Goal: Transaction & Acquisition: Subscribe to service/newsletter

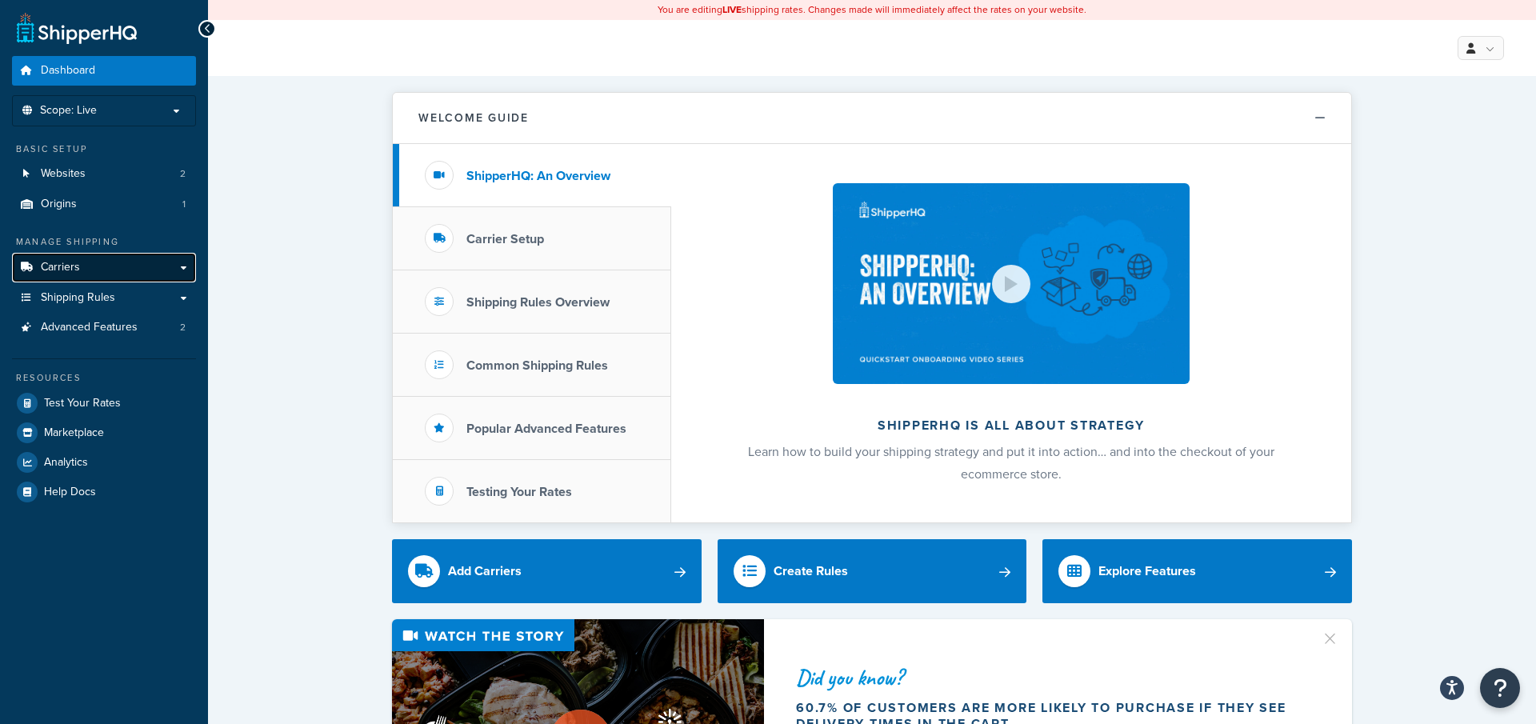
click at [99, 270] on link "Carriers" at bounding box center [104, 268] width 184 height 30
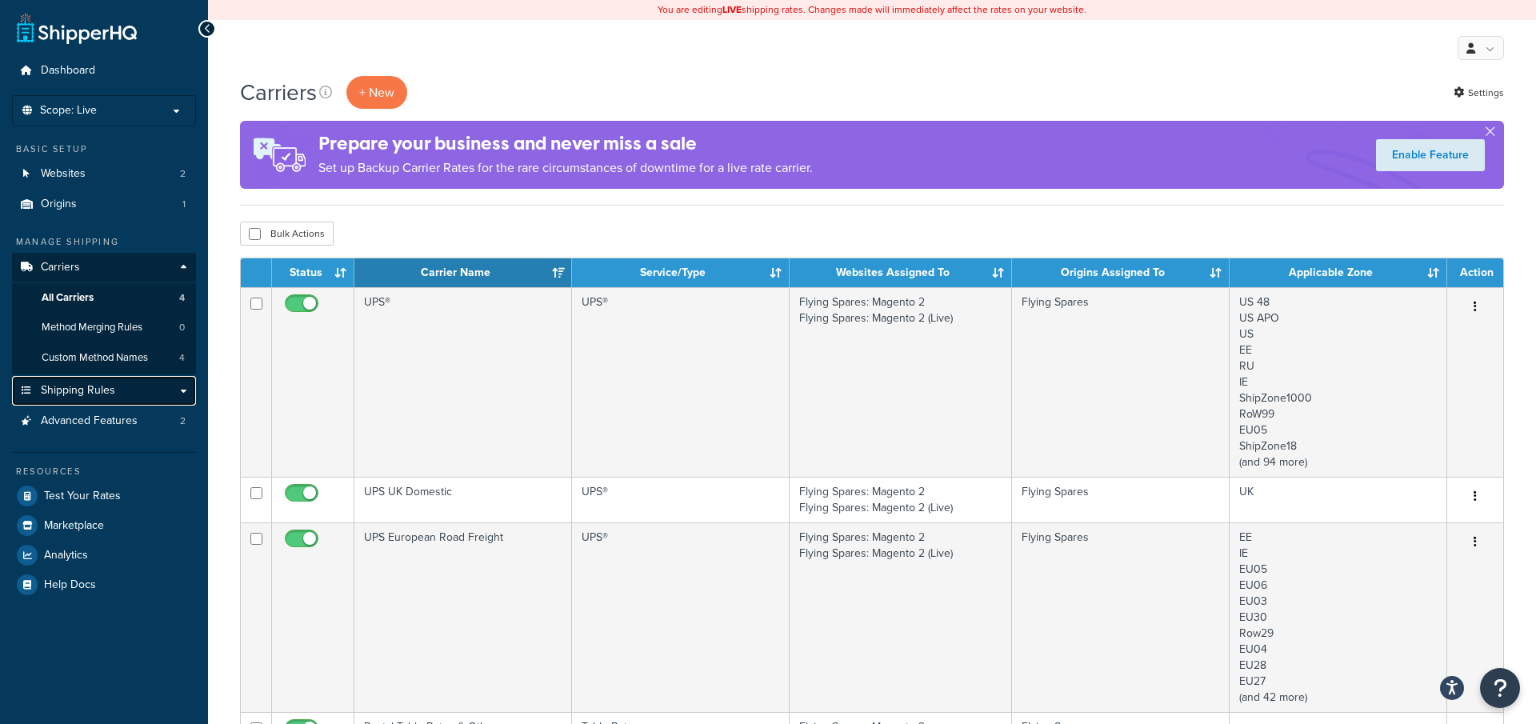
click at [124, 387] on link "Shipping Rules" at bounding box center [104, 391] width 184 height 30
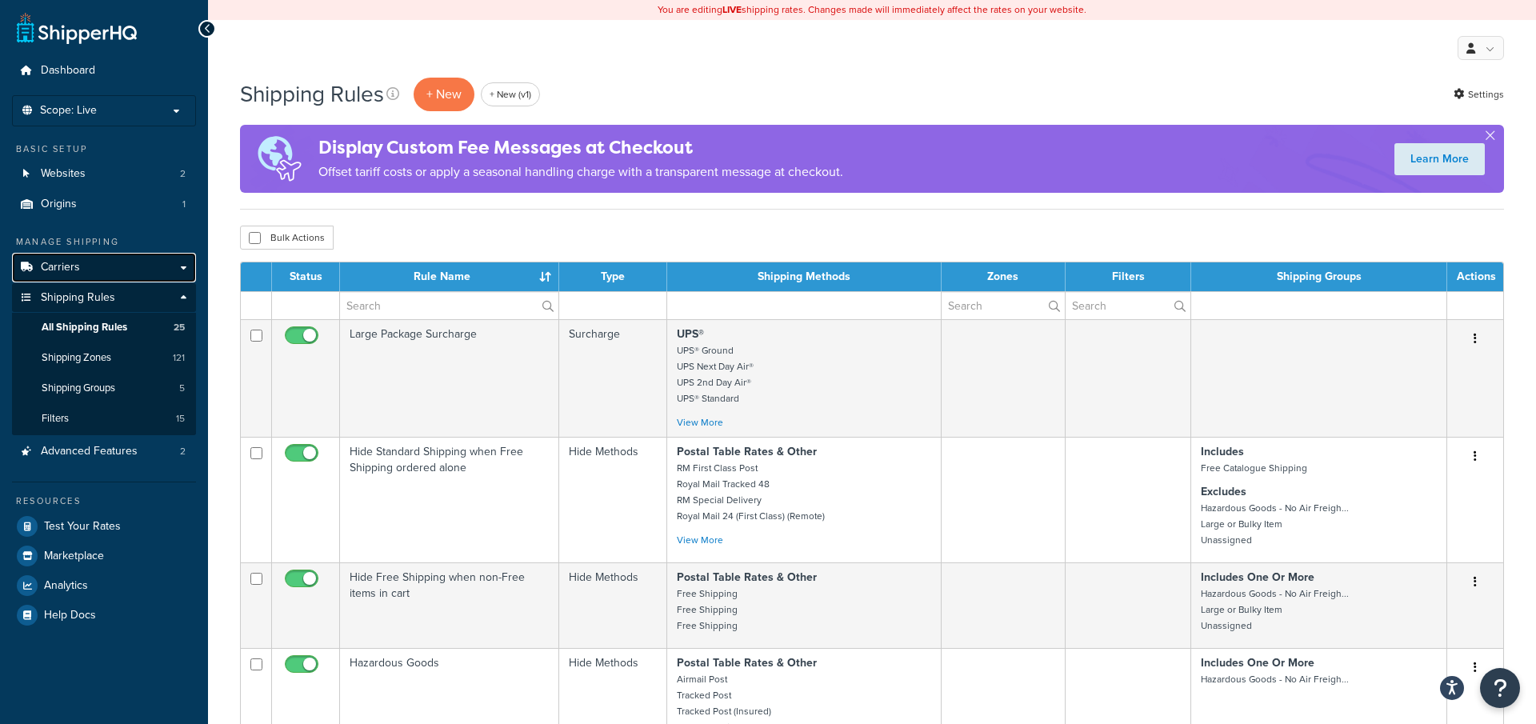
click at [138, 269] on link "Carriers" at bounding box center [104, 268] width 184 height 30
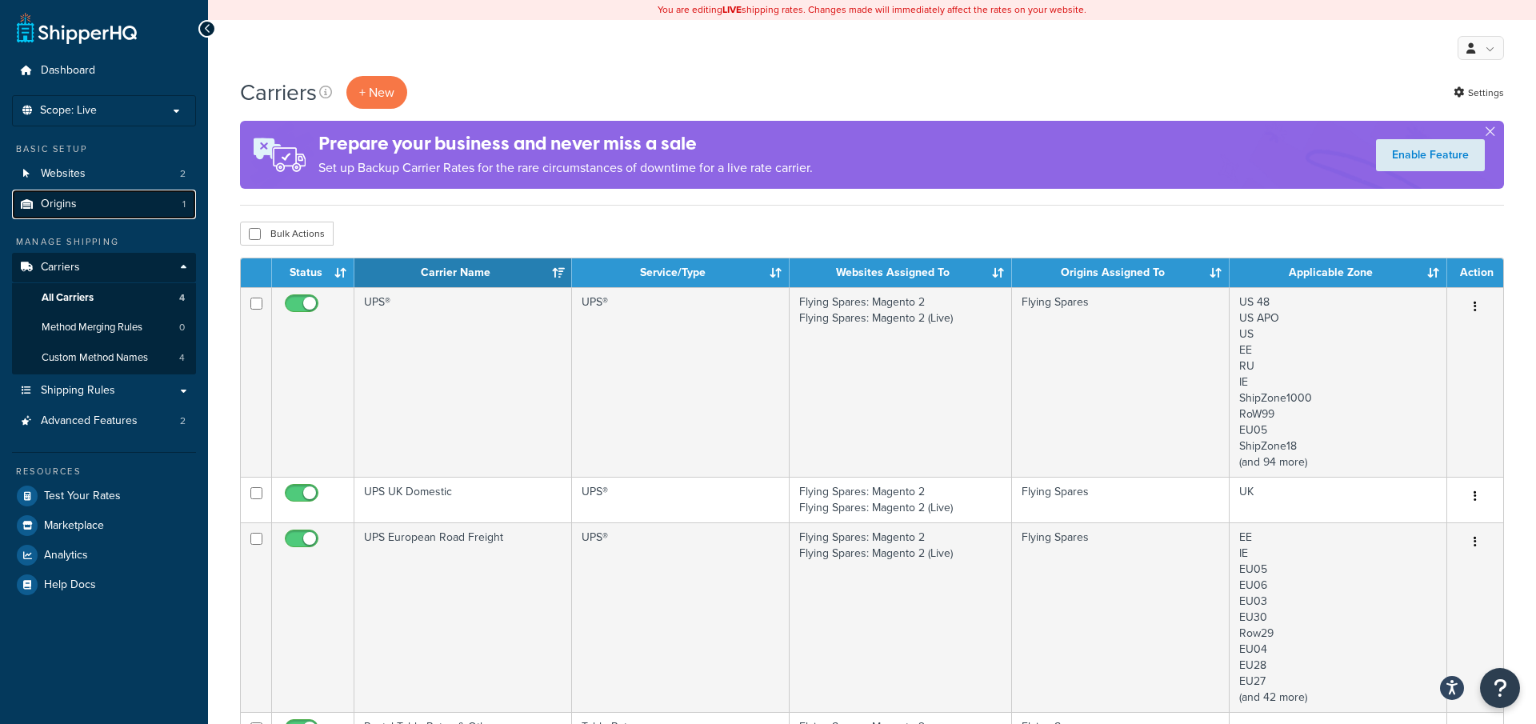
click at [170, 212] on link "Origins 1" at bounding box center [104, 205] width 184 height 30
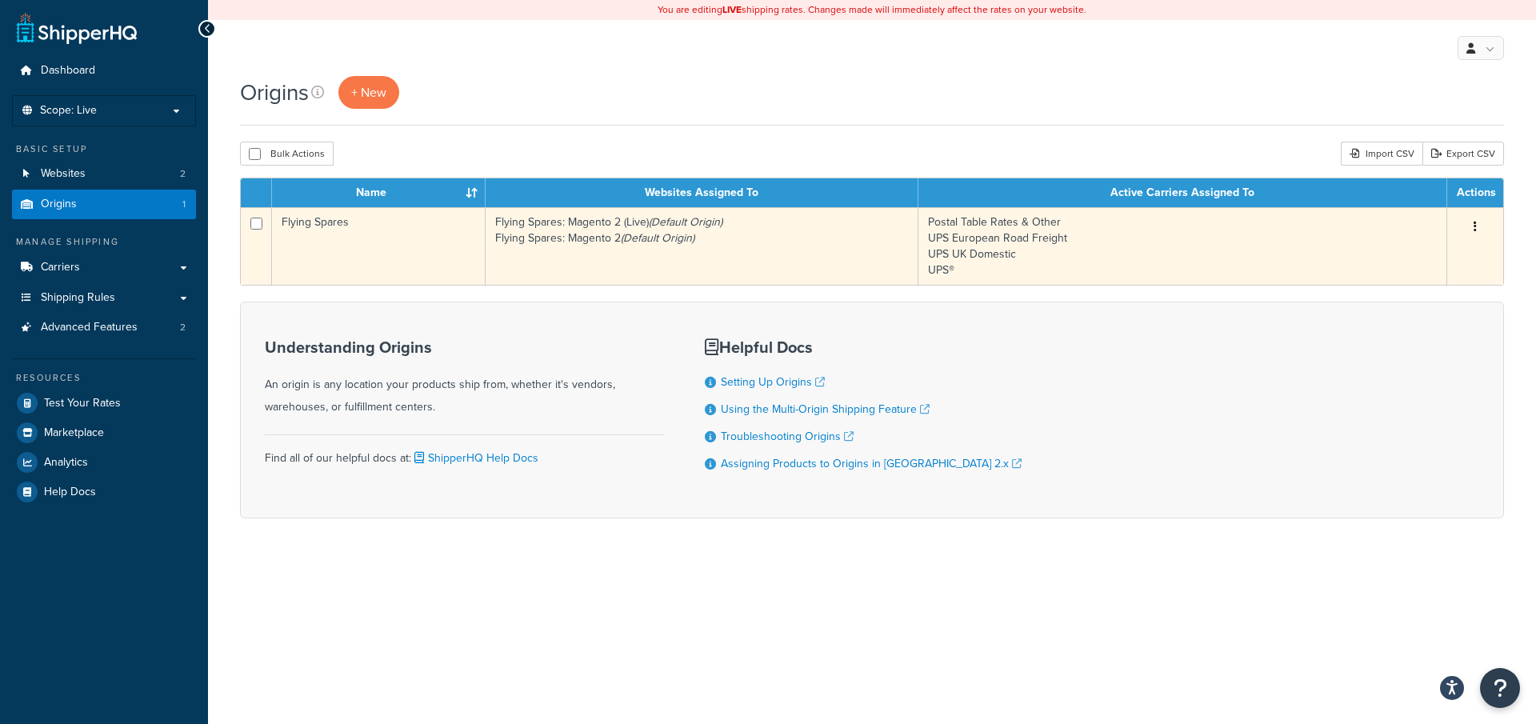
click at [1281, 232] on td "Postal Table Rates & Other UPS European Road Freight UPS UK Domestic UPS®" at bounding box center [1183, 246] width 529 height 78
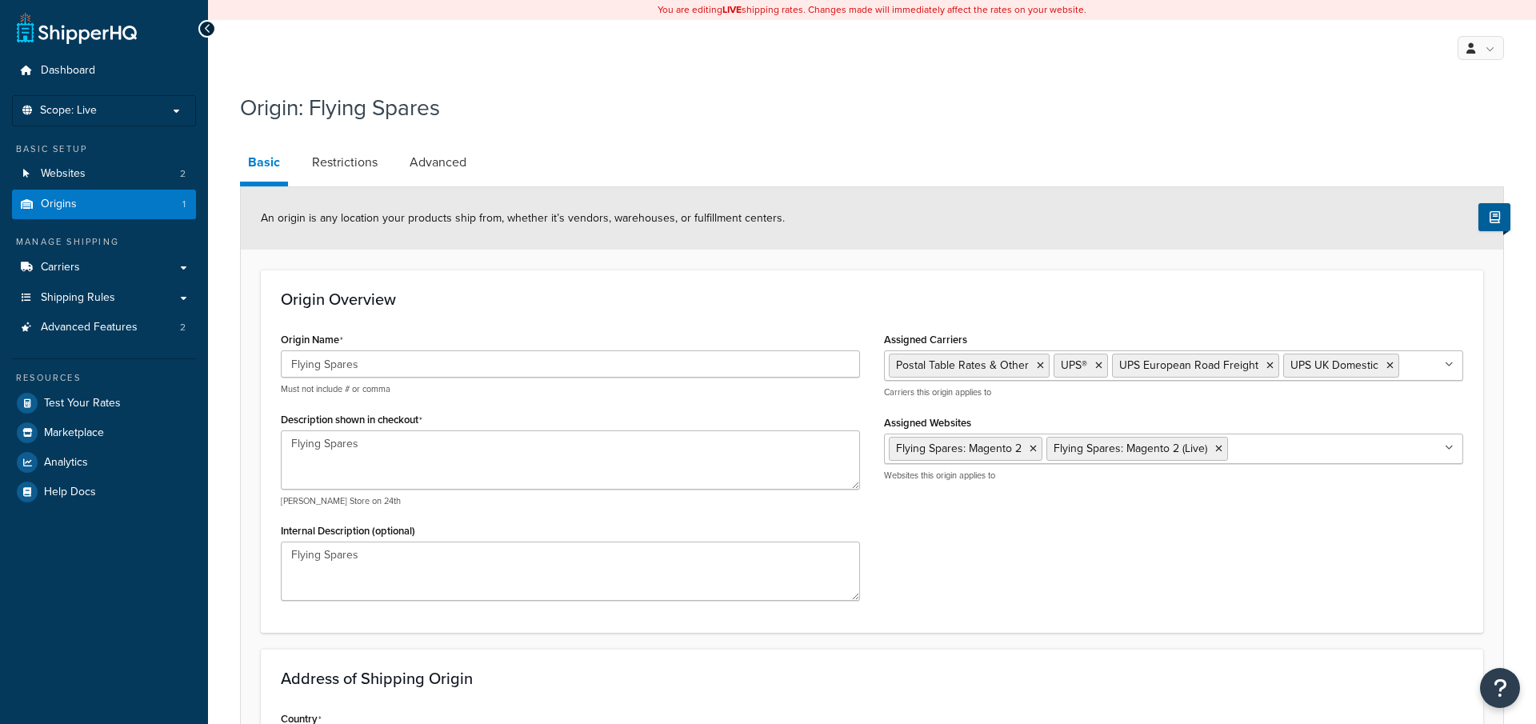
select select "1226"
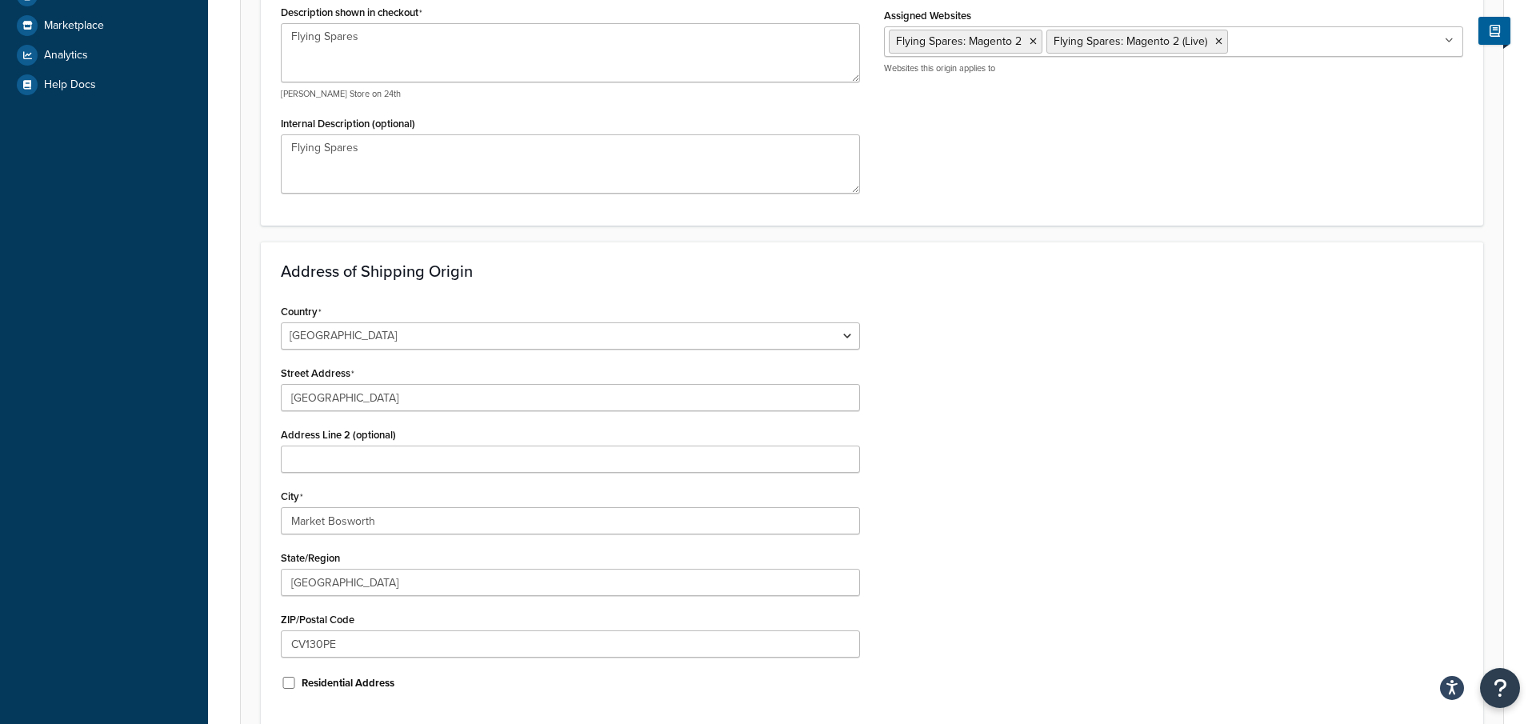
scroll to position [419, 0]
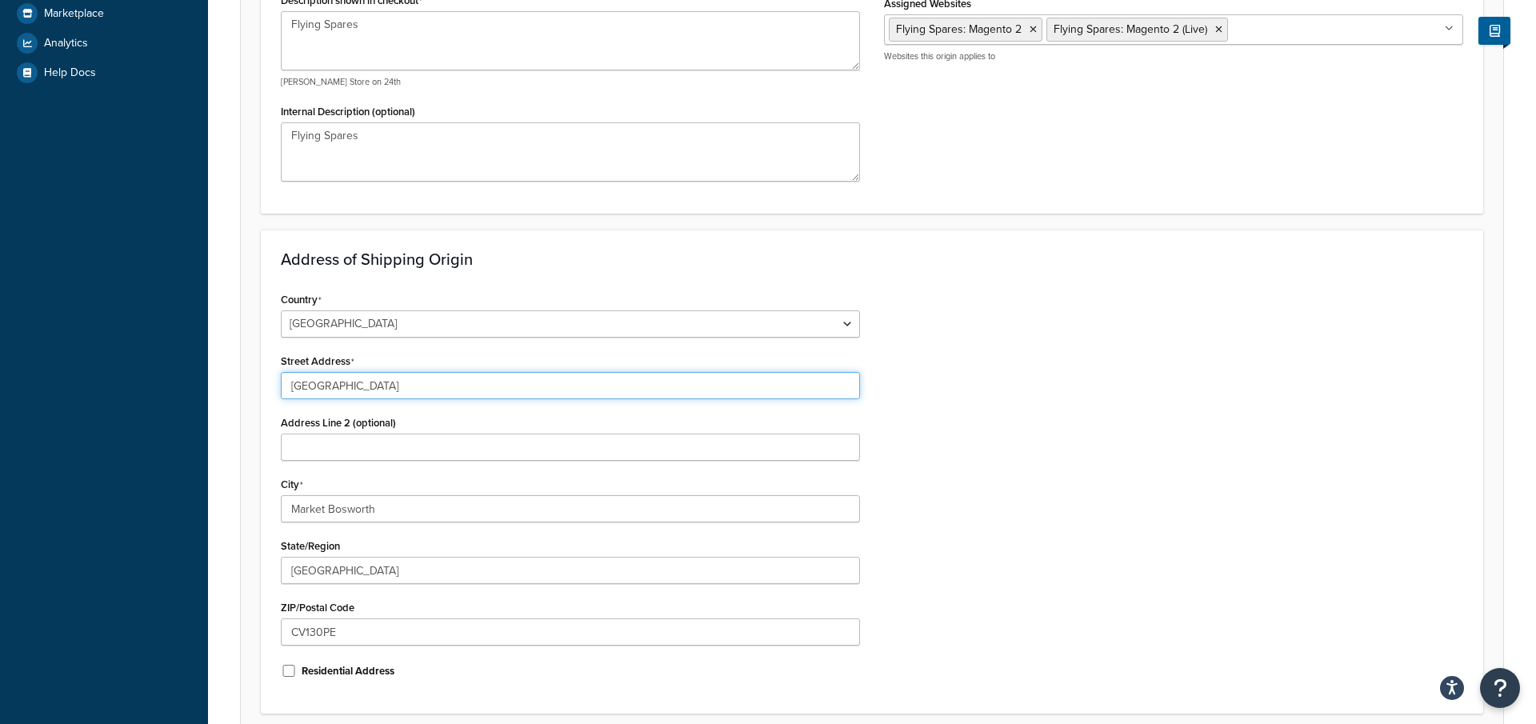
click at [441, 394] on input "[GEOGRAPHIC_DATA]" at bounding box center [570, 385] width 579 height 27
click at [441, 394] on input "Staion Road Industrial Estate" at bounding box center [570, 385] width 579 height 27
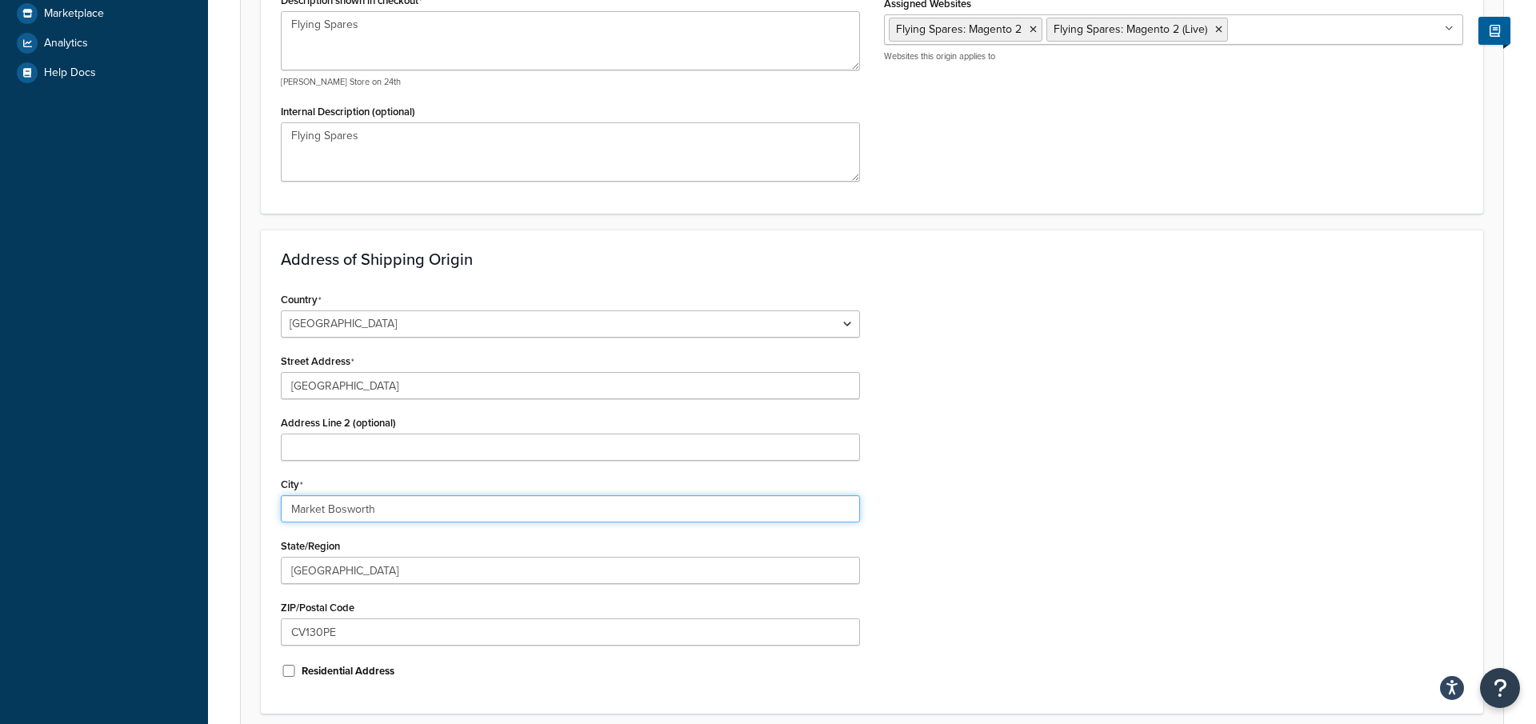
click at [338, 514] on input "Market Bosworth" at bounding box center [570, 508] width 579 height 27
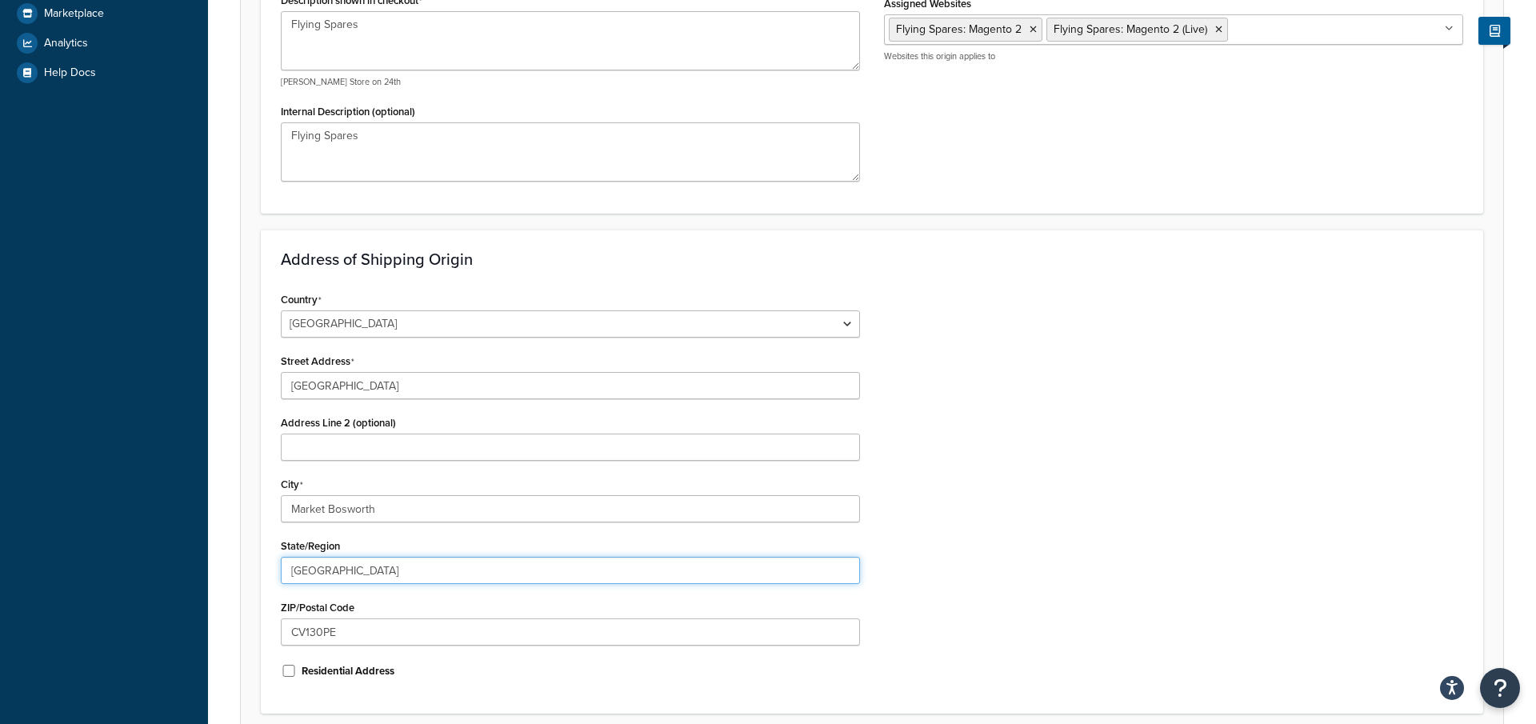
click at [368, 573] on input "Warwickshire" at bounding box center [570, 570] width 579 height 27
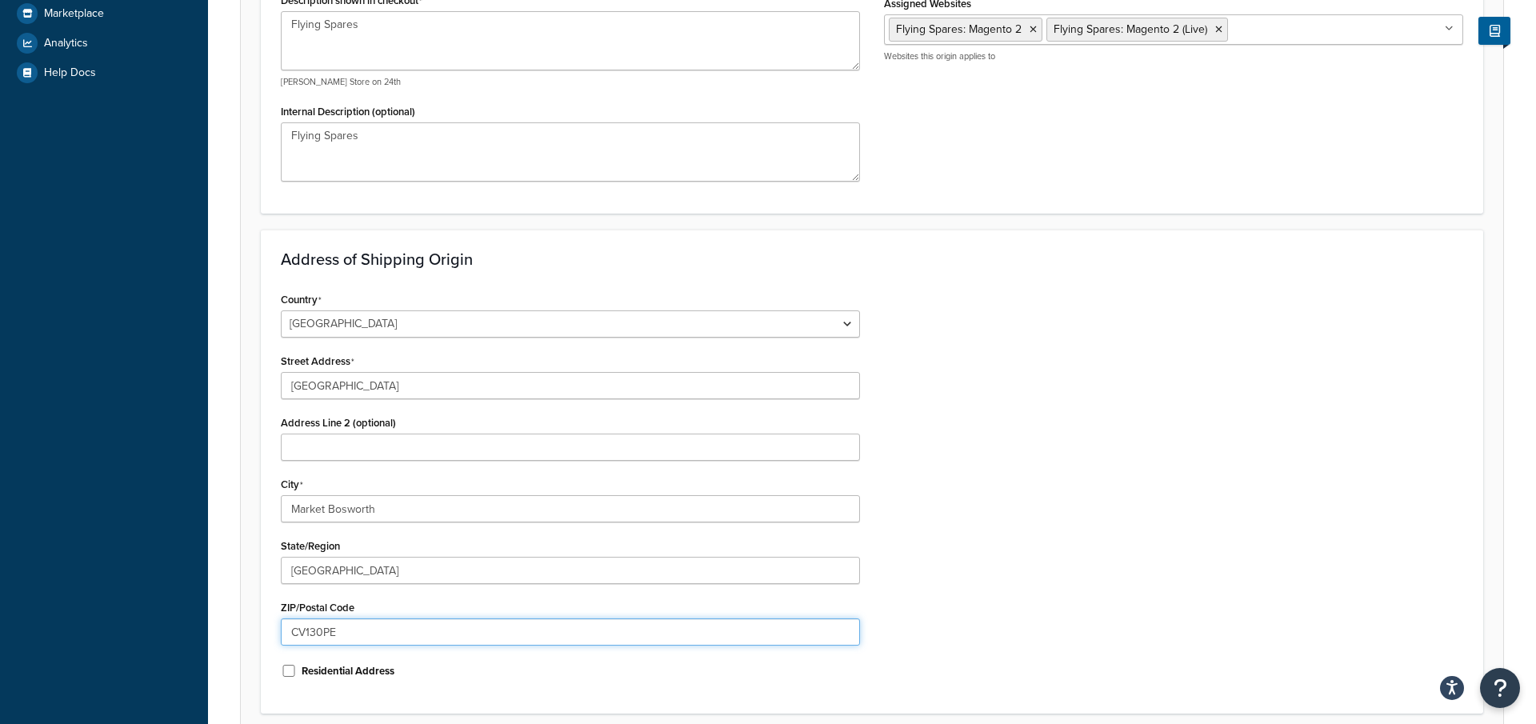
click at [370, 626] on input "CV130PE" at bounding box center [570, 632] width 579 height 27
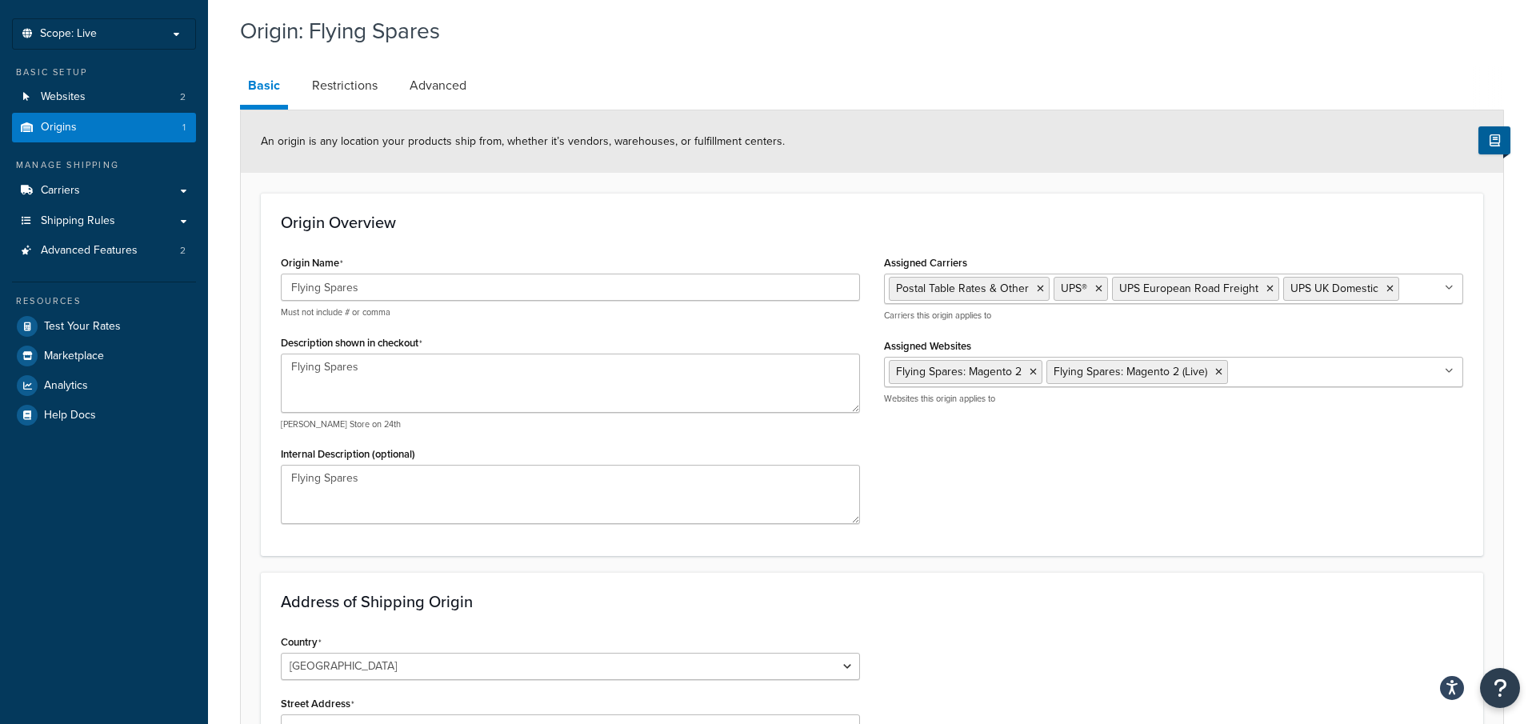
scroll to position [0, 0]
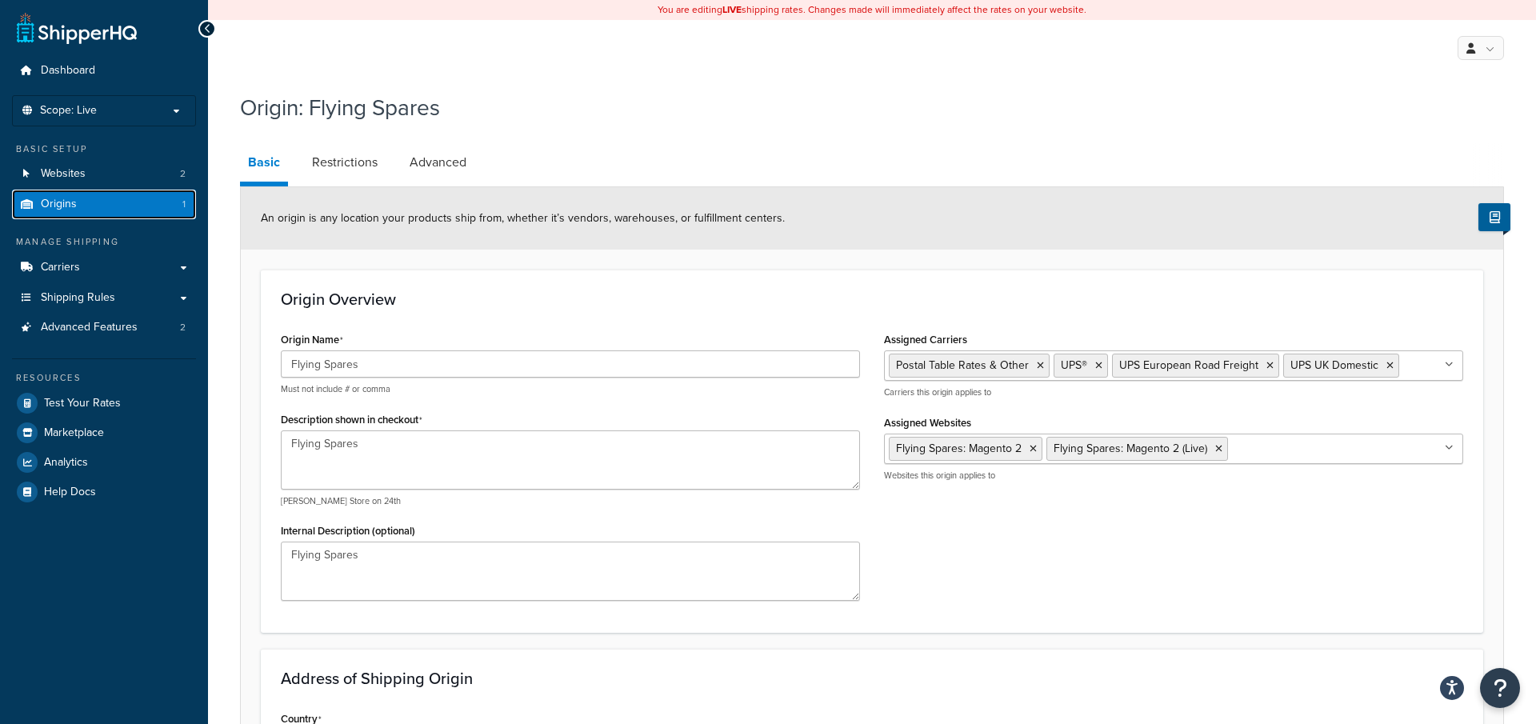
click at [125, 201] on link "Origins 1" at bounding box center [104, 205] width 184 height 30
select select "1226"
click at [118, 207] on link "Origins 1" at bounding box center [104, 205] width 184 height 30
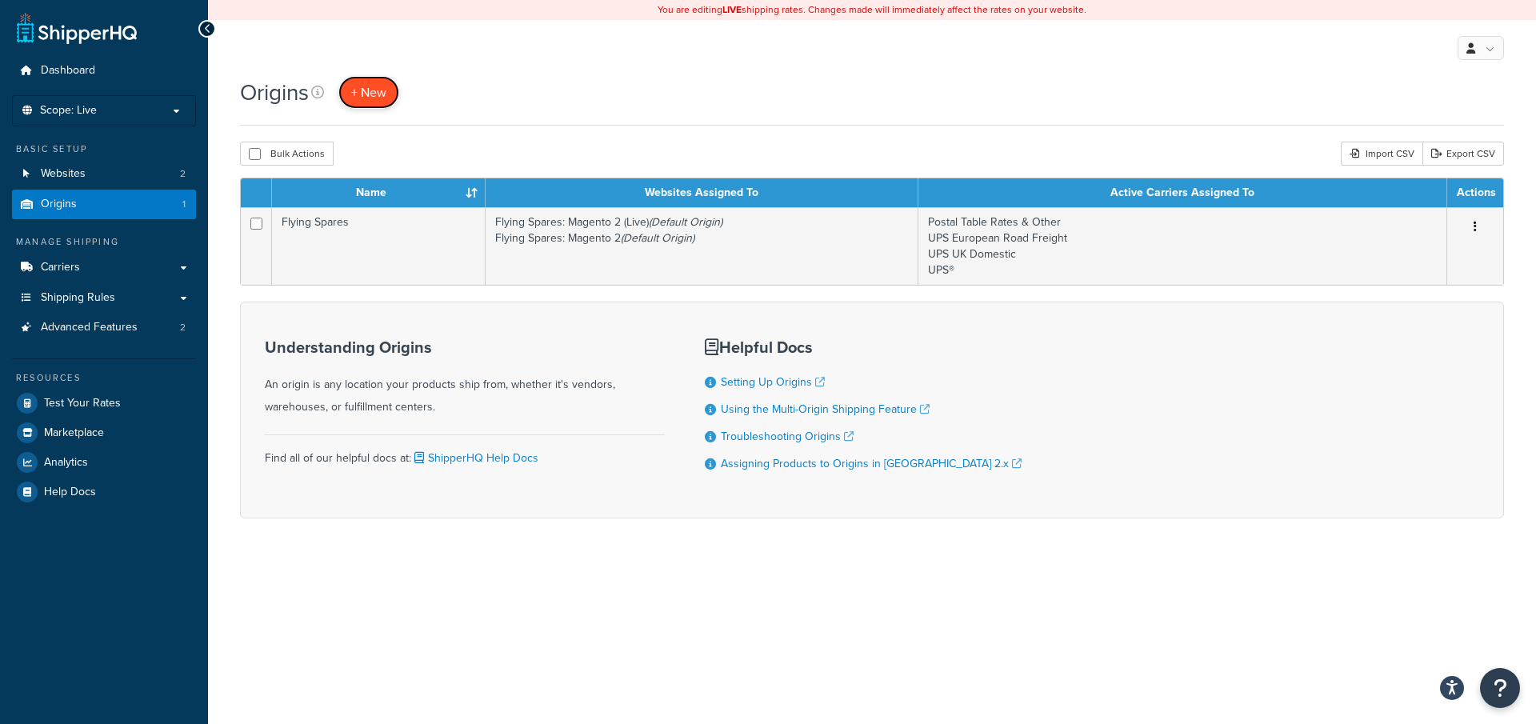
click at [381, 94] on span "+ New" at bounding box center [368, 92] width 35 height 18
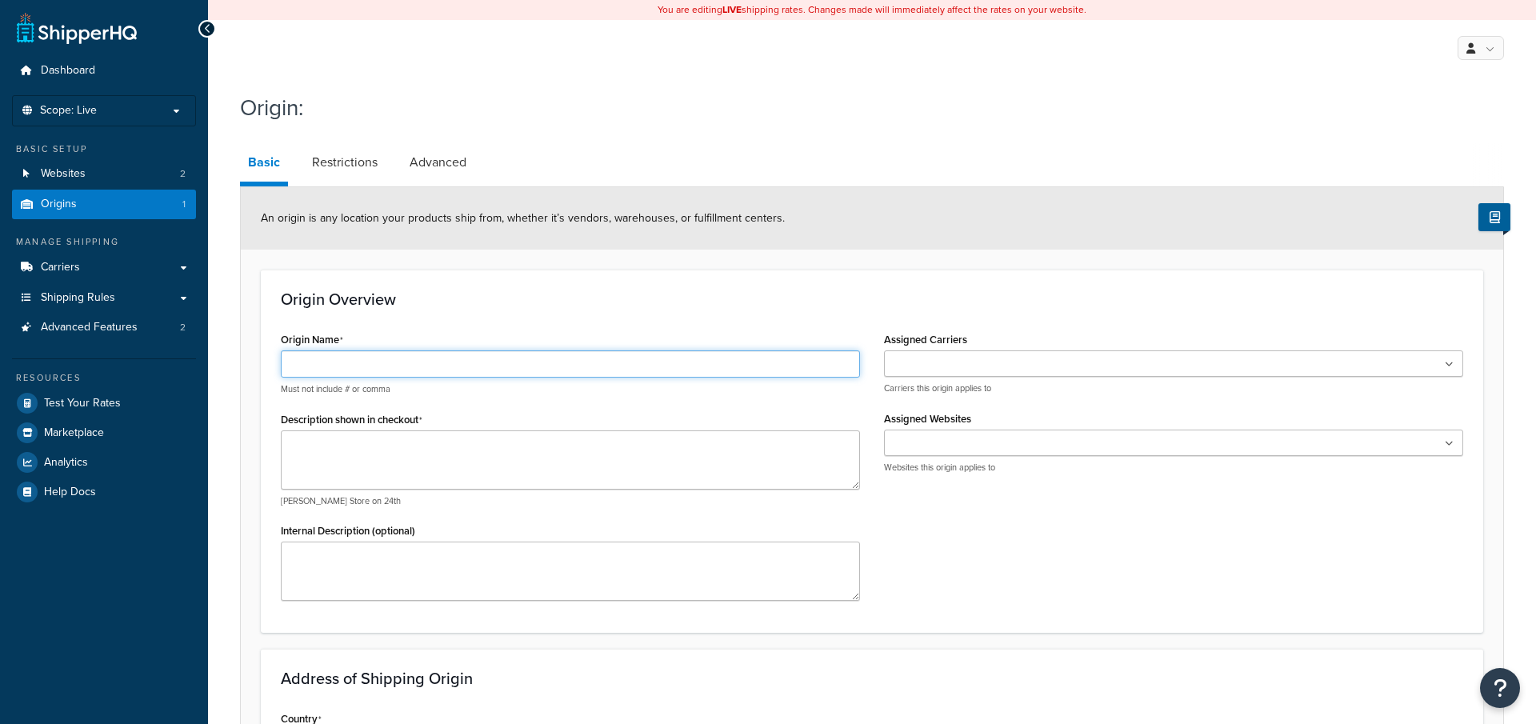
click at [466, 366] on input "Origin Name" at bounding box center [570, 363] width 579 height 27
type input "s"
type input "RH New"
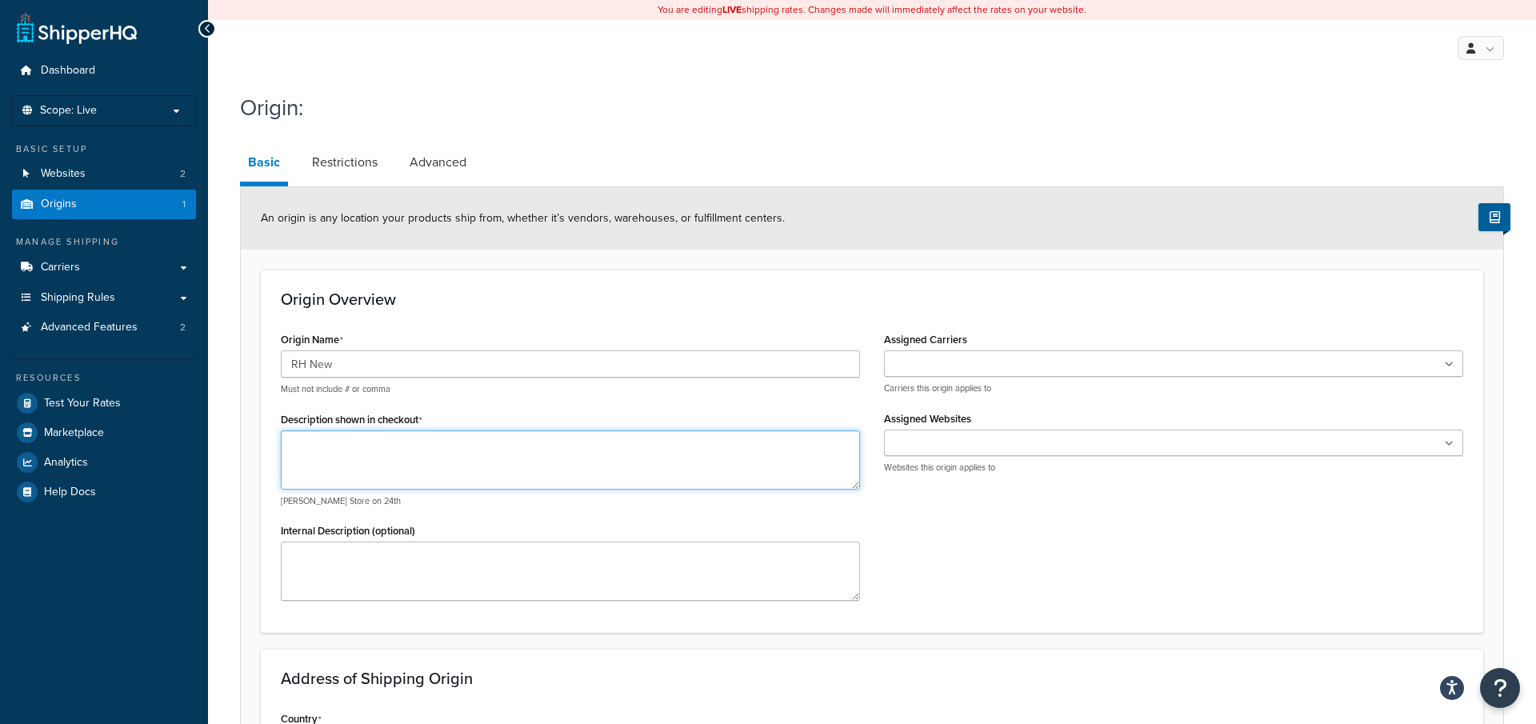
click at [704, 454] on textarea "Description shown in checkout" at bounding box center [570, 459] width 579 height 59
type textarea "rh"
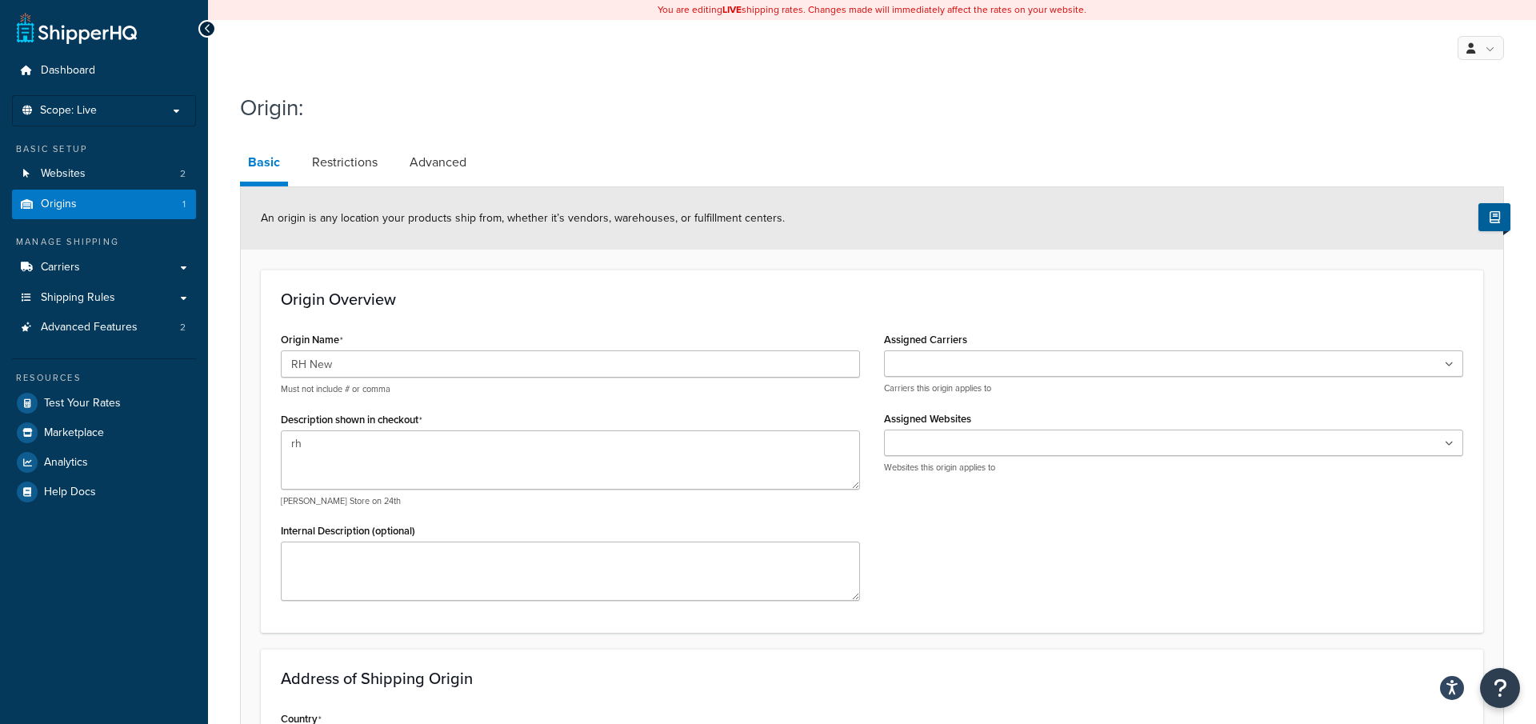
click at [1028, 375] on ul at bounding box center [1173, 363] width 579 height 26
click at [899, 319] on div "Origin Overview Origin Name RH New Must not include # or comma Description show…" at bounding box center [872, 451] width 1223 height 363
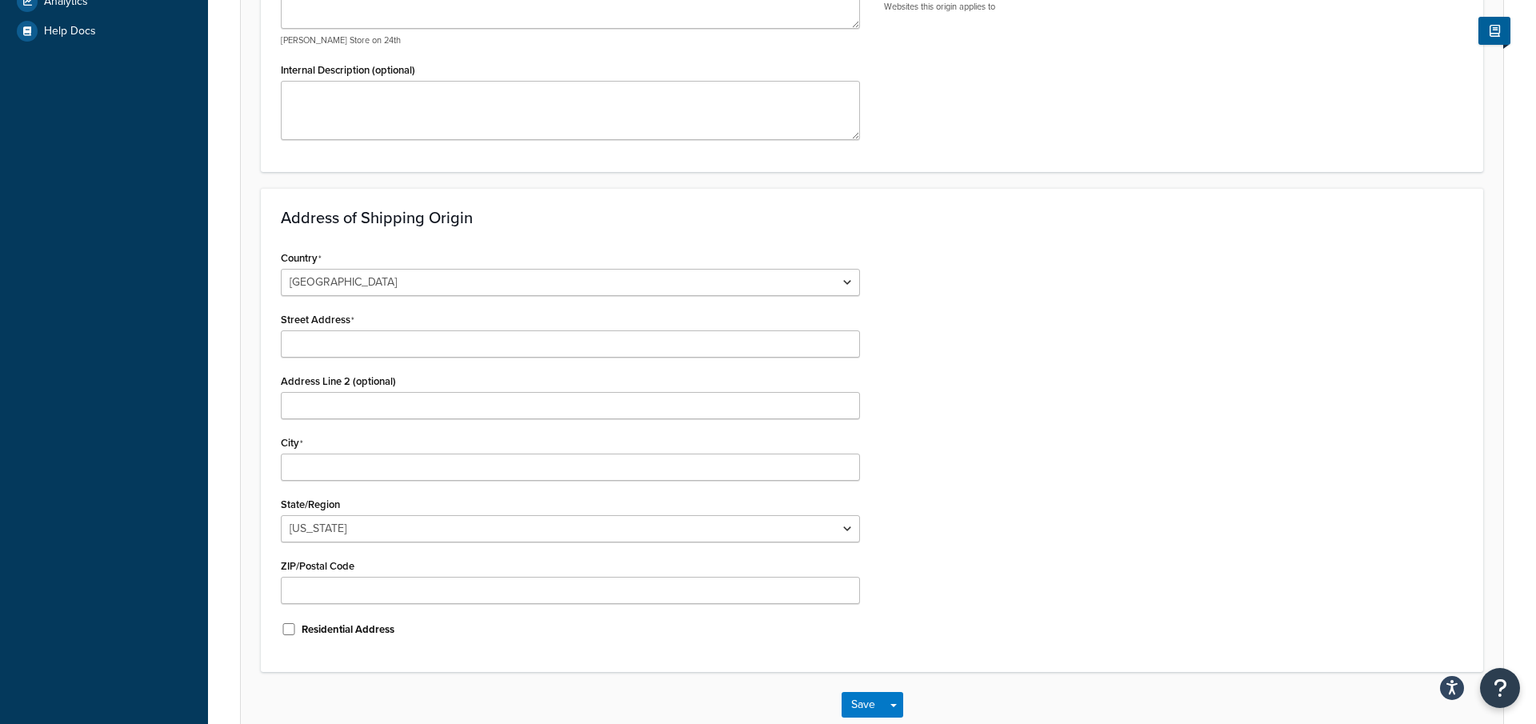
scroll to position [507, 0]
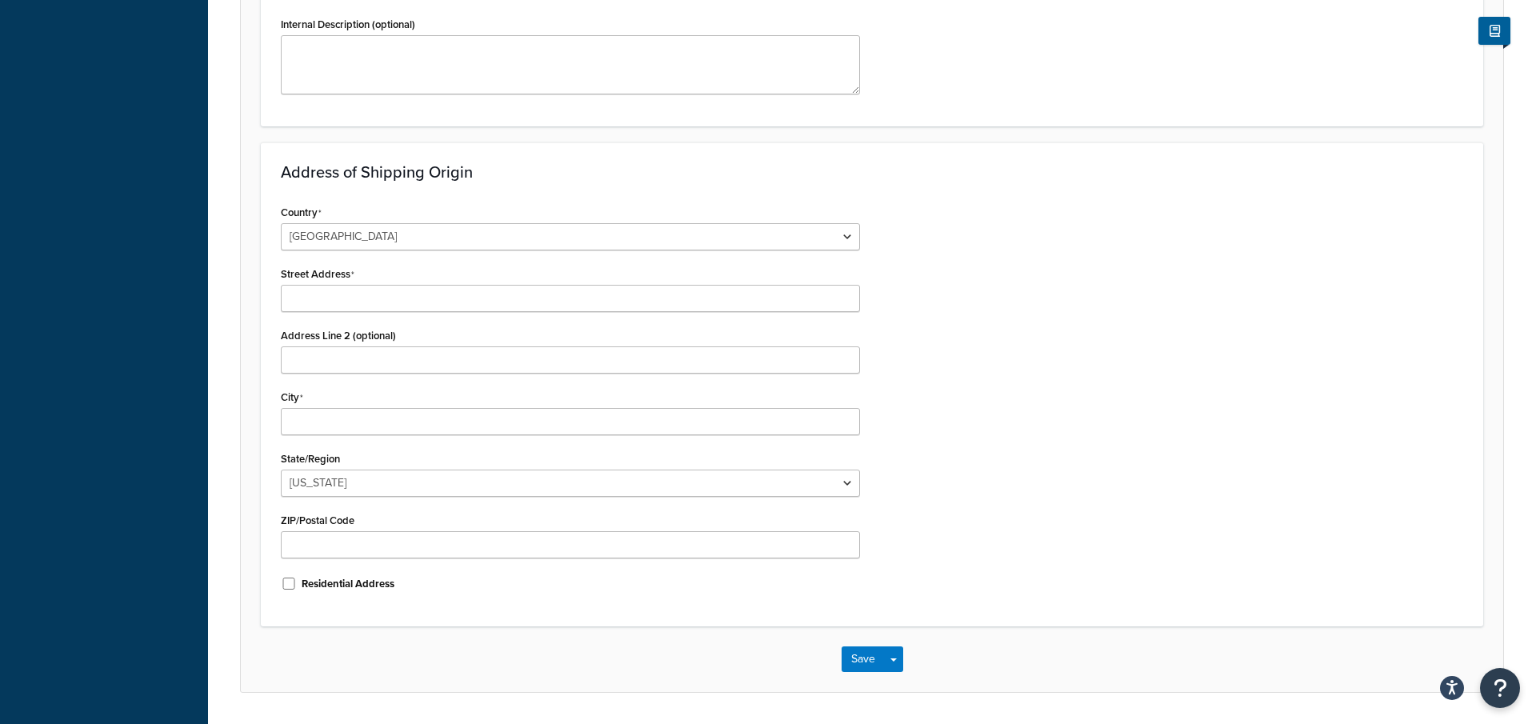
click at [420, 317] on div "Country United States United Kingdom Afghanistan Åland Islands Albania Algeria …" at bounding box center [570, 404] width 603 height 406
click at [418, 311] on div "Country United States United Kingdom Afghanistan Åland Islands Albania Algeria …" at bounding box center [570, 404] width 603 height 406
click at [418, 301] on input "Street Address" at bounding box center [570, 298] width 579 height 27
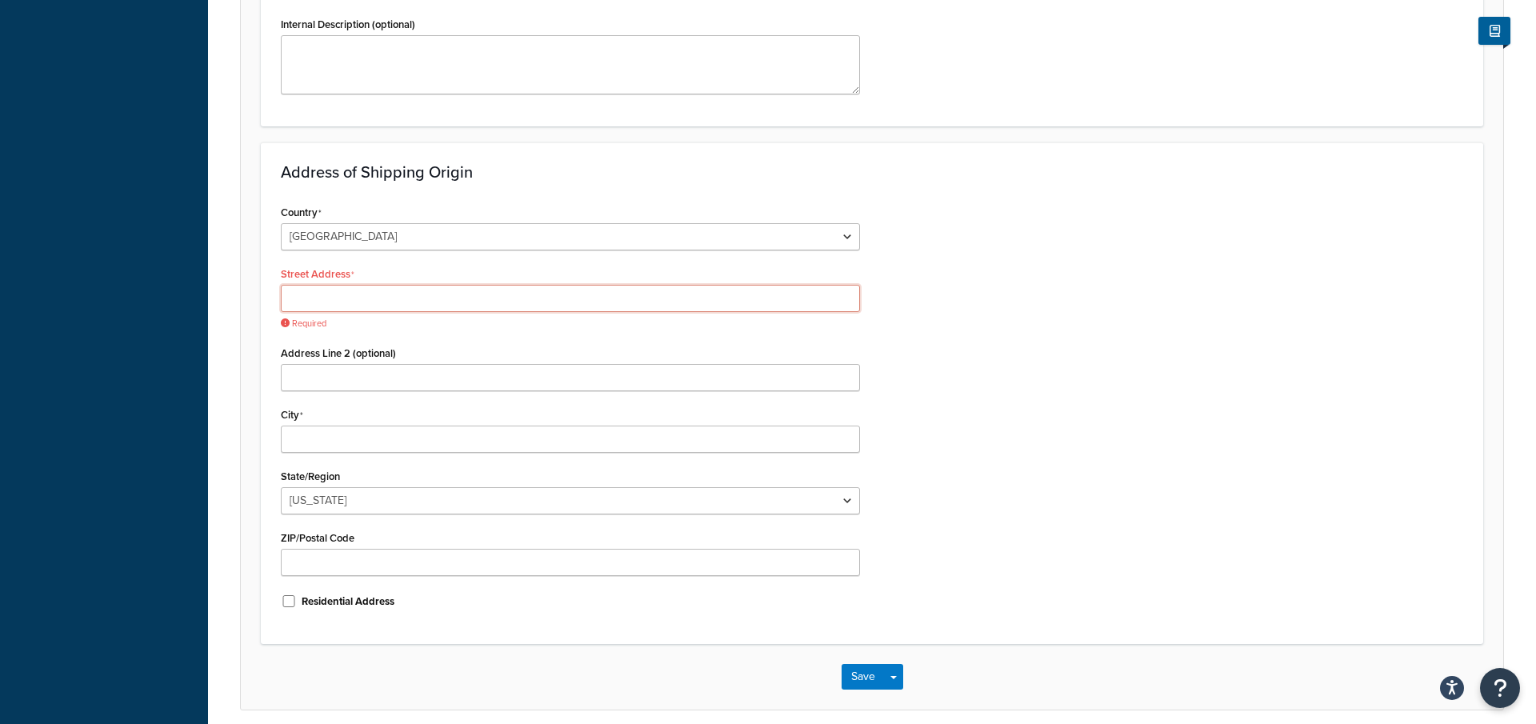
paste input "Staion Road Industrial Estate"
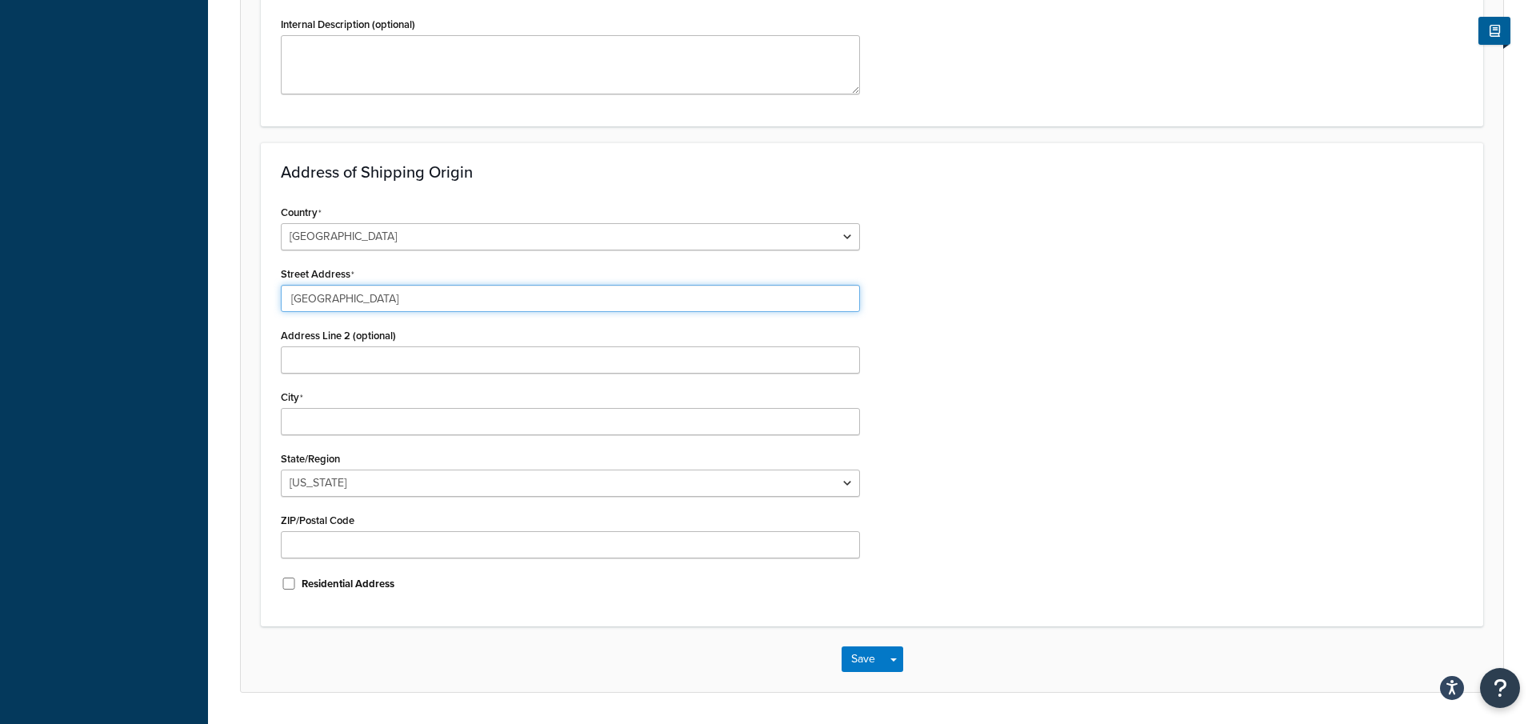
click at [311, 300] on input "Staion Road Industrial Estate" at bounding box center [570, 298] width 579 height 27
type input "Station Road Industrial Estate"
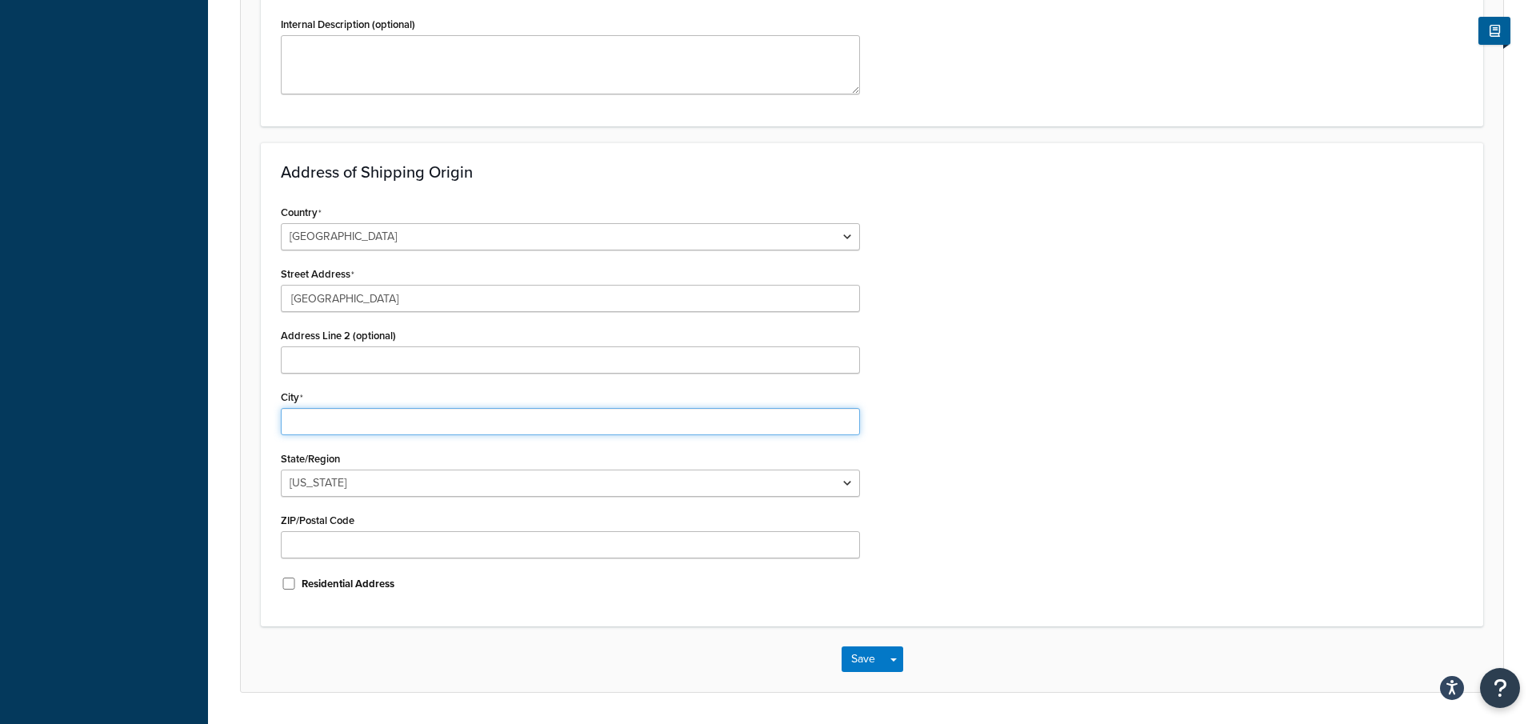
click at [343, 415] on input "City" at bounding box center [570, 421] width 579 height 27
paste input "Market Bosworth"
type input "Market Bosworth"
click at [381, 547] on input "ZIP/Postal Code" at bounding box center [570, 544] width 579 height 27
paste input "CV130PE"
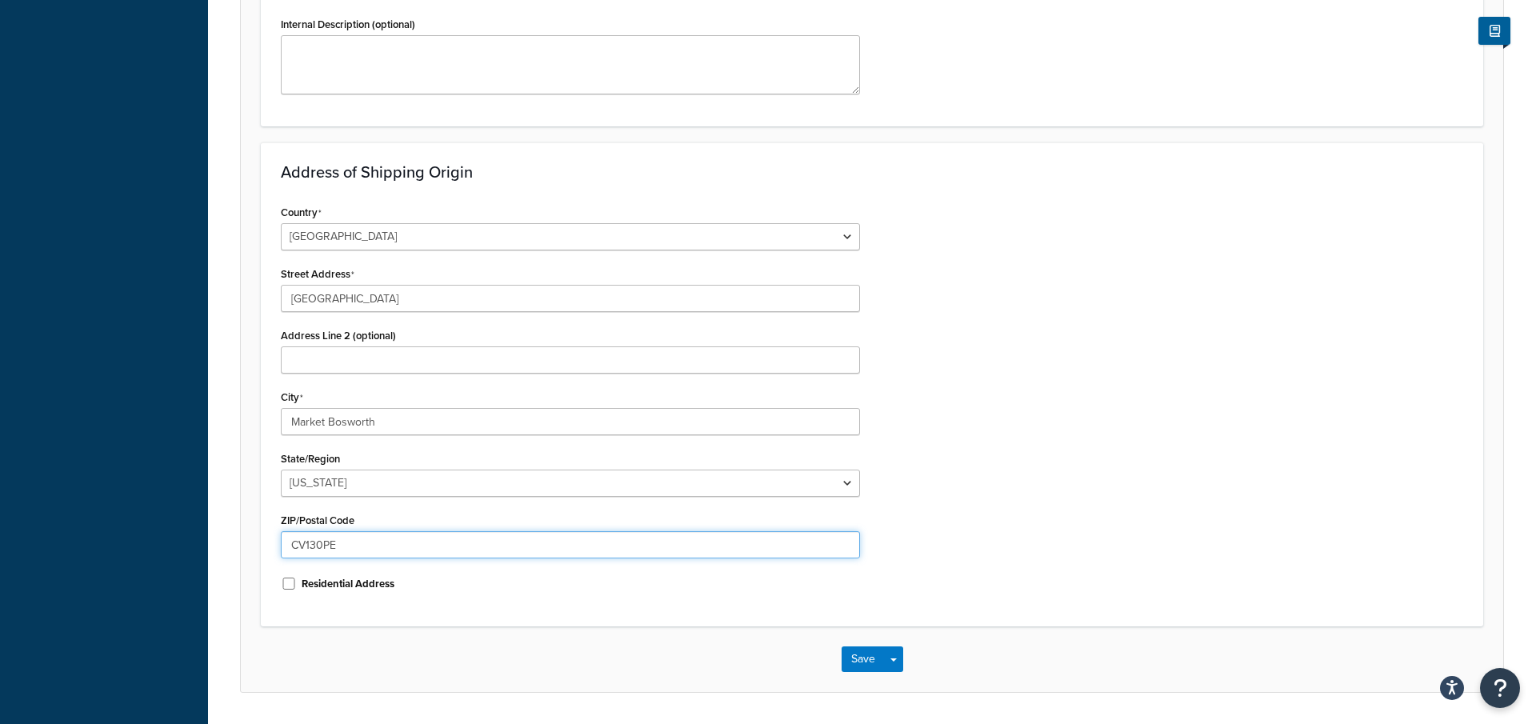
type input "CV130PE"
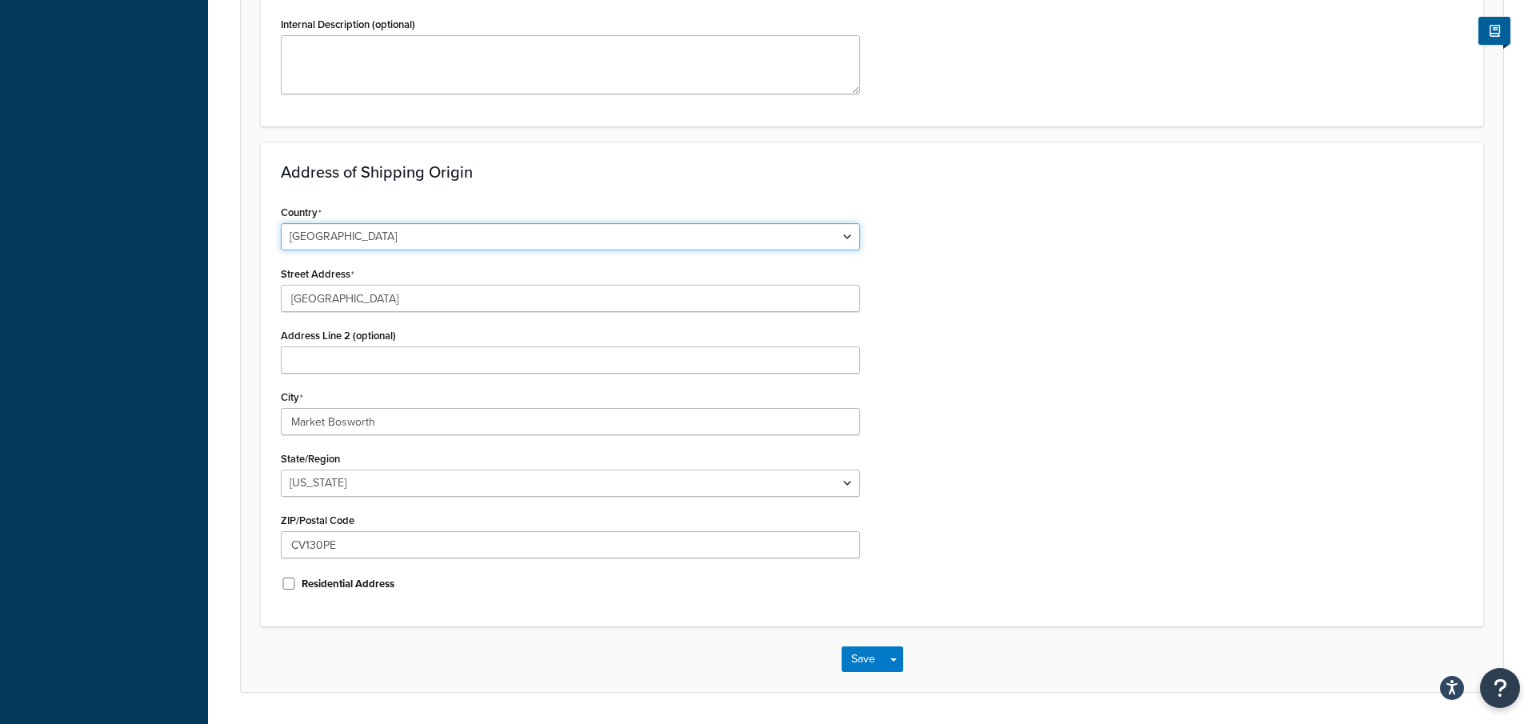
click at [383, 237] on select "United States United Kingdom Afghanistan Åland Islands Albania Algeria American…" at bounding box center [570, 236] width 579 height 27
select select "1226"
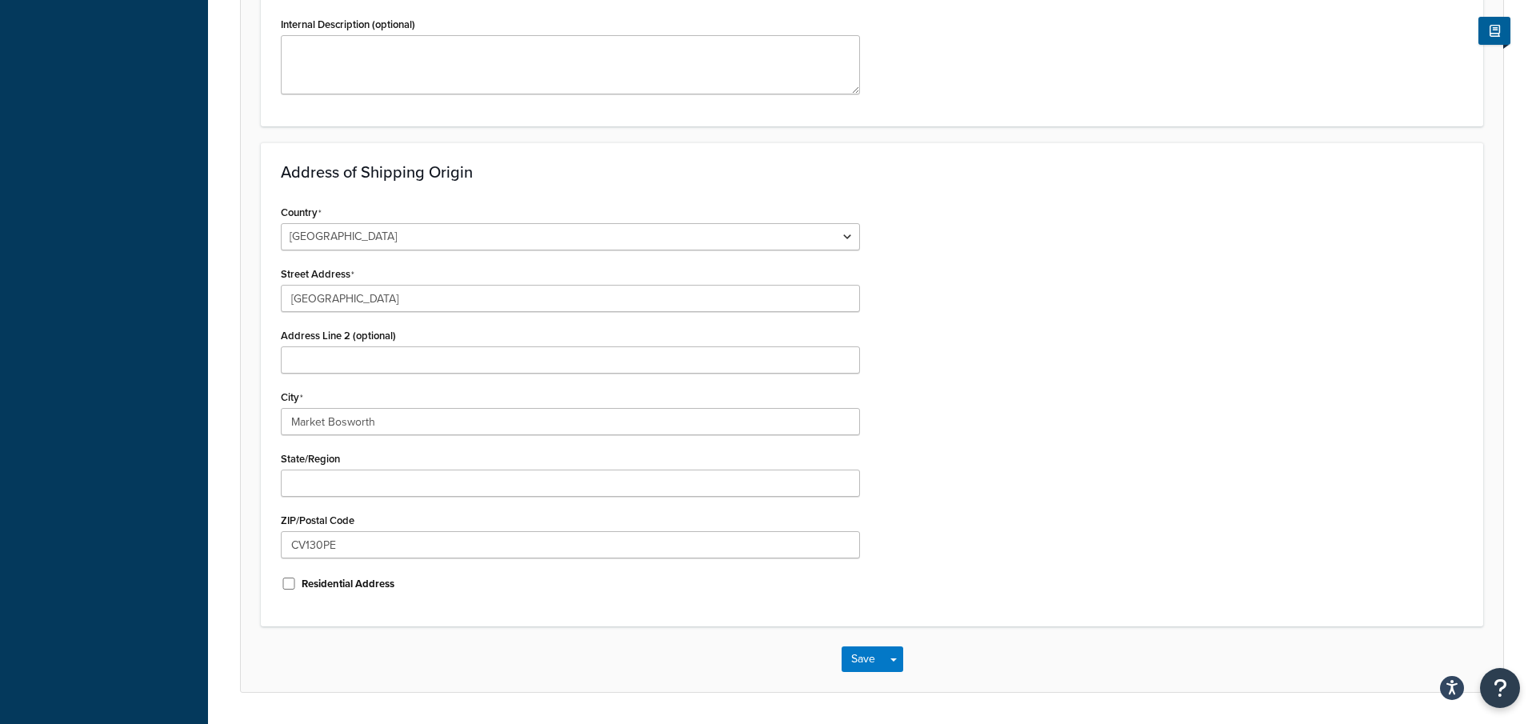
click at [1022, 467] on div "Country United States United Kingdom Afghanistan Åland Islands Albania Algeria …" at bounding box center [872, 404] width 1207 height 406
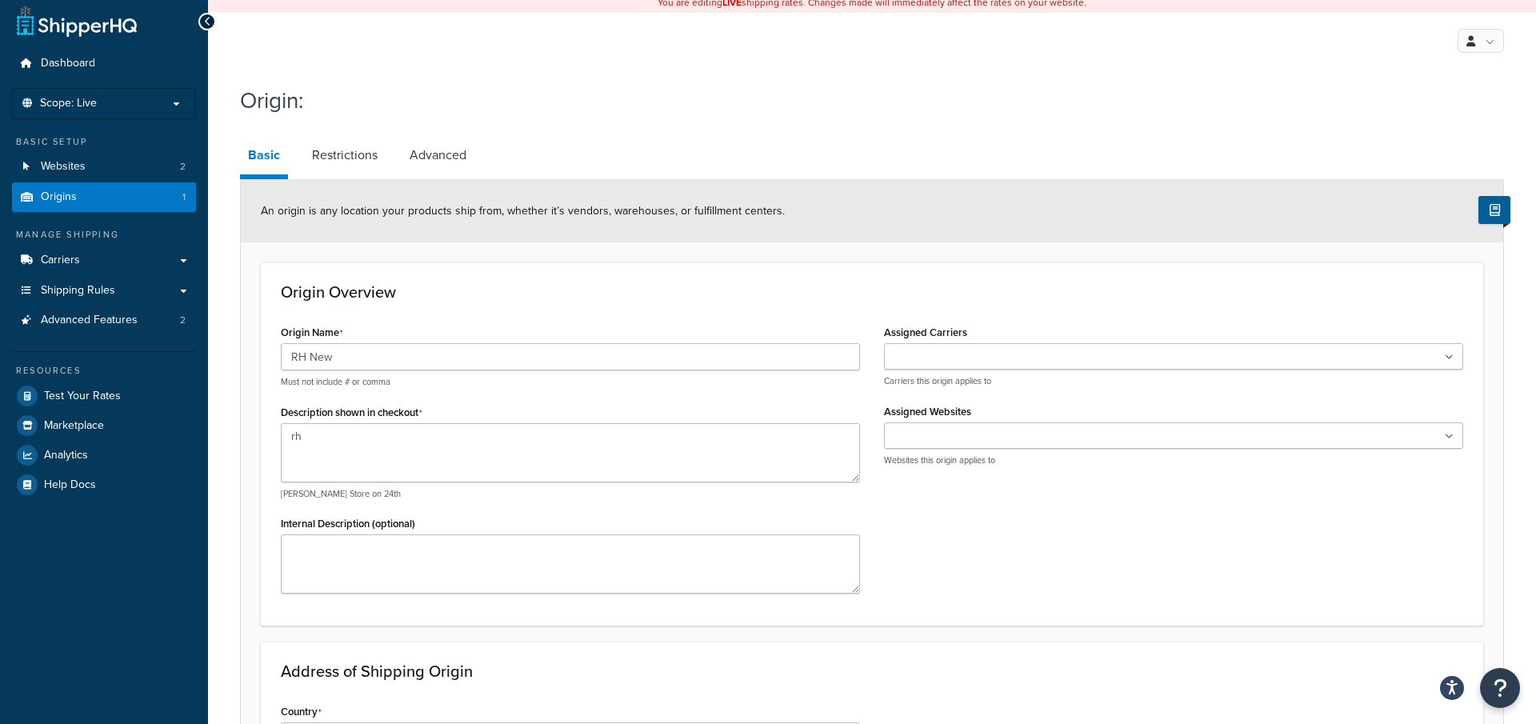
scroll to position [0, 0]
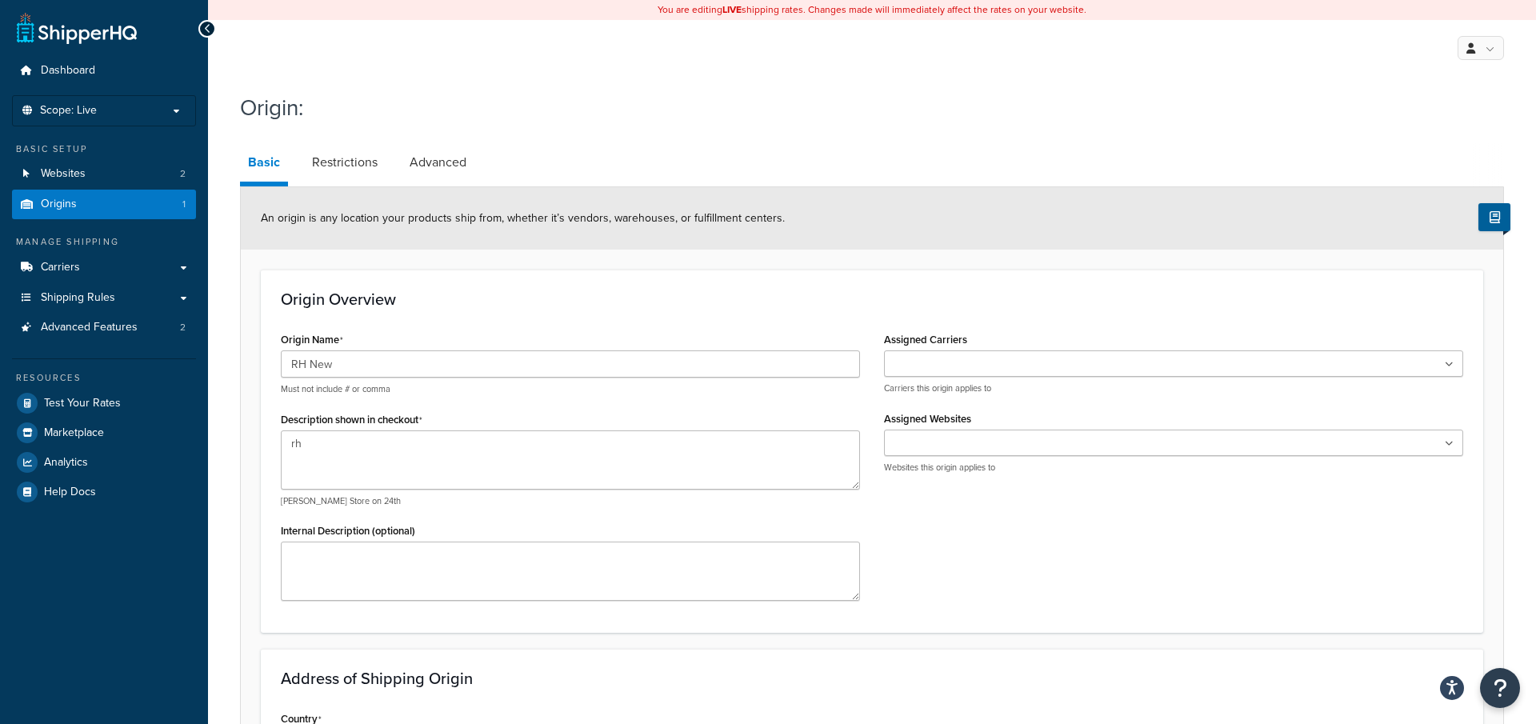
click at [932, 442] on input "Assigned Websites" at bounding box center [960, 444] width 142 height 18
click at [862, 398] on div "Origin Name RH New Must not include # or comma Description shown in checkout rh…" at bounding box center [570, 470] width 603 height 285
click at [911, 365] on input "Assigned Carriers" at bounding box center [960, 365] width 142 height 18
click at [870, 299] on h3 "Origin Overview" at bounding box center [872, 299] width 1183 height 18
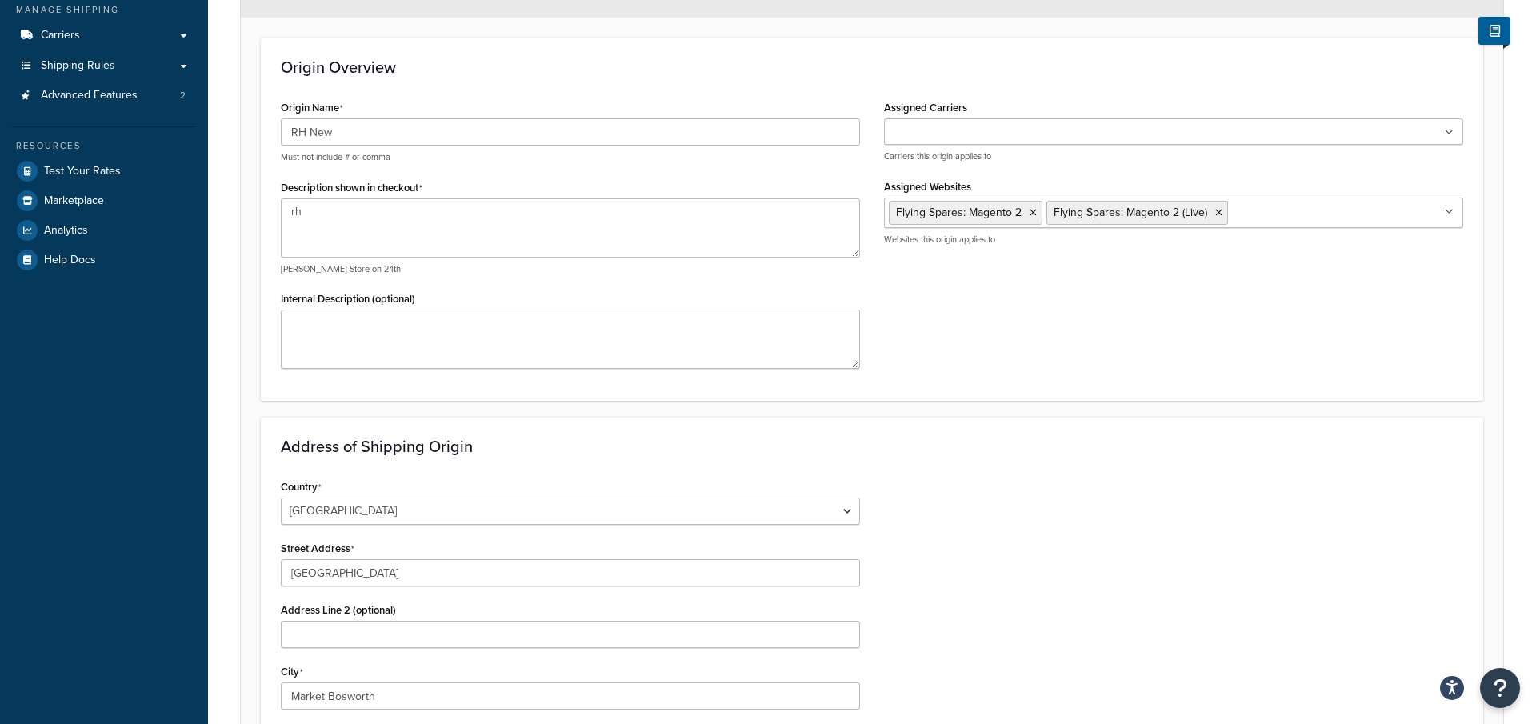
scroll to position [554, 0]
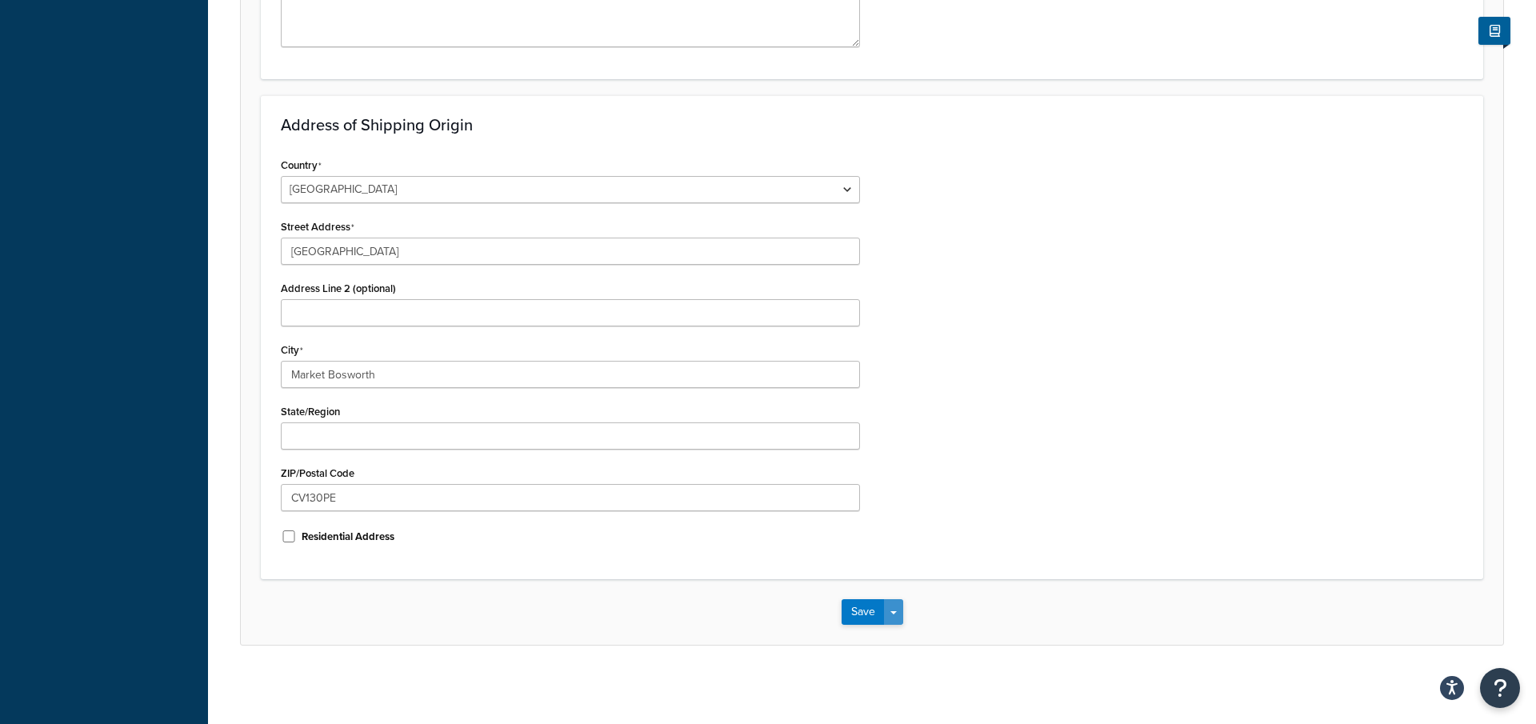
click at [897, 620] on button "Save Dropdown" at bounding box center [893, 612] width 19 height 26
click at [899, 633] on button "Save and Edit" at bounding box center [919, 642] width 154 height 34
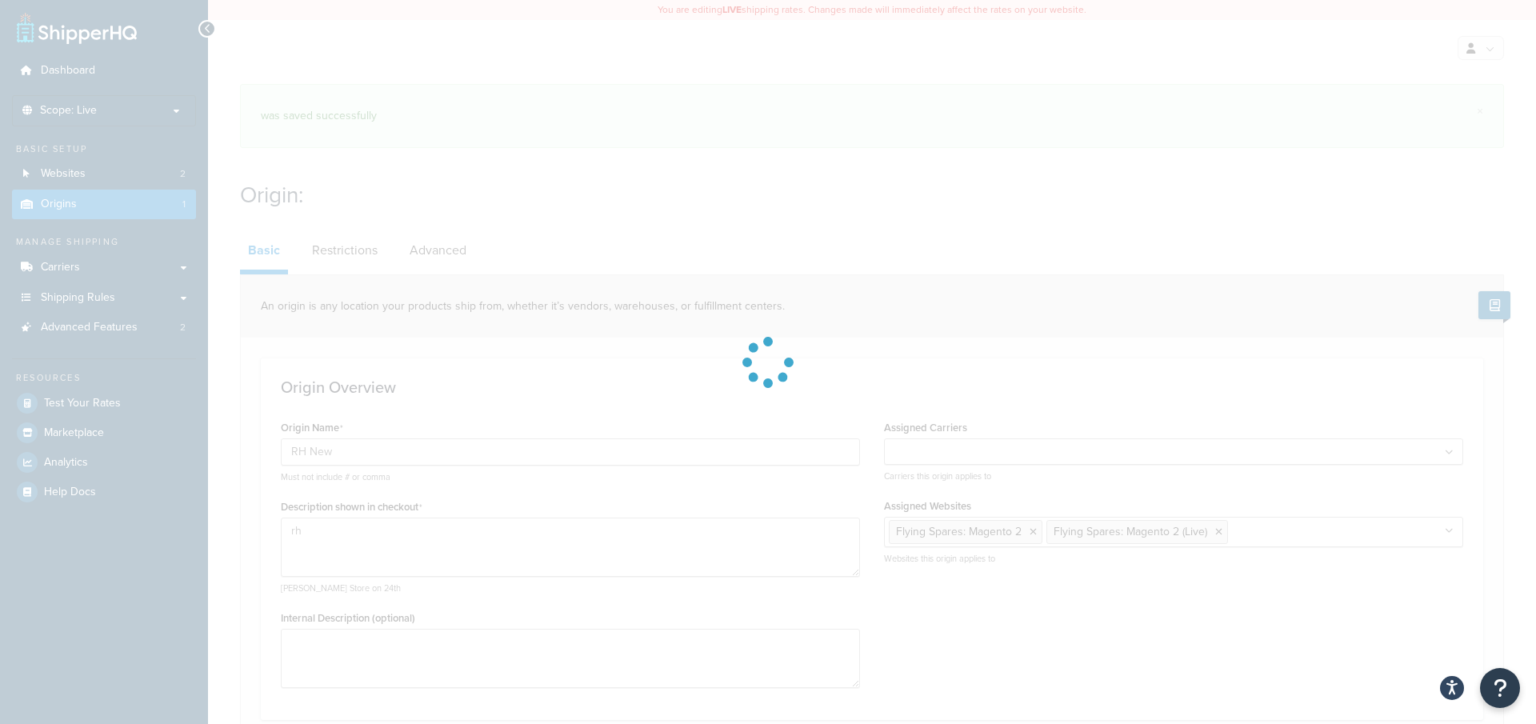
select select "1226"
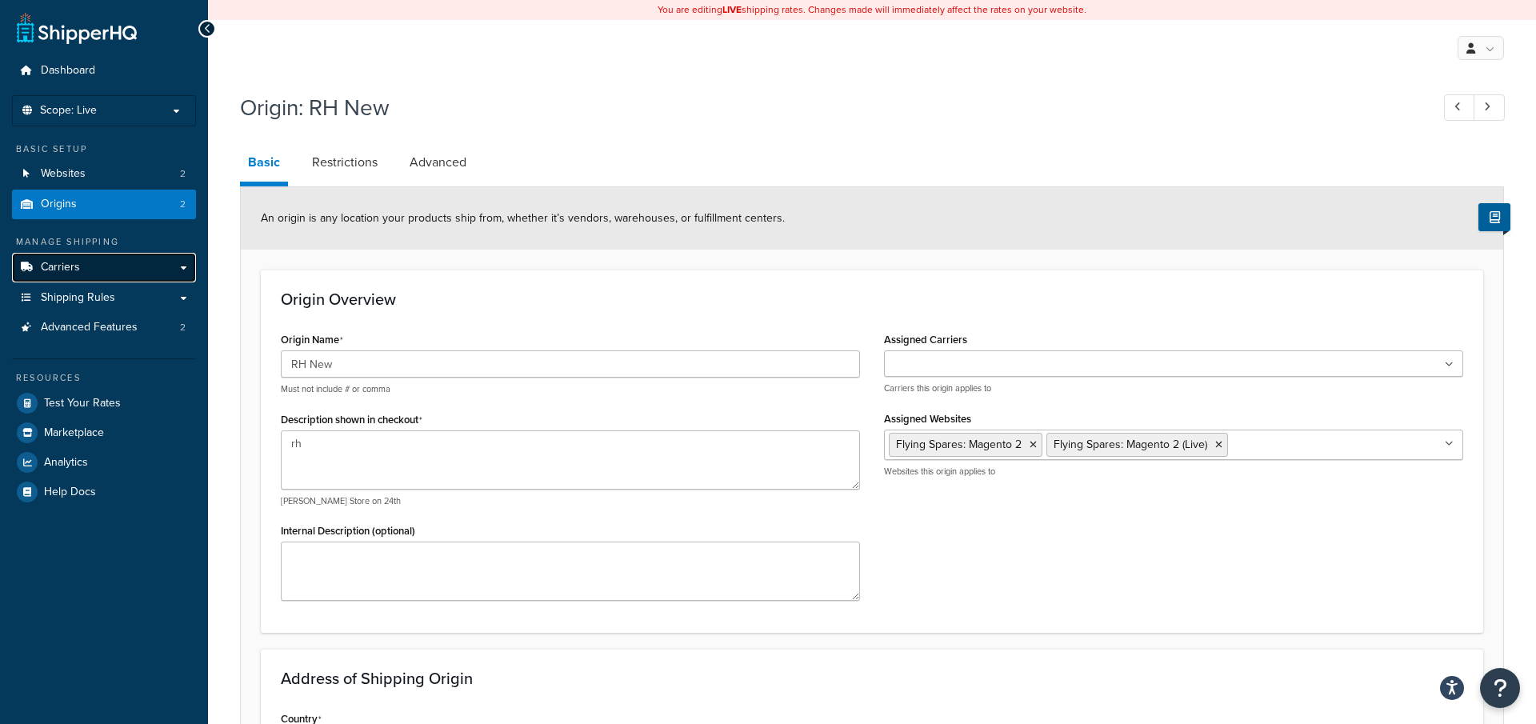
click at [147, 274] on link "Carriers" at bounding box center [104, 268] width 184 height 30
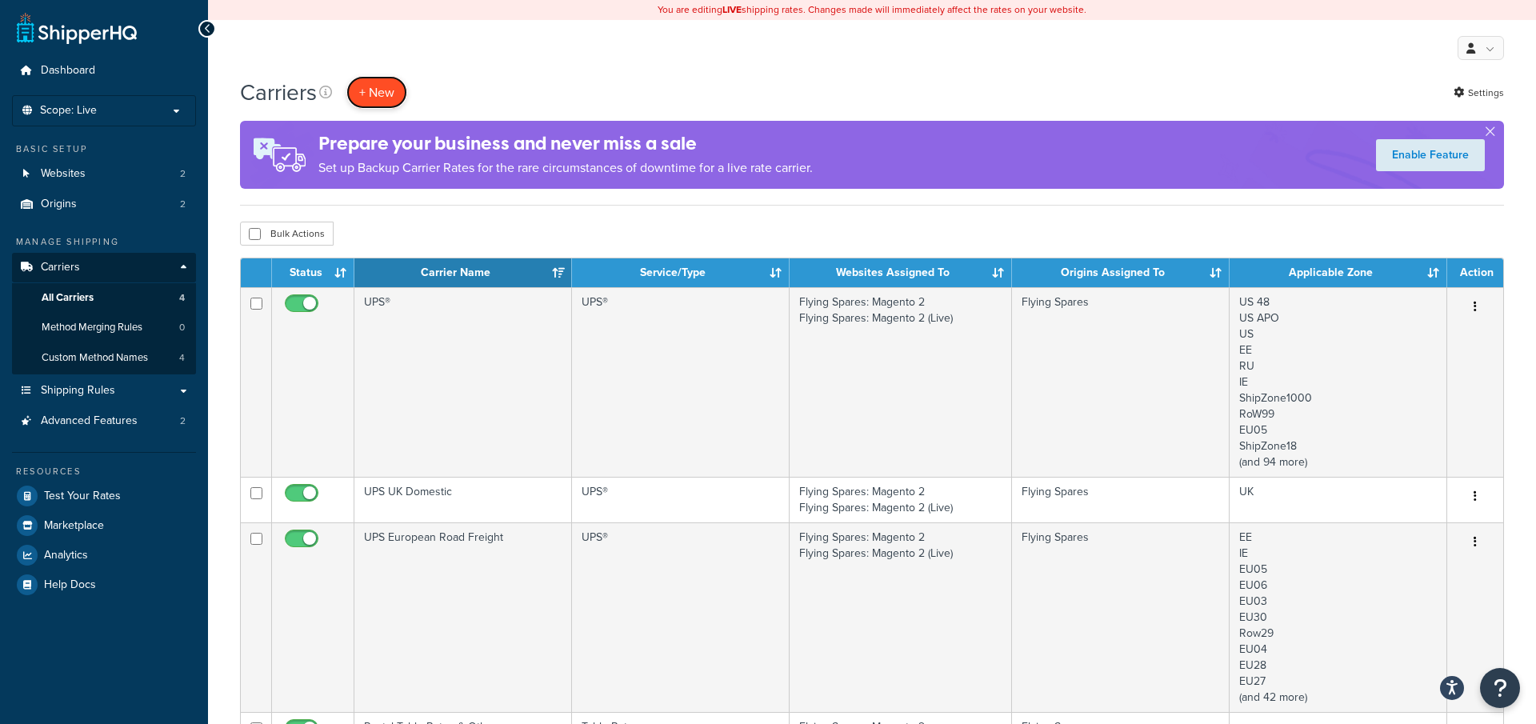
click at [378, 104] on button "+ New" at bounding box center [376, 92] width 61 height 33
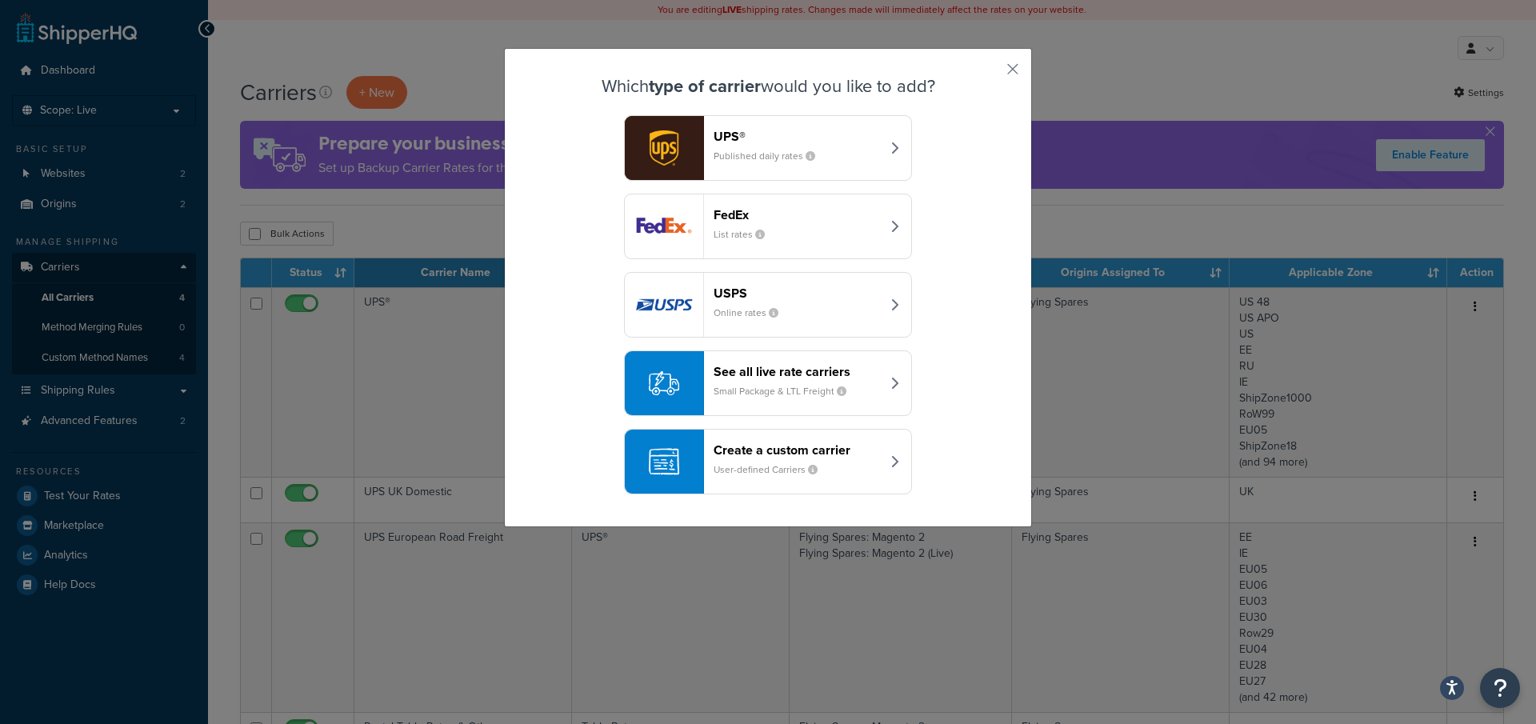
click at [794, 397] on div "See all live rate carriers Small Package & LTL Freight" at bounding box center [797, 383] width 167 height 38
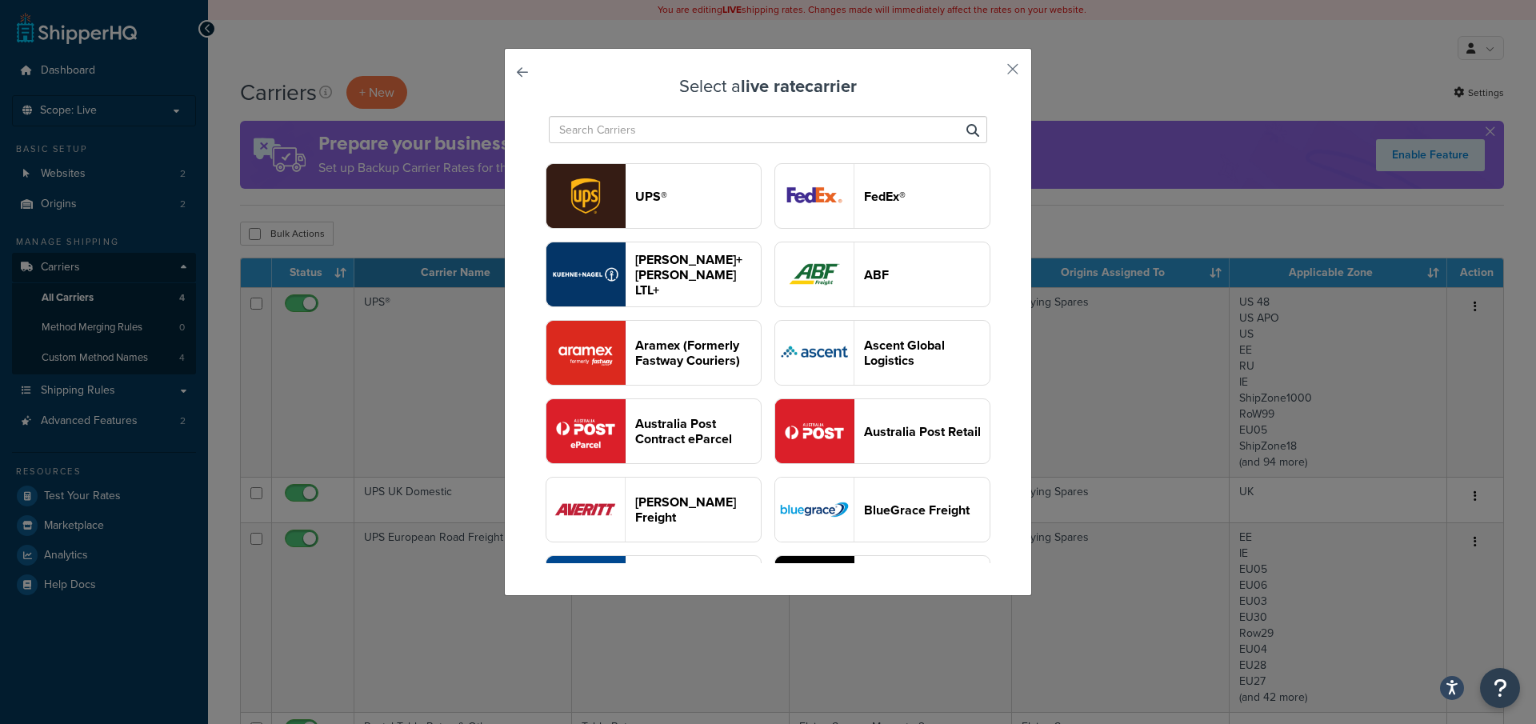
type input "f"
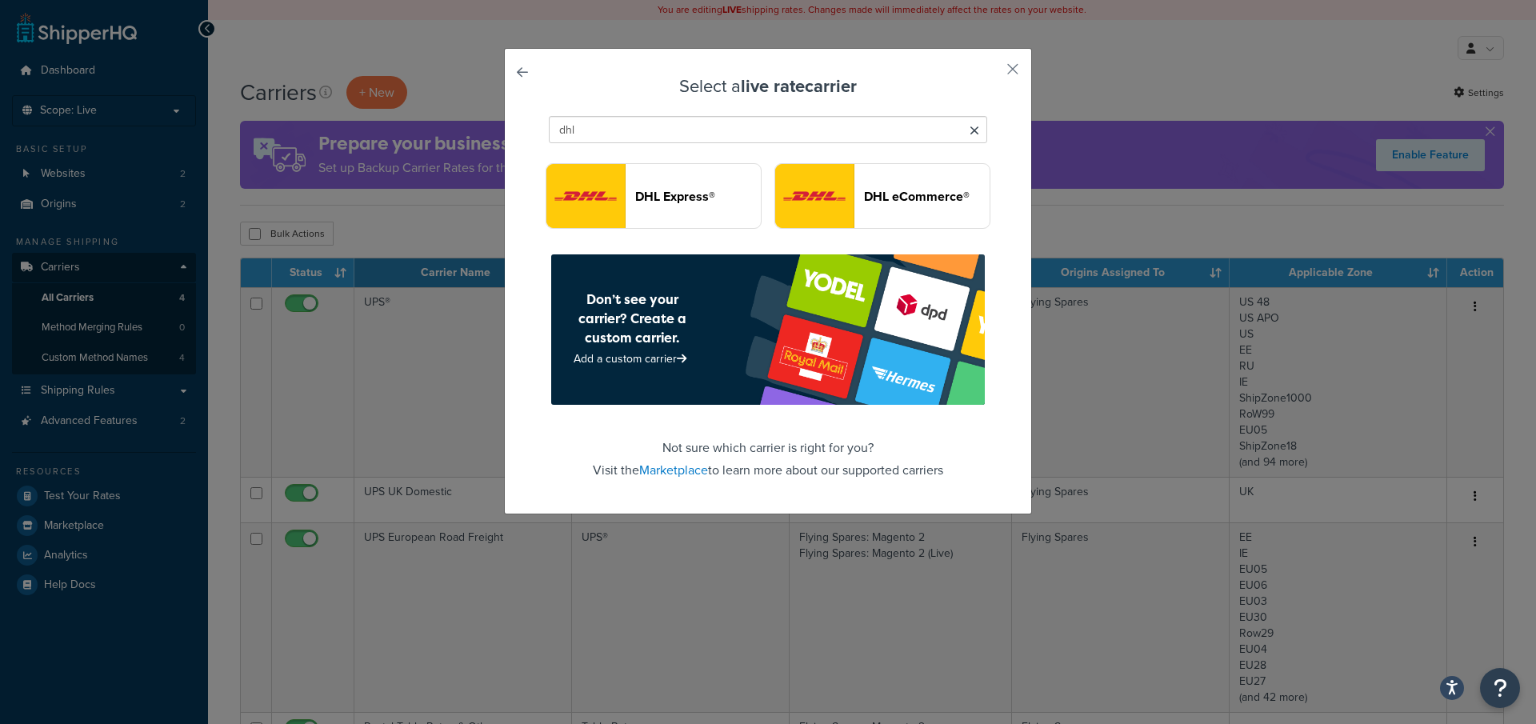
type input "dhl"
click at [706, 213] on button "DHL Express®" at bounding box center [654, 196] width 216 height 66
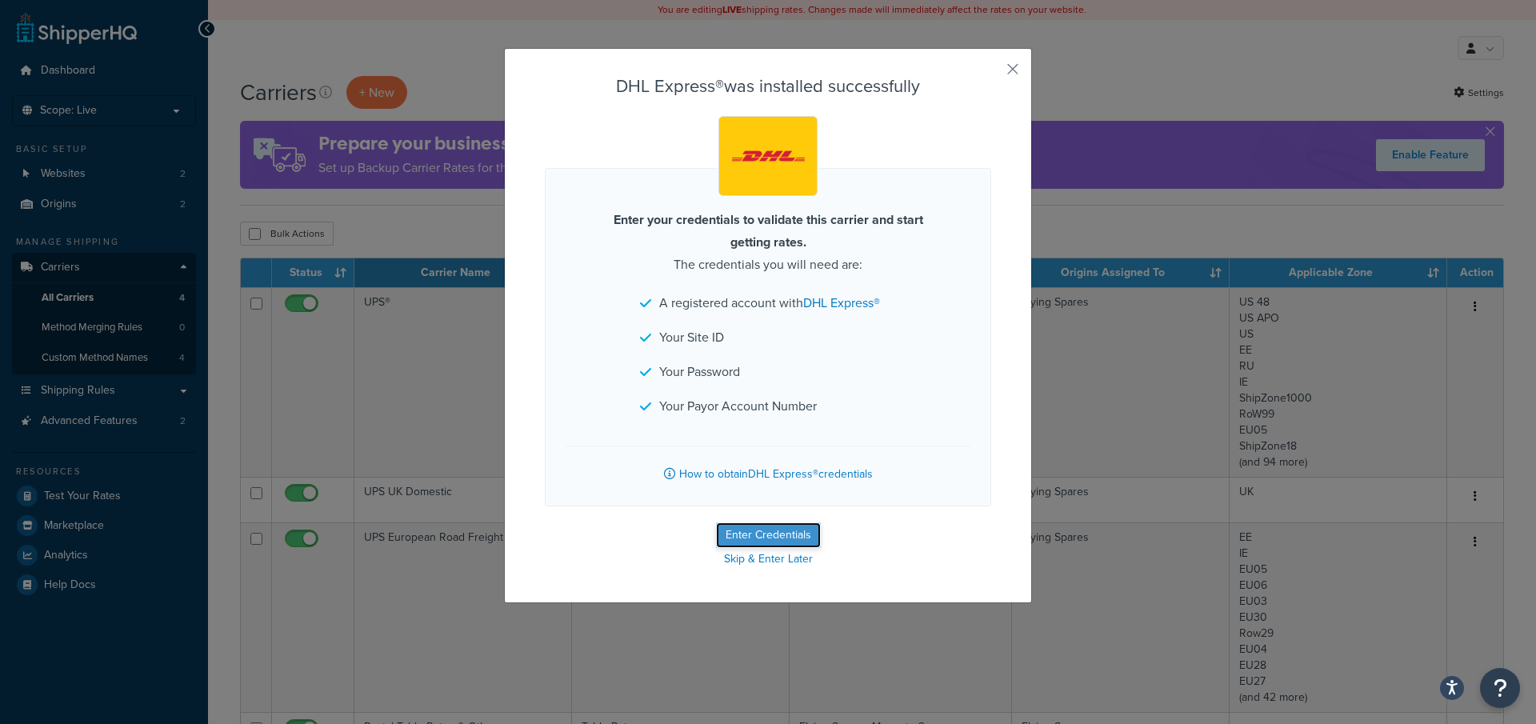
click at [743, 535] on button "Enter Credentials" at bounding box center [768, 536] width 105 height 26
select select "US"
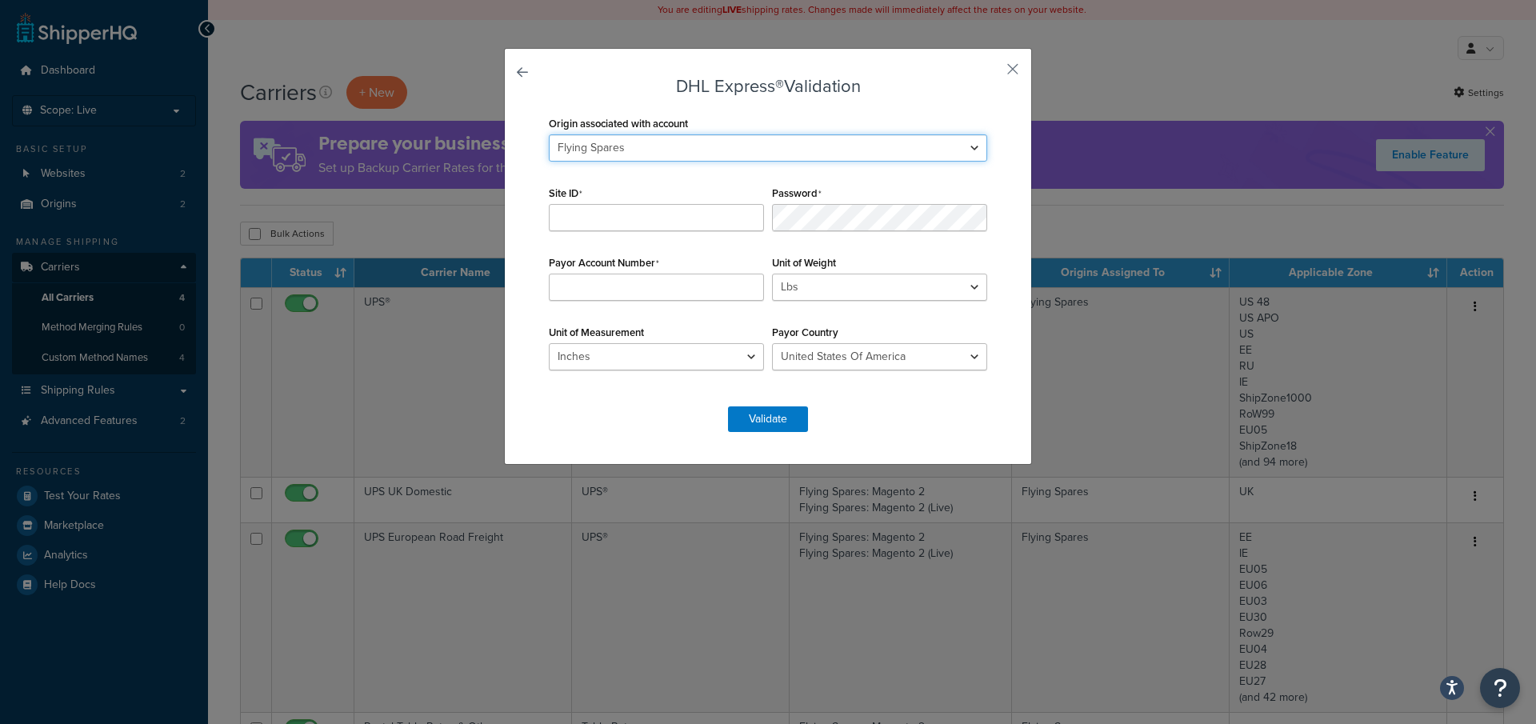
click at [637, 160] on select "Flying Spares RH New" at bounding box center [768, 147] width 438 height 27
select select "169502"
click at [627, 217] on input "Site ID" at bounding box center [656, 217] width 215 height 27
paste input "apA1pA5wF2gH5k"
type input "apA1pA5wF2gH5k"
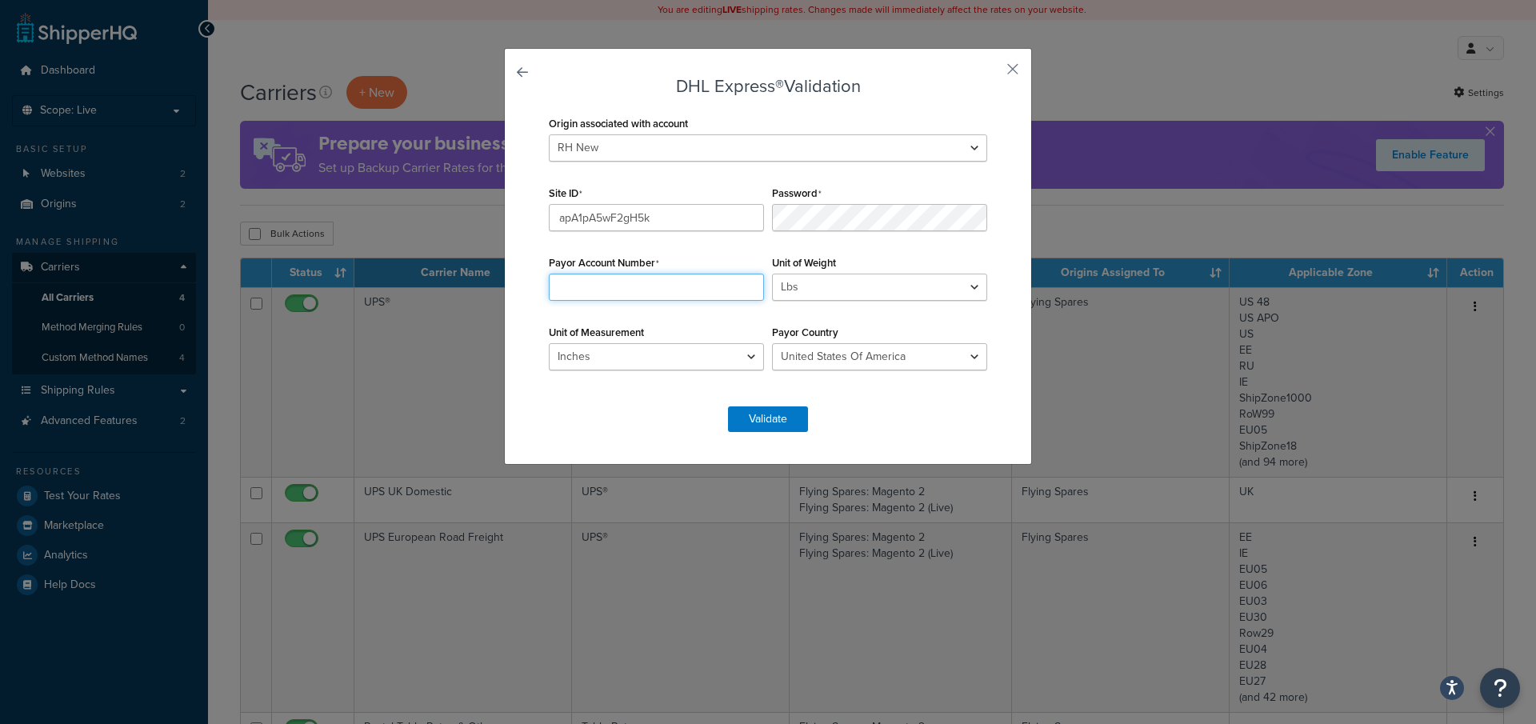
click at [646, 290] on input "Payor Account Number" at bounding box center [656, 287] width 215 height 27
paste input "131508734"
type input "131508734"
click at [877, 299] on select "Lbs Kgs Convert LBS to KG" at bounding box center [879, 287] width 215 height 27
select select "kg"
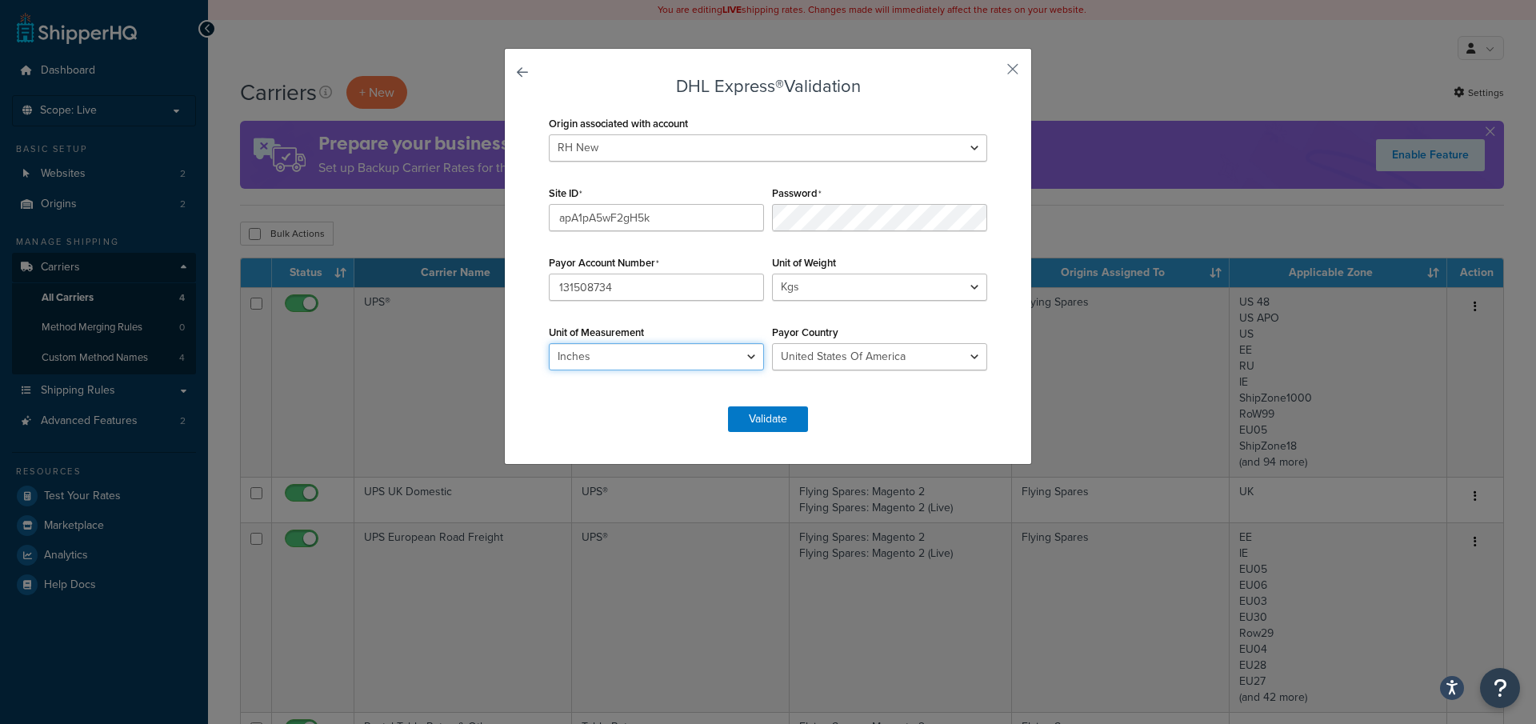
click at [697, 354] on select "Inches Centimetres" at bounding box center [656, 356] width 215 height 27
select select "CM"
click at [813, 365] on select "Andorra Afghanistan Albania Algeria American Samoa Angola Anguilla Antigua Arge…" at bounding box center [879, 356] width 215 height 27
select select "GB"
click at [782, 414] on button "Validate" at bounding box center [768, 419] width 80 height 26
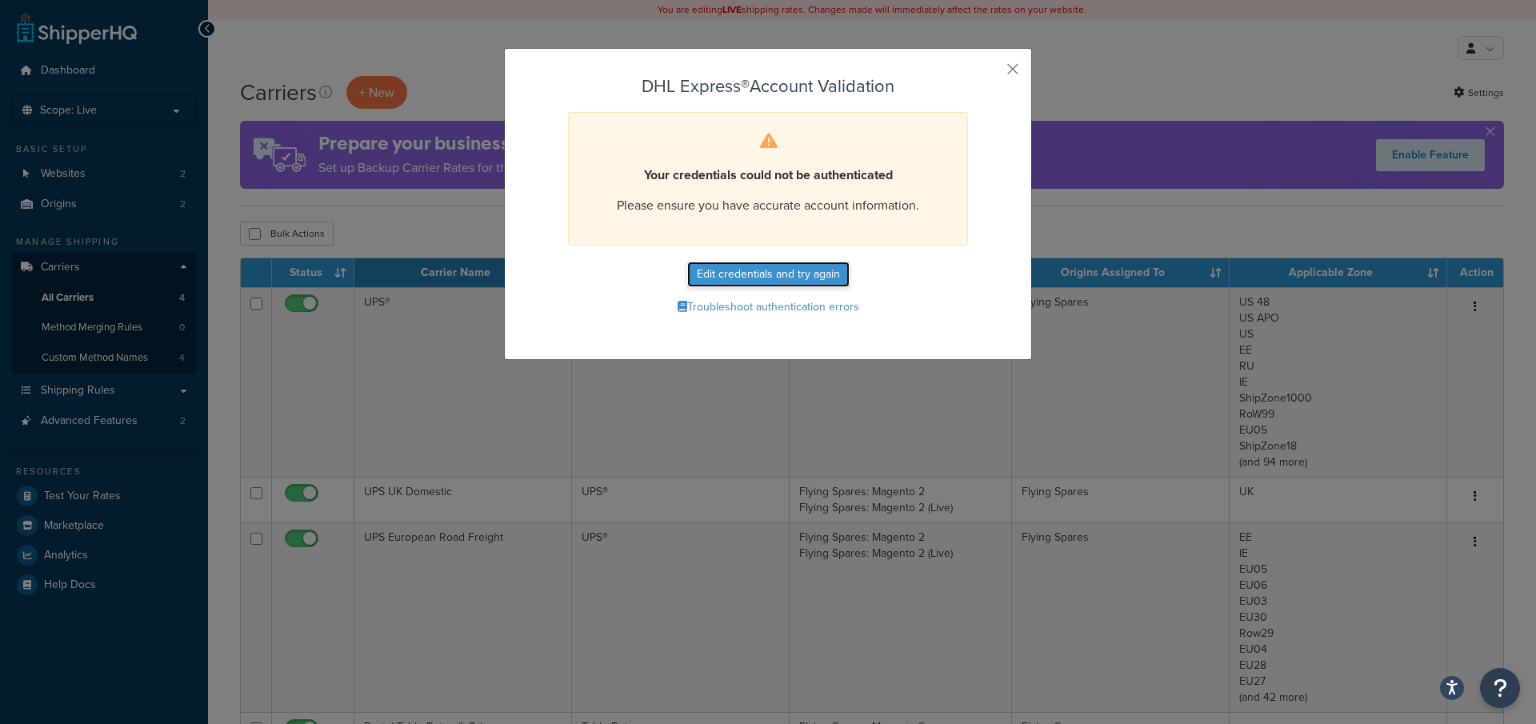
click at [723, 269] on button "Edit credentials and try again" at bounding box center [768, 275] width 162 height 26
select select "kg"
select select "CM"
select select "GB"
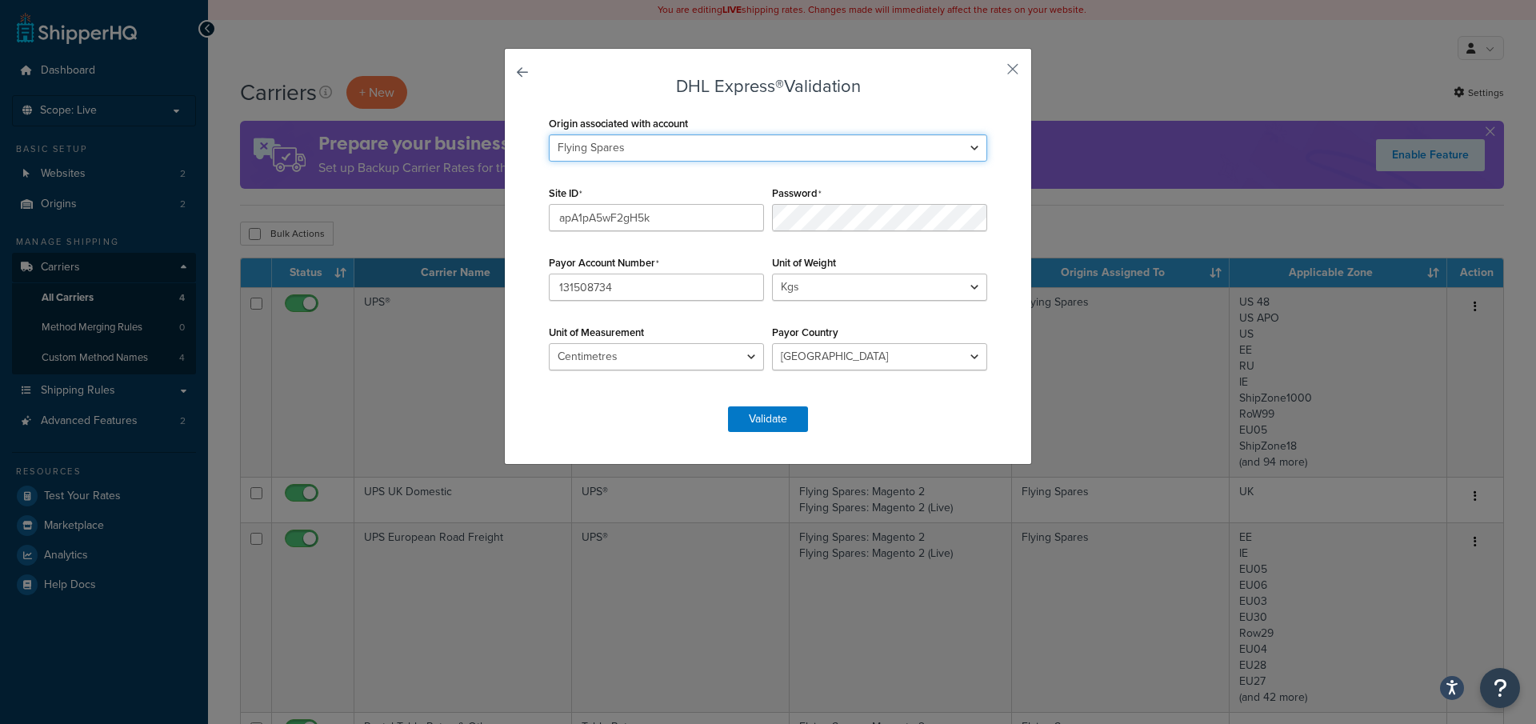
click at [680, 142] on select "Flying Spares RH New" at bounding box center [768, 147] width 438 height 27
select select "169502"
click at [779, 429] on button "Validate" at bounding box center [768, 419] width 80 height 26
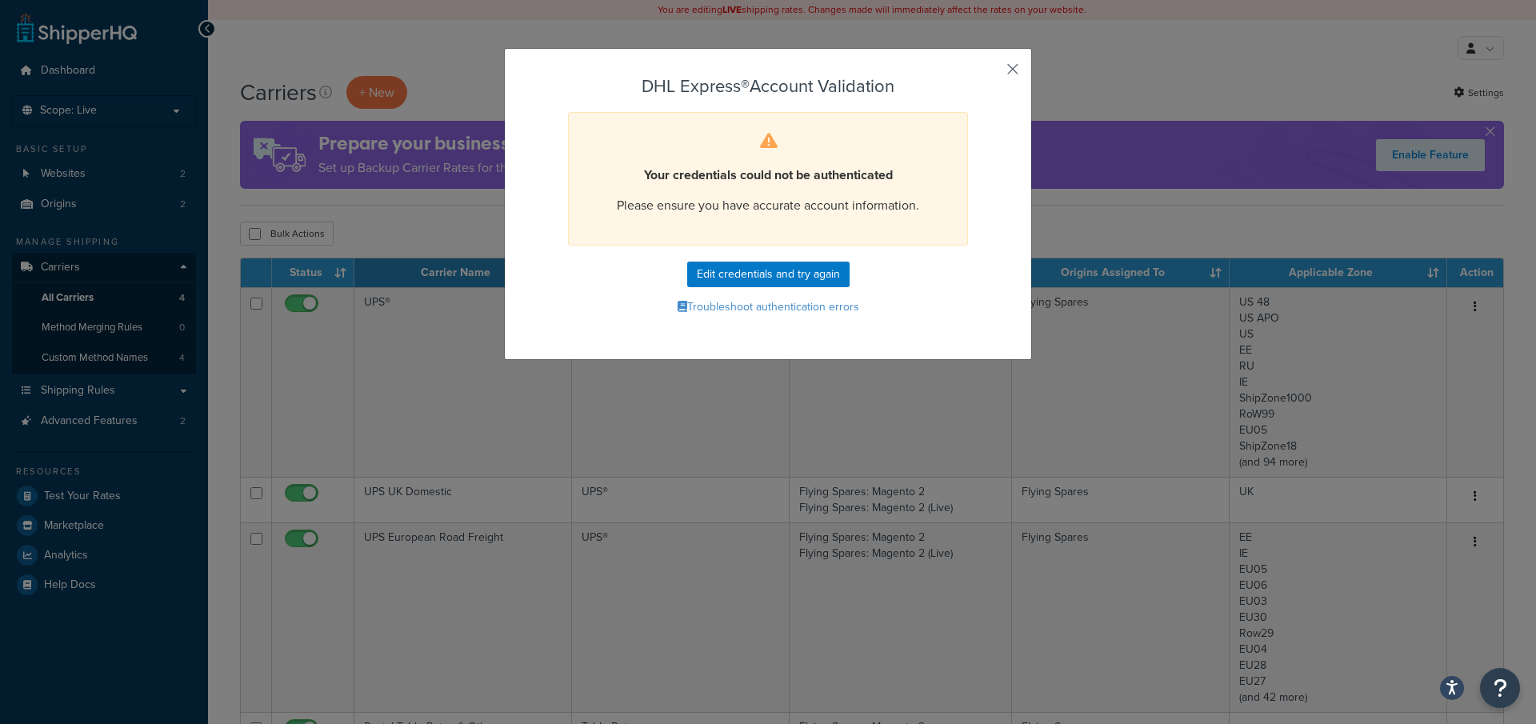
click at [991, 73] on button "button" at bounding box center [989, 75] width 4 height 4
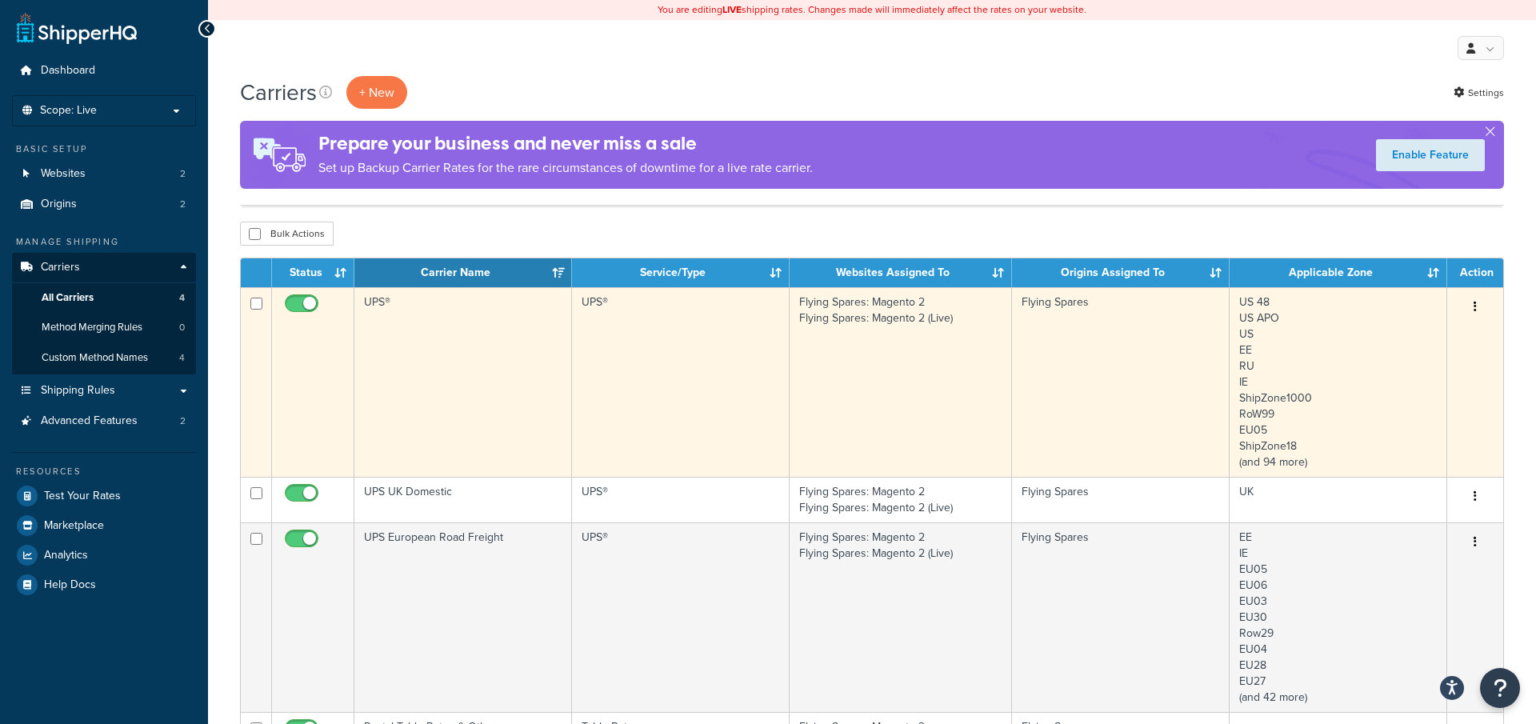
scroll to position [450, 0]
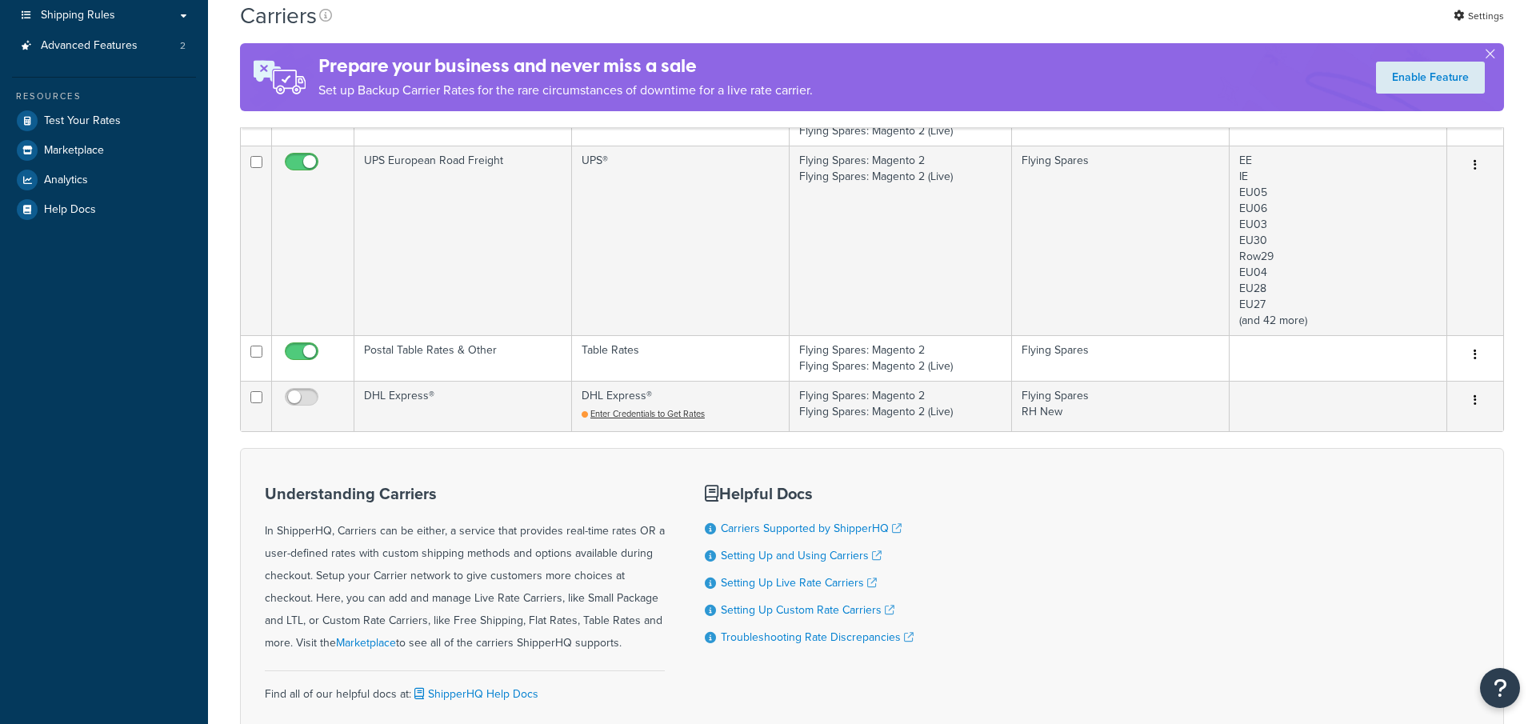
scroll to position [459, 0]
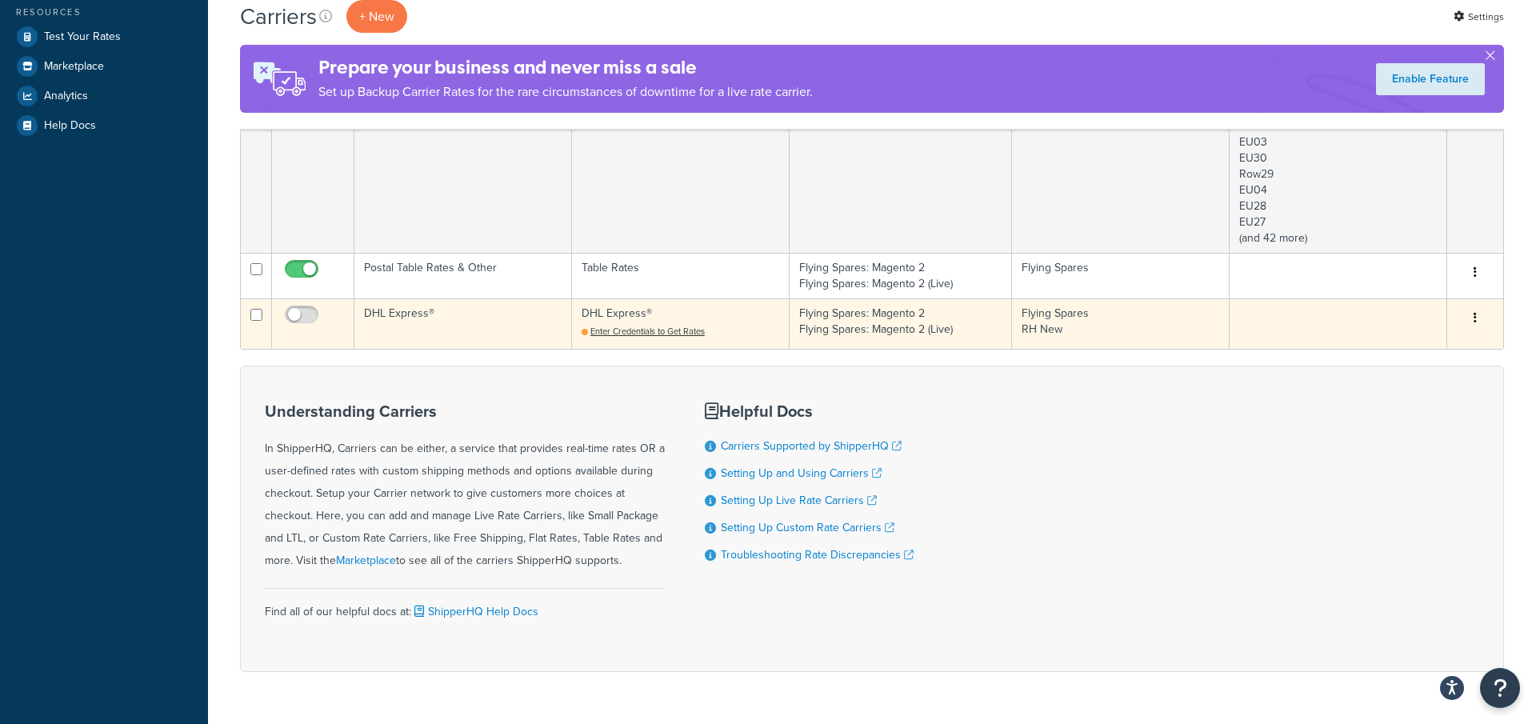
click at [920, 325] on td "Flying Spares: Magento 2 Flying Spares: Magento 2 (Live)" at bounding box center [901, 323] width 222 height 50
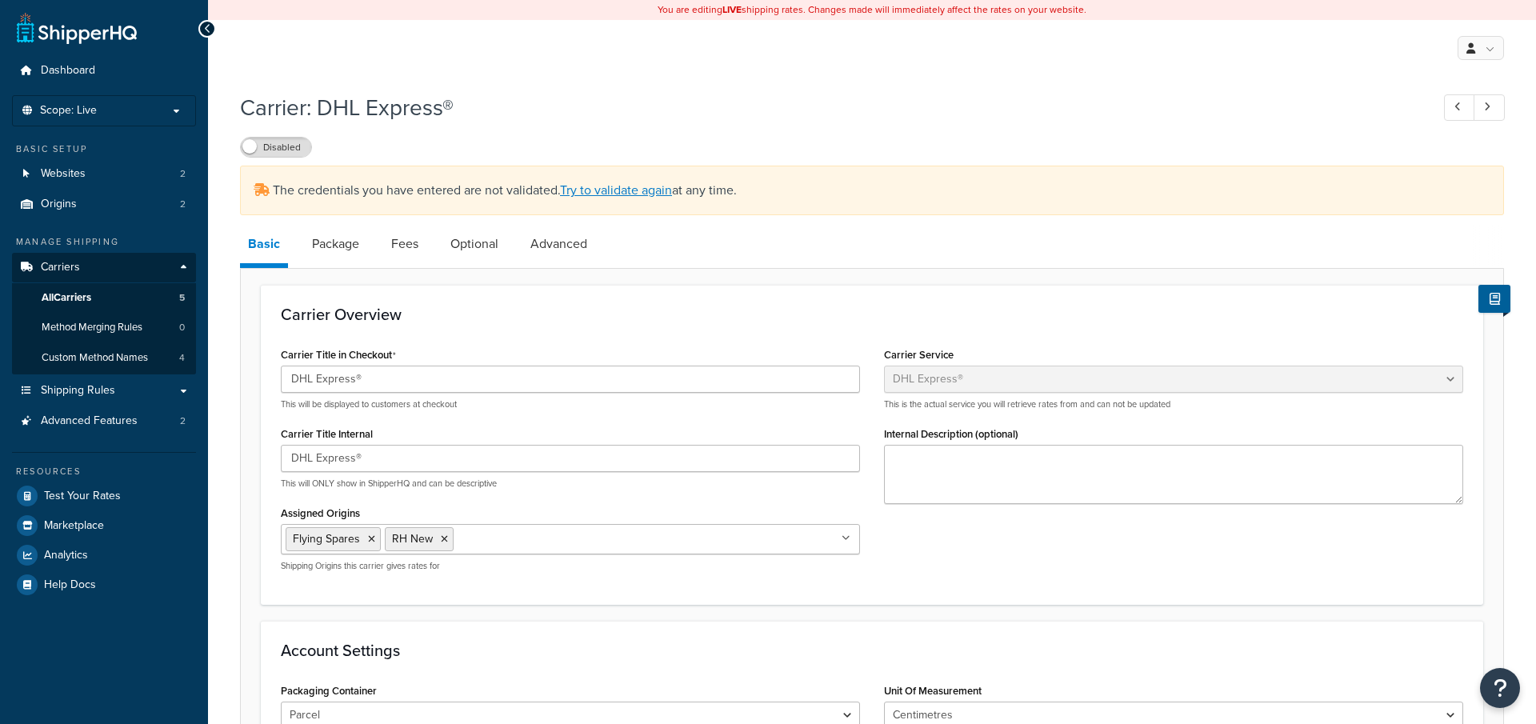
select select "dhl"
select select "kg"
select select "CM"
click at [536, 253] on link "Advanced" at bounding box center [559, 244] width 73 height 38
select select "false"
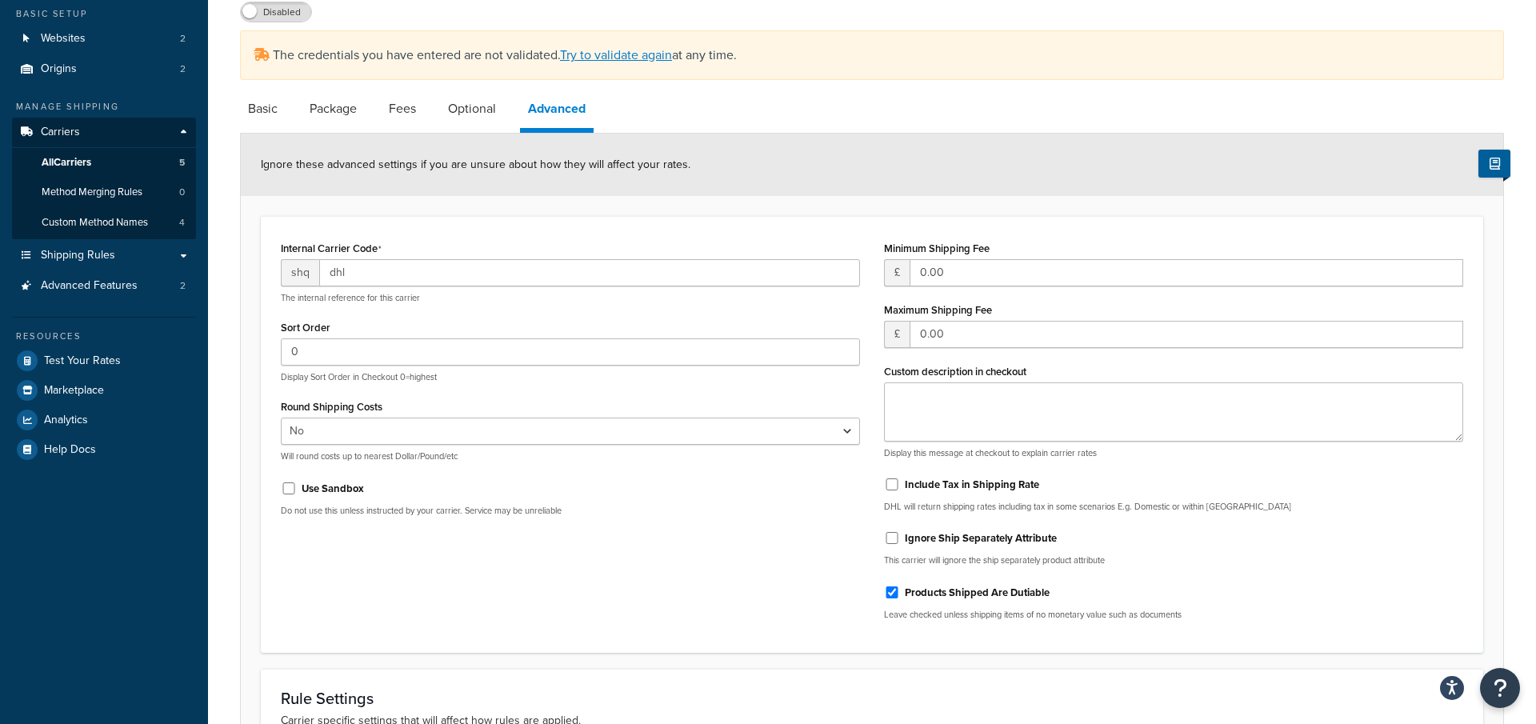
scroll to position [147, 0]
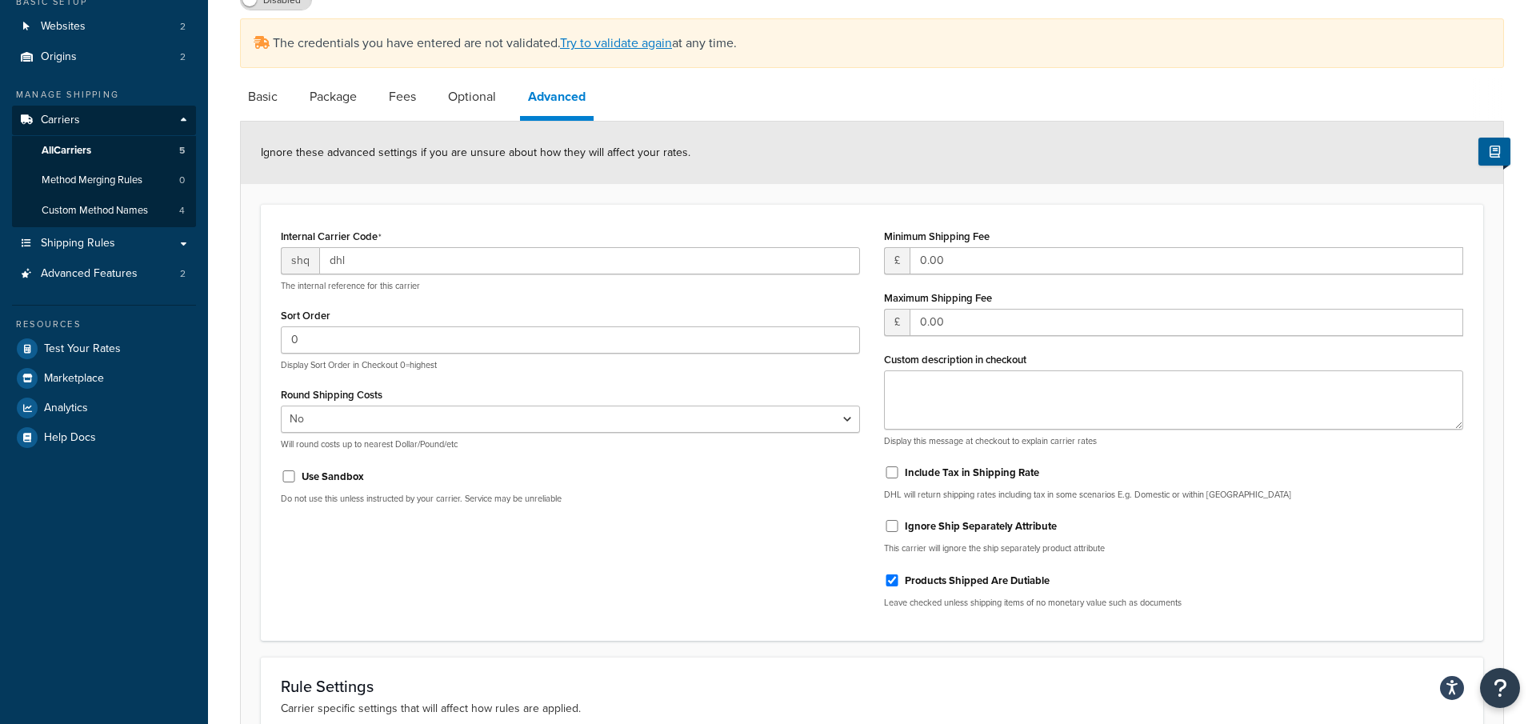
click at [348, 472] on label "Use Sandbox" at bounding box center [333, 477] width 62 height 14
click at [297, 472] on input "Use Sandbox" at bounding box center [289, 477] width 16 height 12
checkbox input "true"
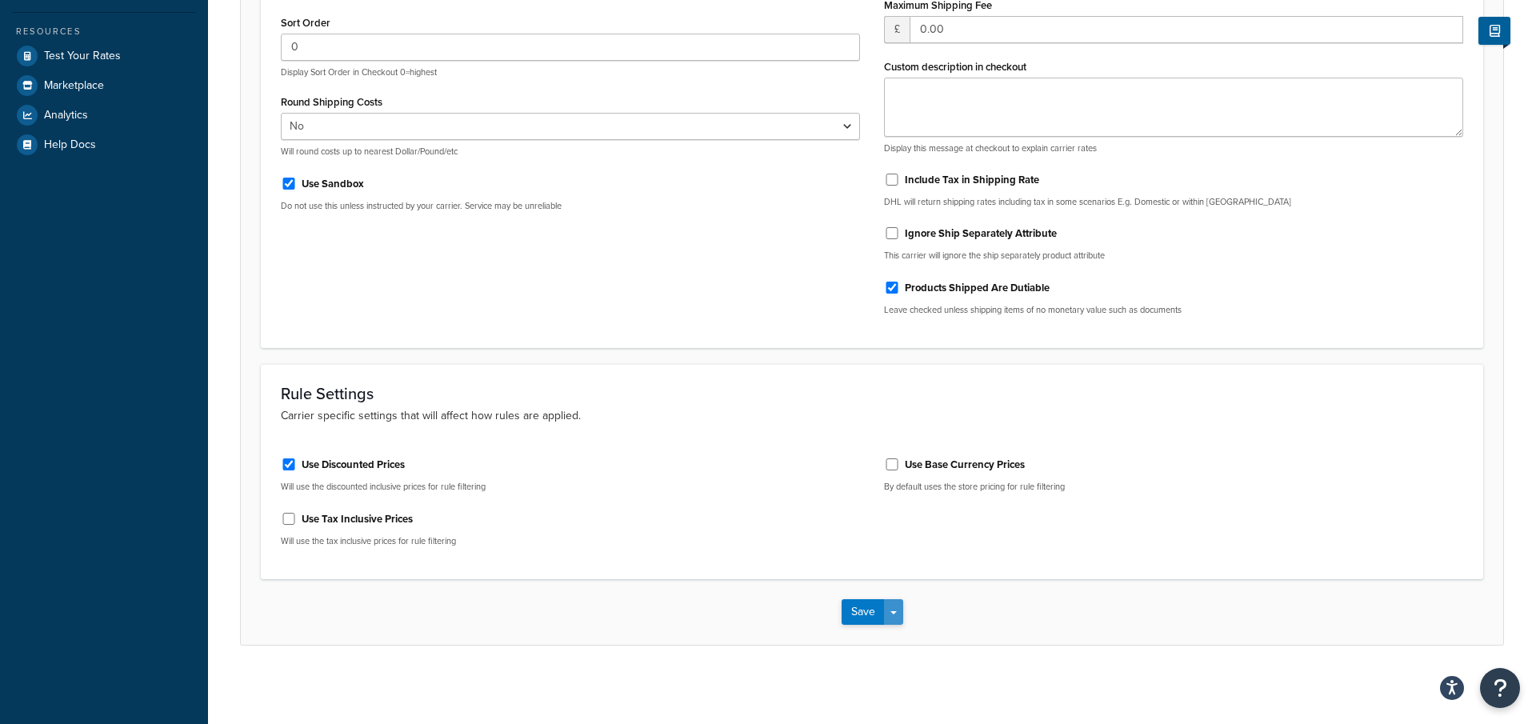
click at [901, 618] on button "Save Dropdown" at bounding box center [893, 612] width 19 height 26
click at [901, 632] on button "Save and Edit" at bounding box center [900, 642] width 117 height 34
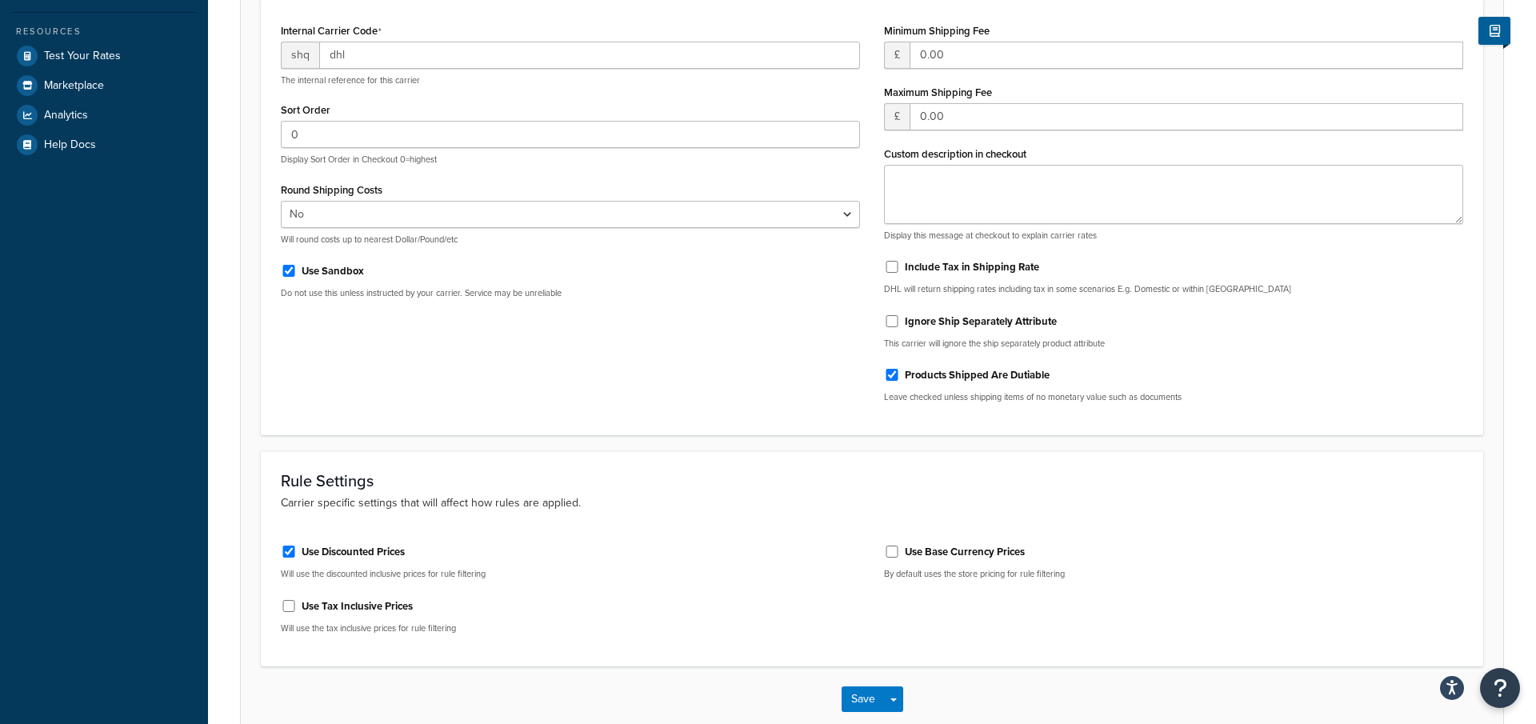
scroll to position [0, 0]
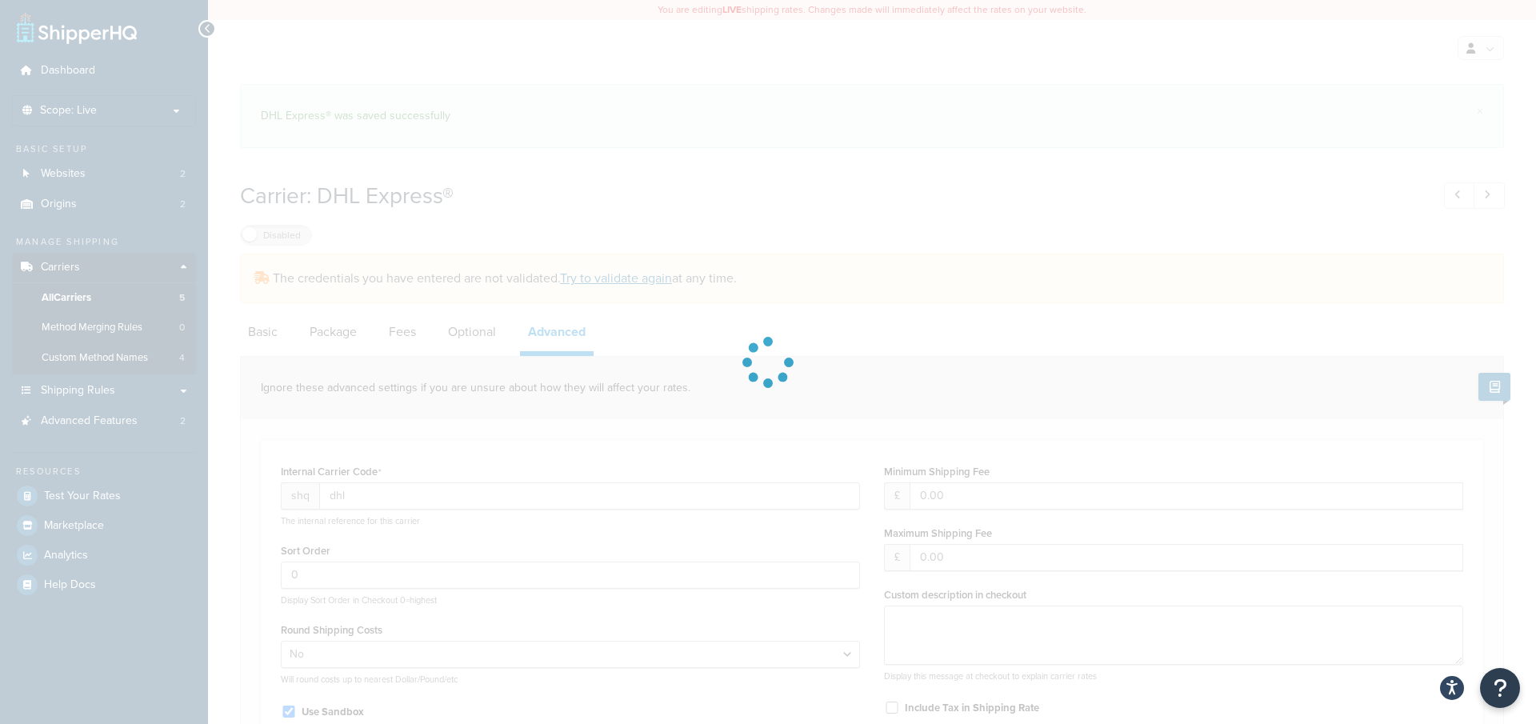
select select "false"
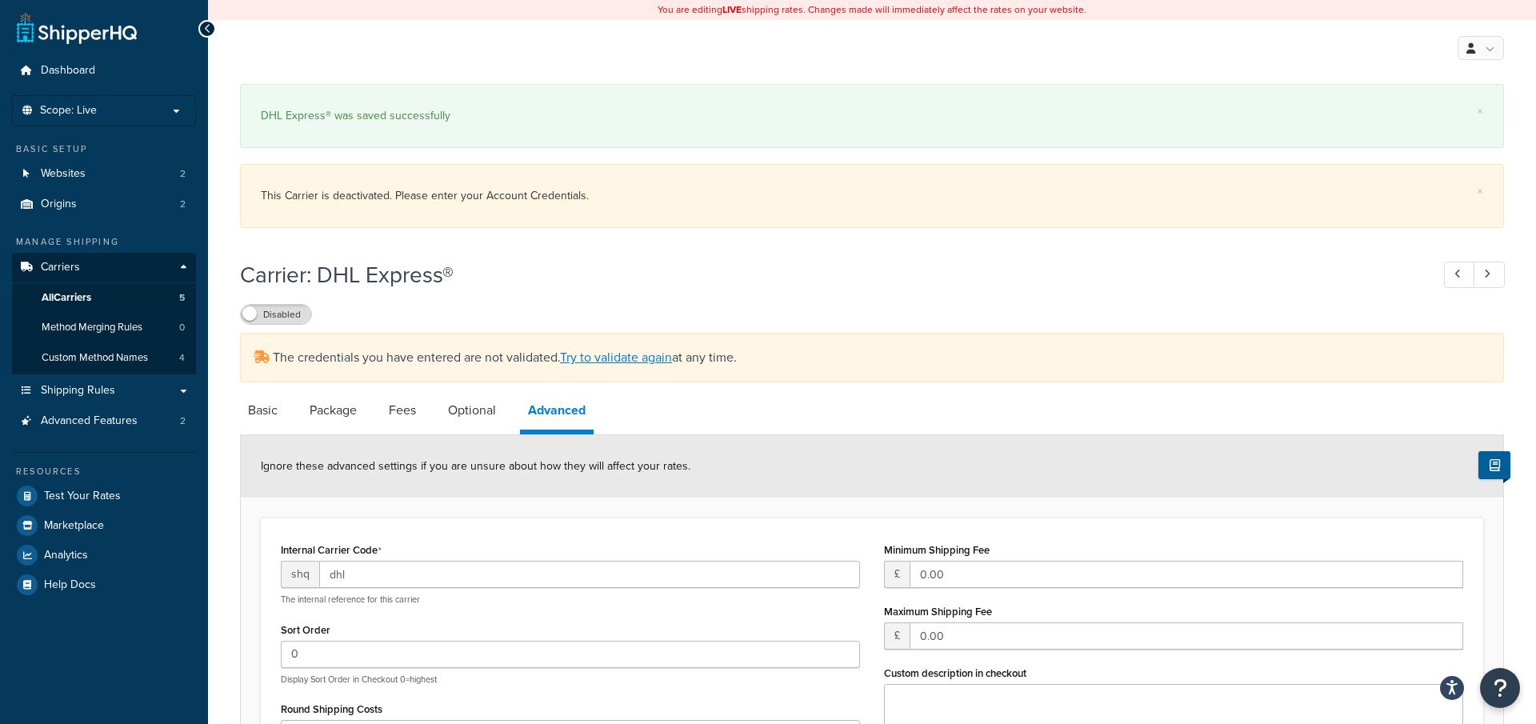
click at [623, 333] on div "The credentials you have entered are not validated. Try to validate again at an…" at bounding box center [872, 358] width 1264 height 50
click at [619, 374] on div "The credentials you have entered are not validated. Try to validate again at an…" at bounding box center [872, 359] width 1264 height 50
click at [620, 363] on link "Try to validate again" at bounding box center [616, 358] width 112 height 18
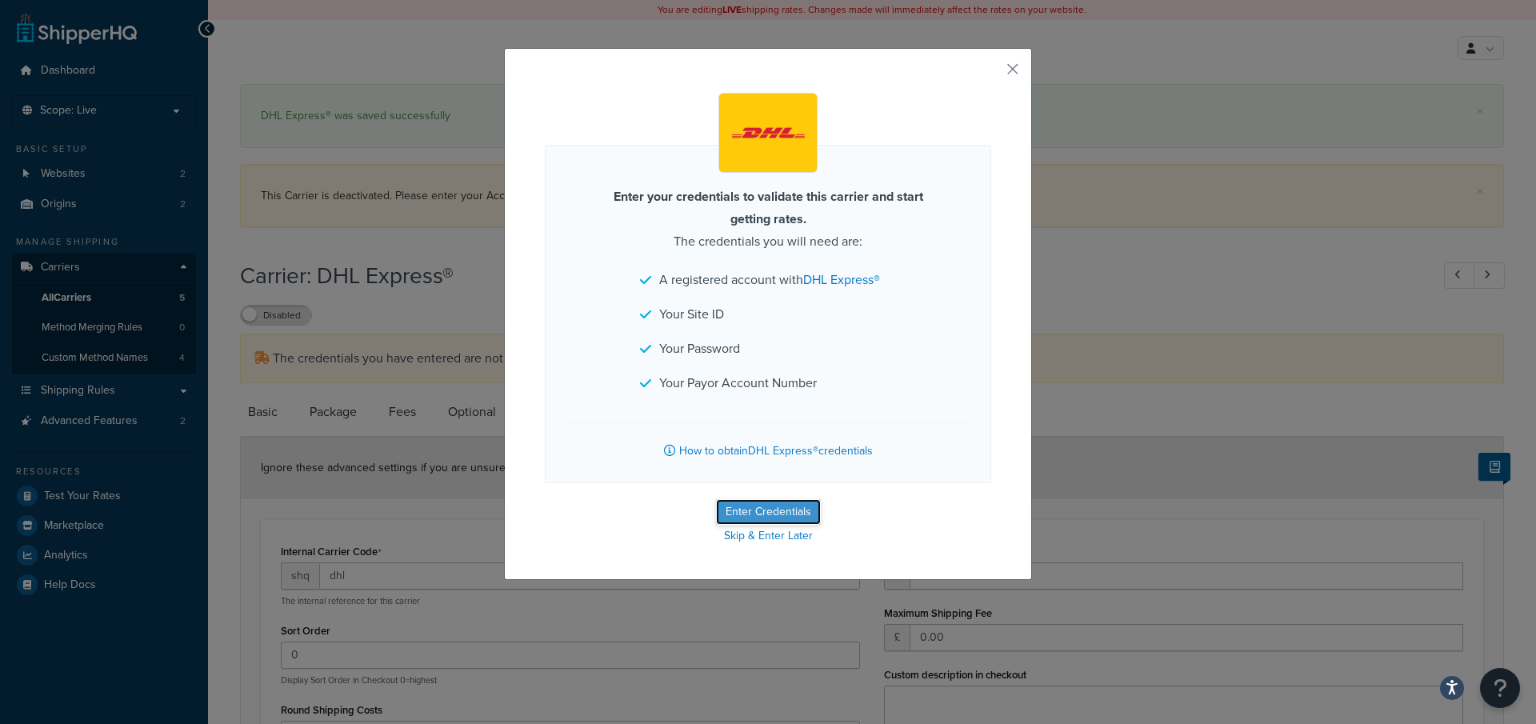
click at [779, 505] on button "Enter Credentials" at bounding box center [768, 512] width 105 height 26
select select "kg"
select select "CM"
select select "GB"
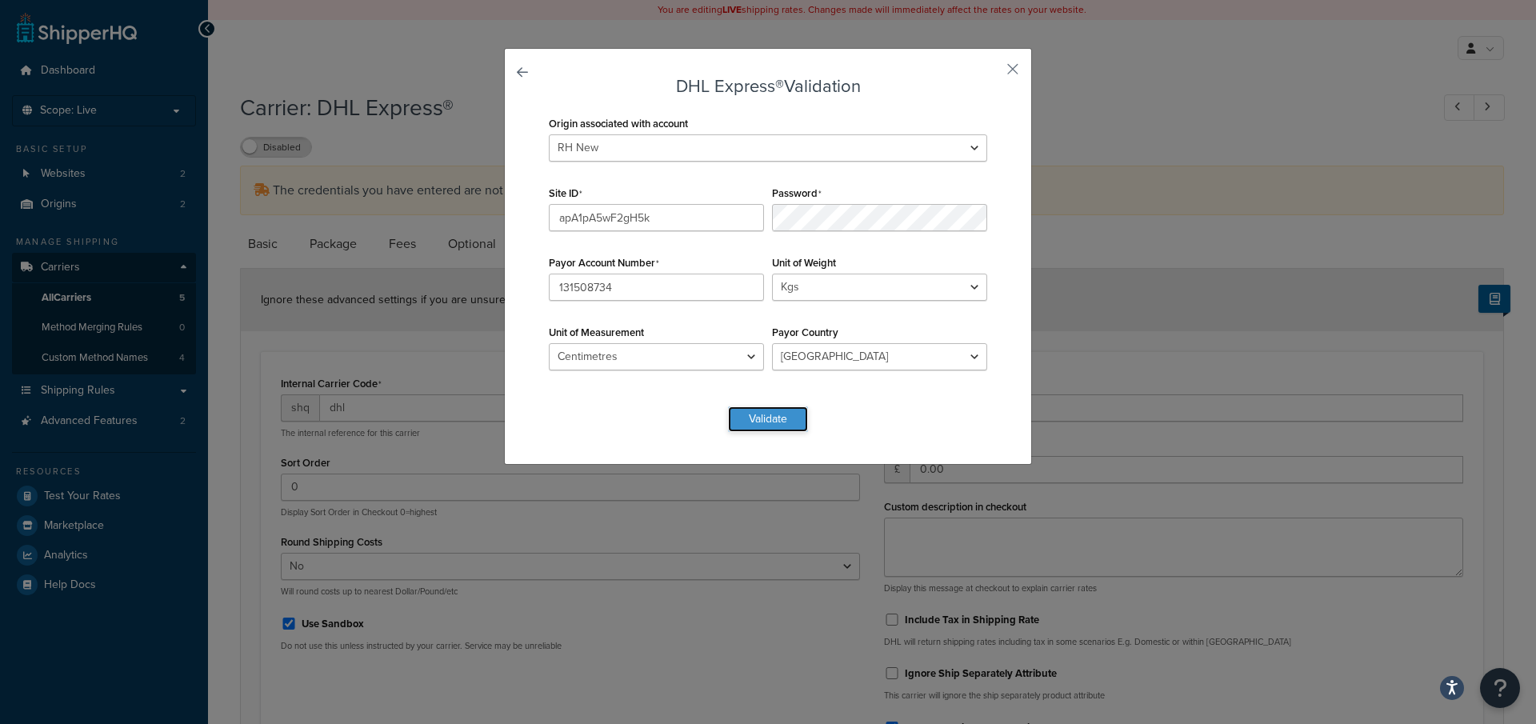
click at [764, 412] on button "Validate" at bounding box center [768, 419] width 80 height 26
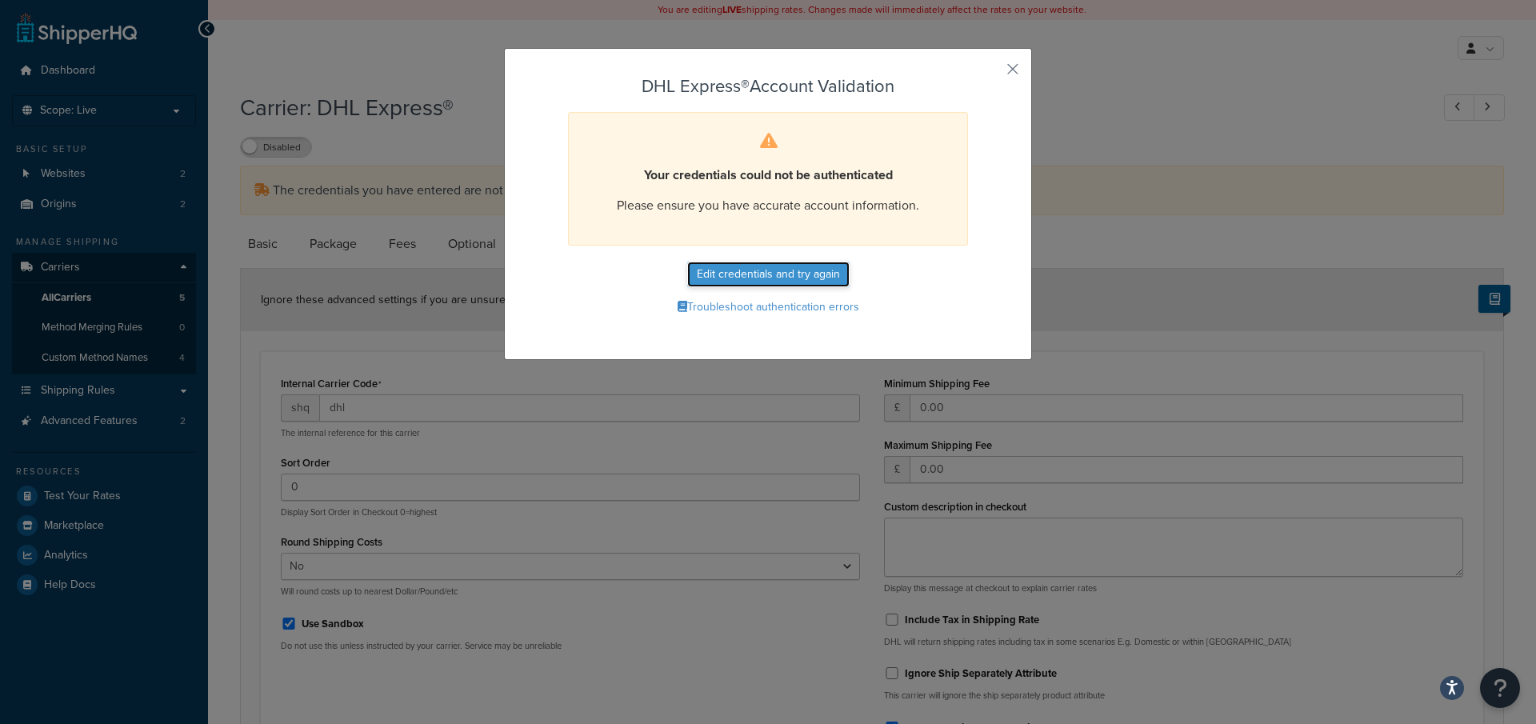
click at [771, 269] on button "Edit credentials and try again" at bounding box center [768, 275] width 162 height 26
select select "kg"
select select "CM"
select select "GB"
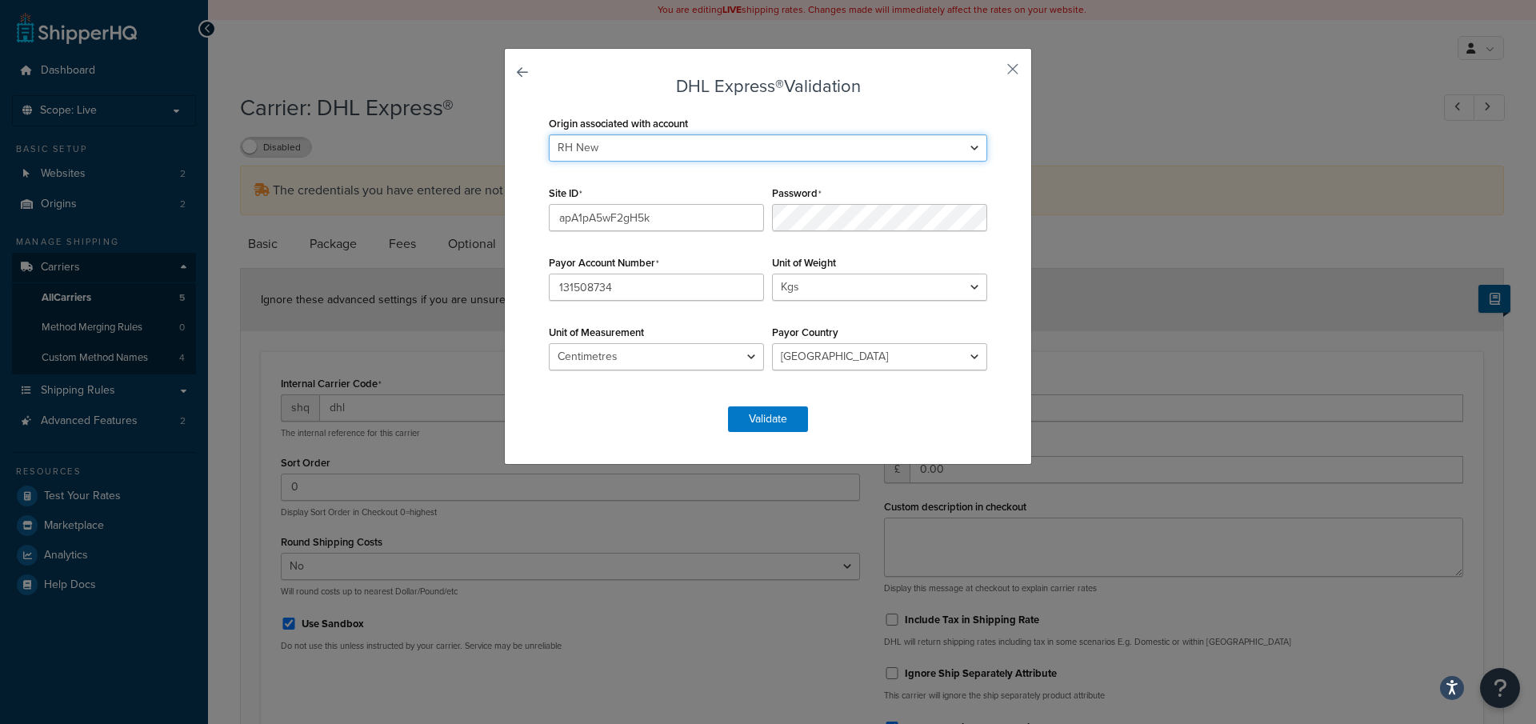
click at [672, 154] on select "Flying Spares RH New" at bounding box center [768, 147] width 438 height 27
click at [669, 137] on select "Flying Spares RH New" at bounding box center [768, 147] width 438 height 27
select select "169502"
click at [768, 418] on button "Validate" at bounding box center [768, 419] width 80 height 26
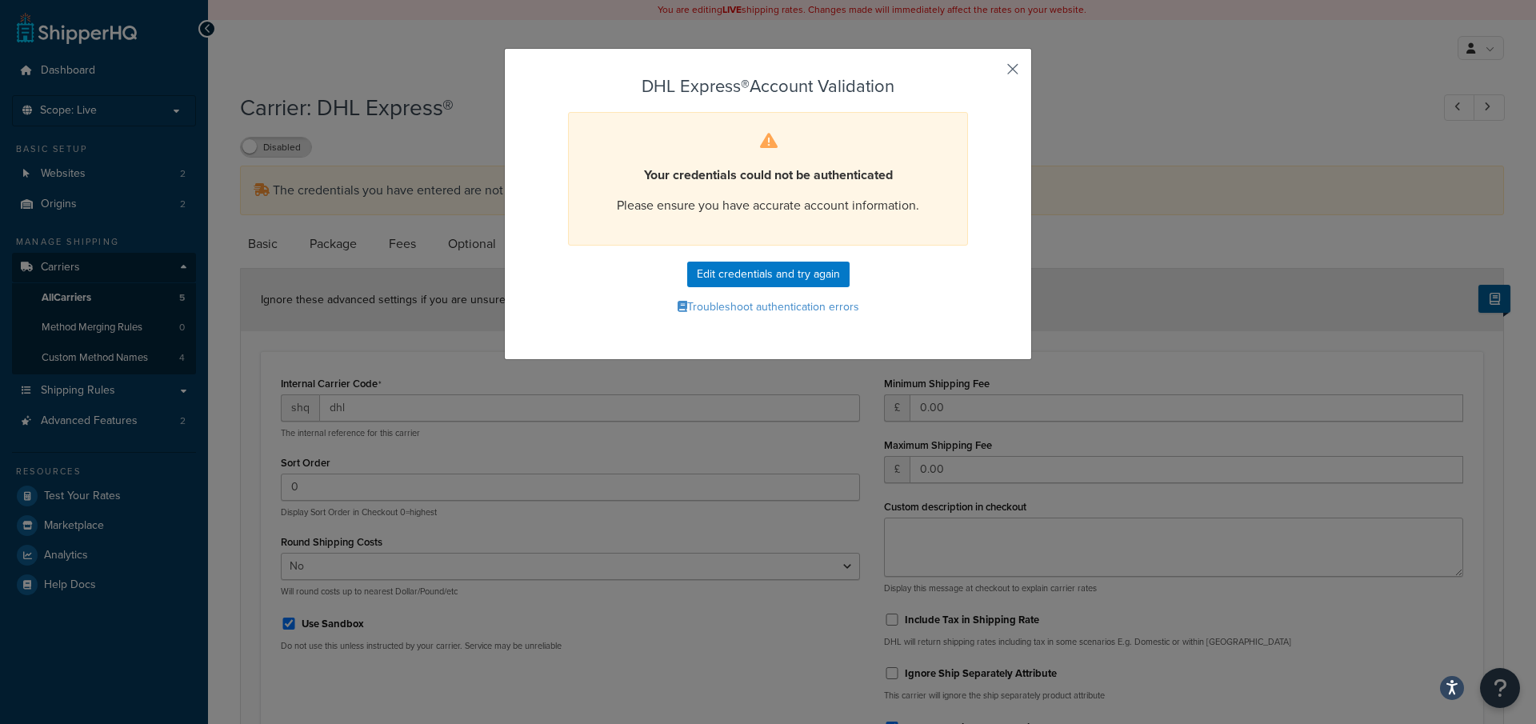
click at [991, 73] on button "button" at bounding box center [989, 75] width 4 height 4
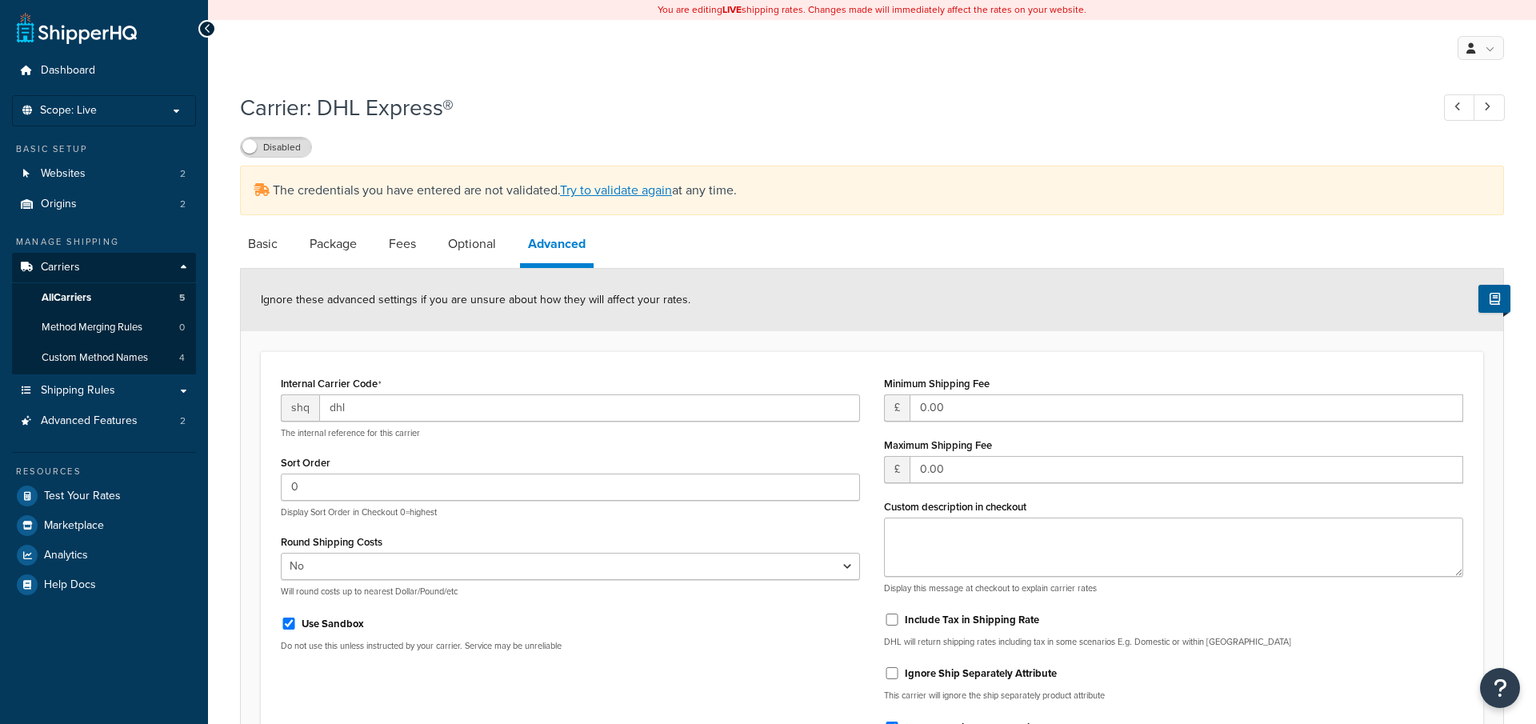
select select "false"
click at [603, 202] on div "The credentials you have entered are not validated. Try to validate again at an…" at bounding box center [872, 191] width 1264 height 50
click at [604, 195] on link "Try to validate again" at bounding box center [616, 190] width 112 height 18
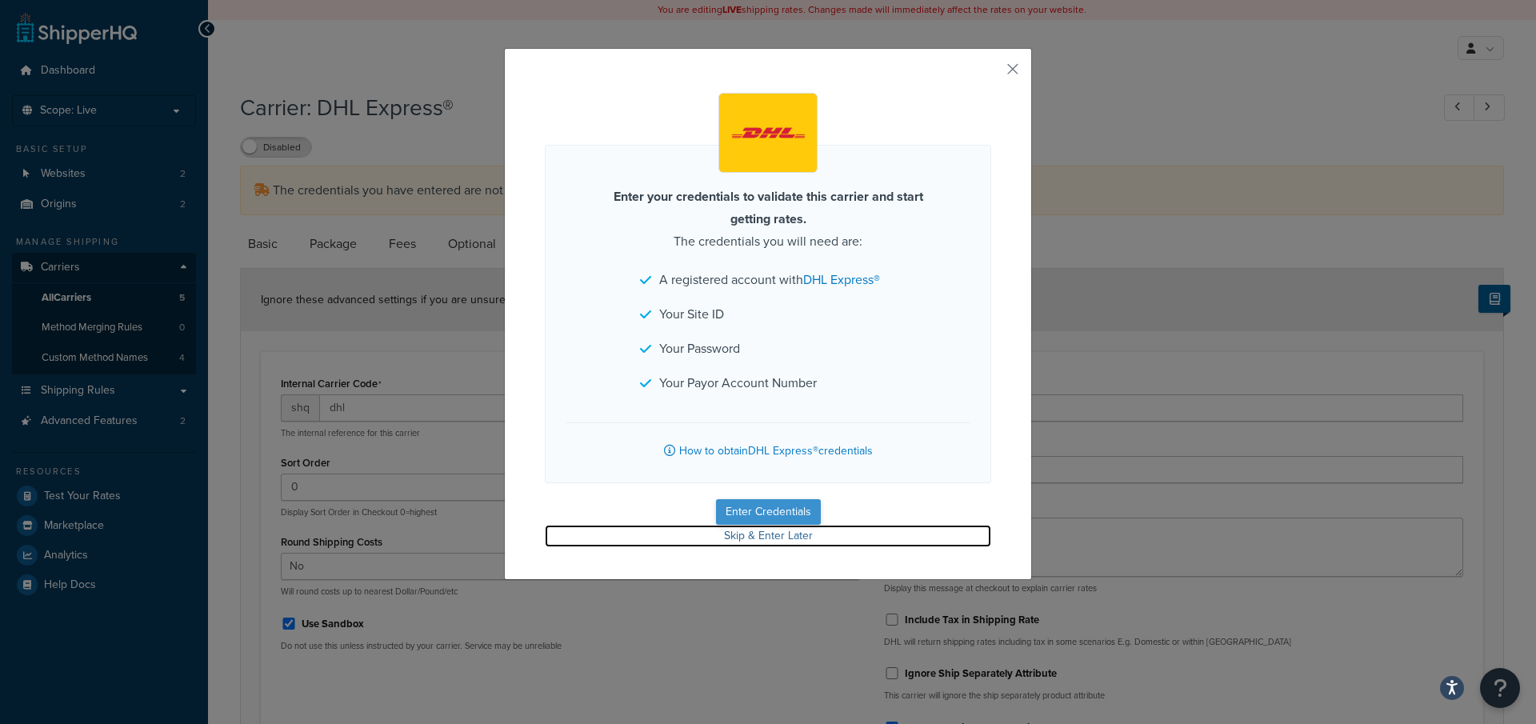
drag, startPoint x: 739, startPoint y: 527, endPoint x: 753, endPoint y: 503, distance: 26.9
click at [631, 543] on link "Skip & Enter Later" at bounding box center [768, 536] width 446 height 22
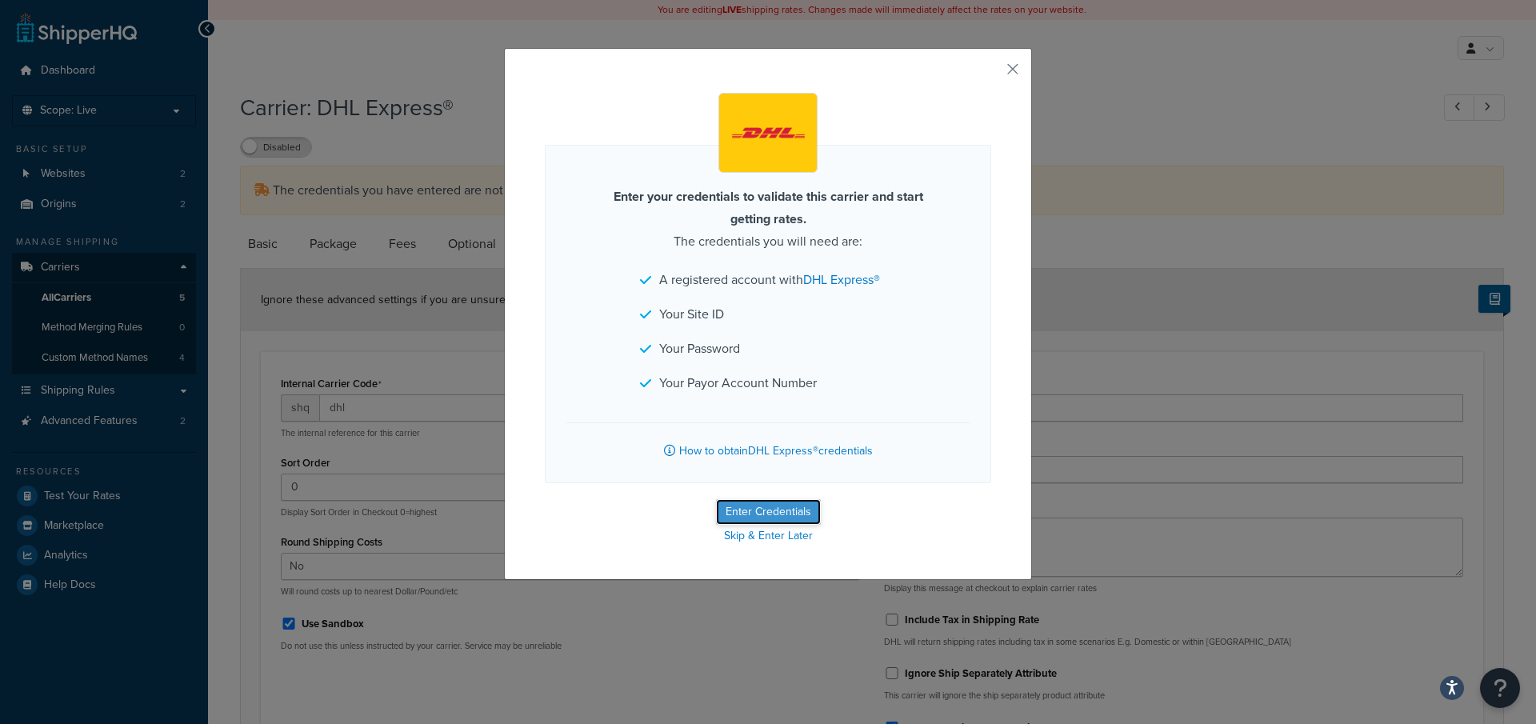
click at [737, 509] on button "Enter Credentials" at bounding box center [768, 512] width 105 height 26
select select "kg"
select select "CM"
select select "GB"
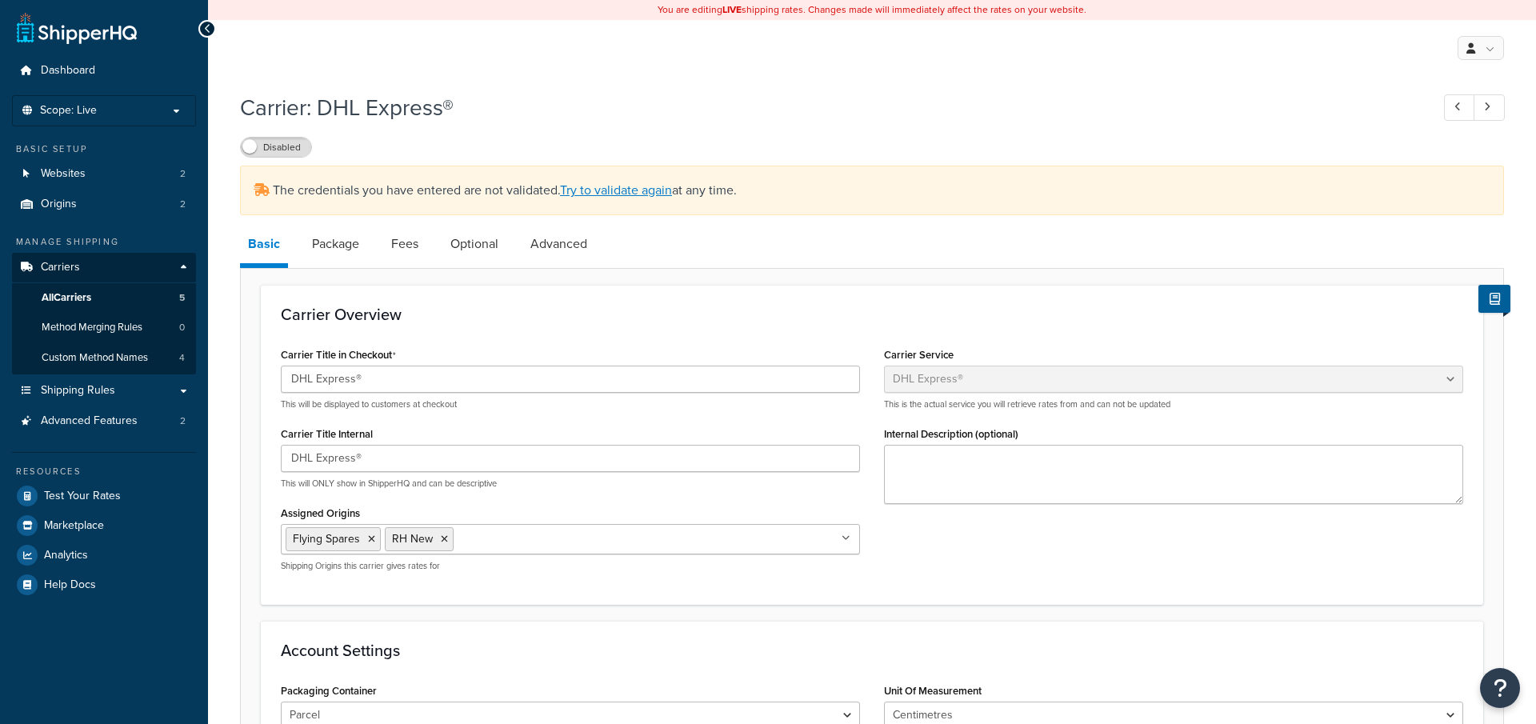
select select "dhl"
select select "kg"
select select "CM"
click at [297, 152] on label "Disabled" at bounding box center [276, 147] width 70 height 19
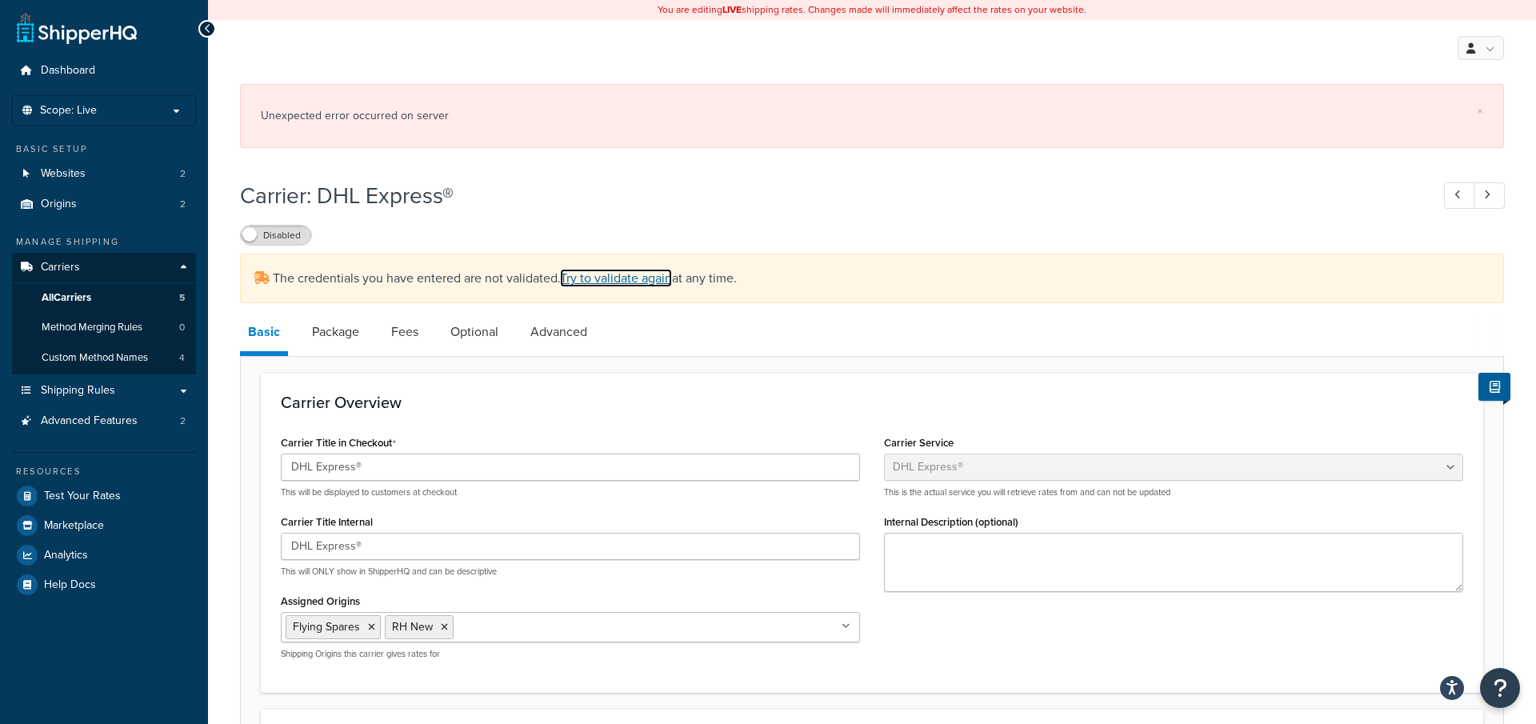
click at [616, 282] on link "Try to validate again" at bounding box center [616, 278] width 112 height 18
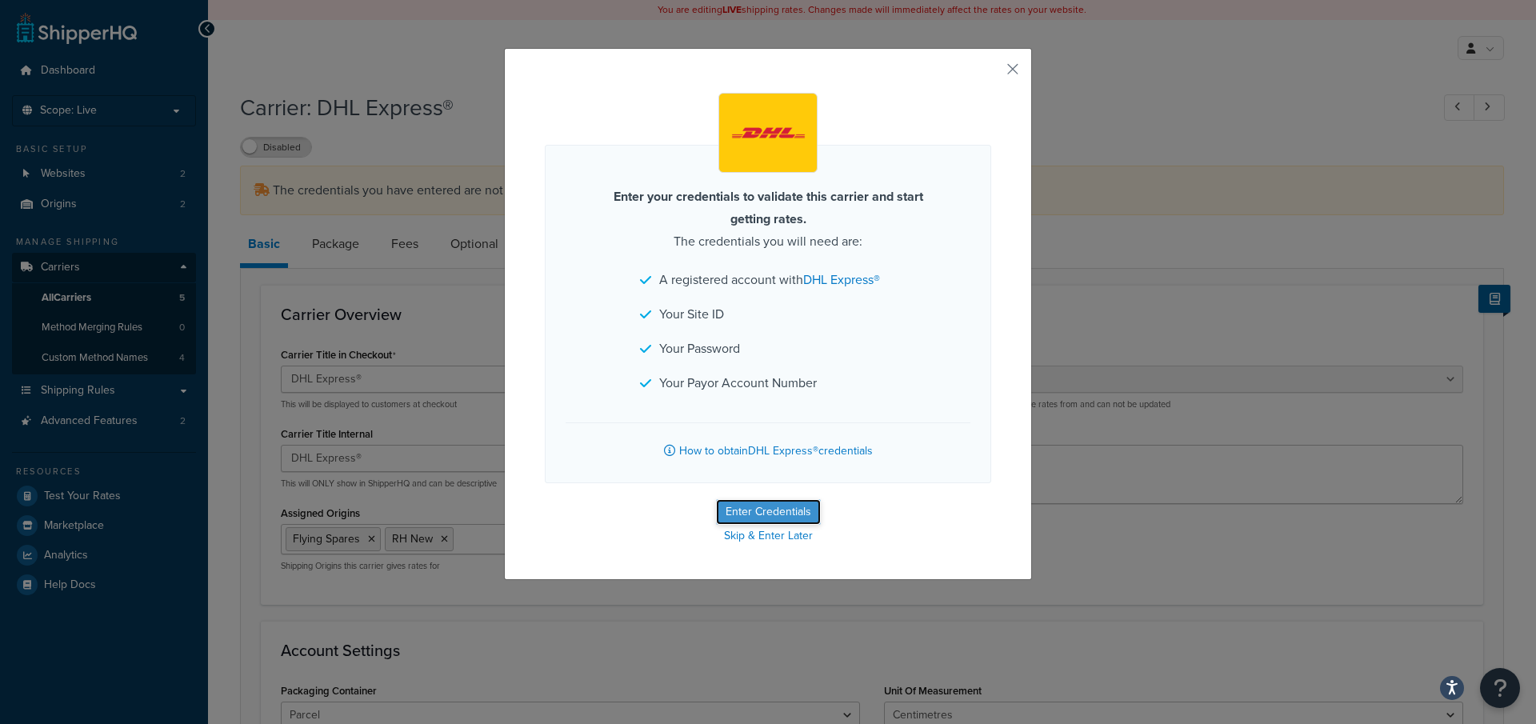
click at [768, 513] on button "Enter Credentials" at bounding box center [768, 512] width 105 height 26
select select "kg"
select select "CM"
select select "GB"
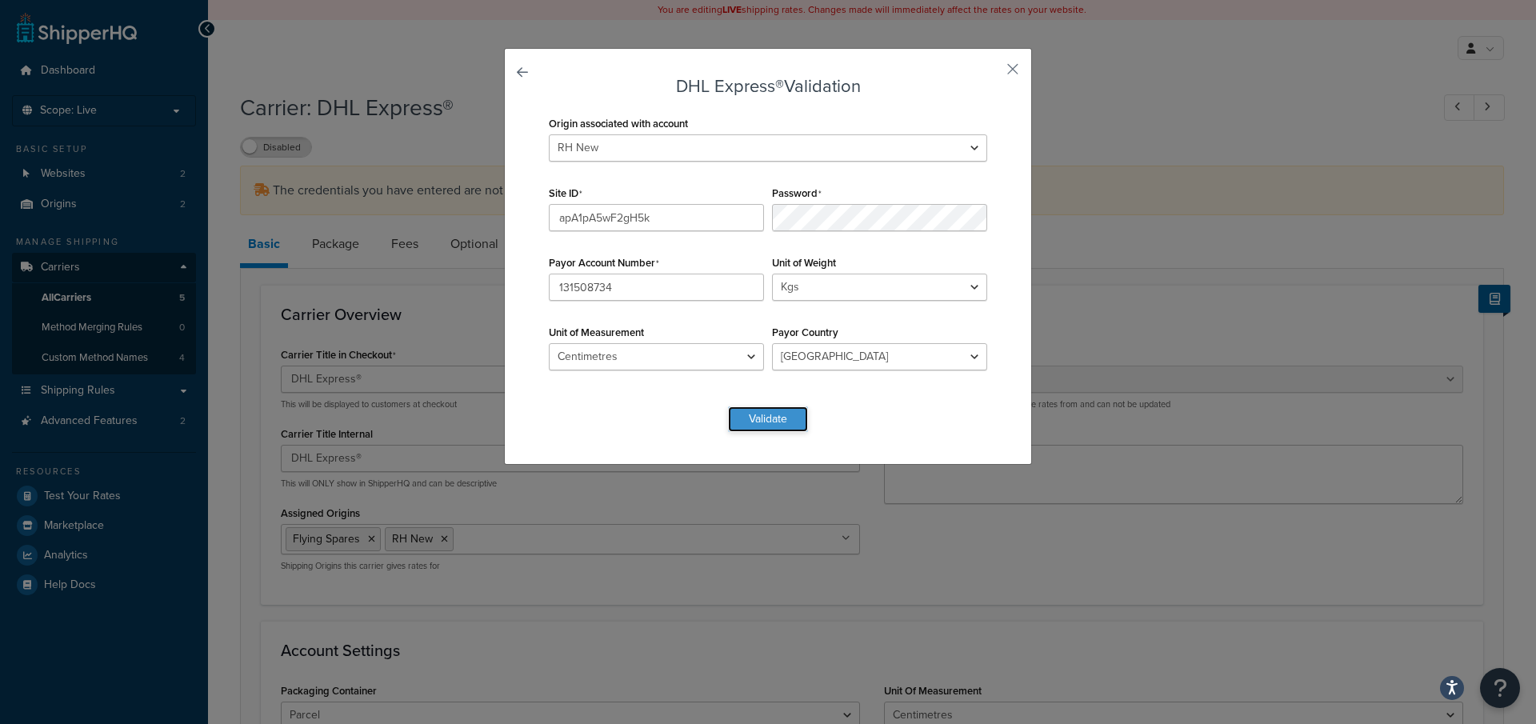
click at [763, 419] on button "Validate" at bounding box center [768, 419] width 80 height 26
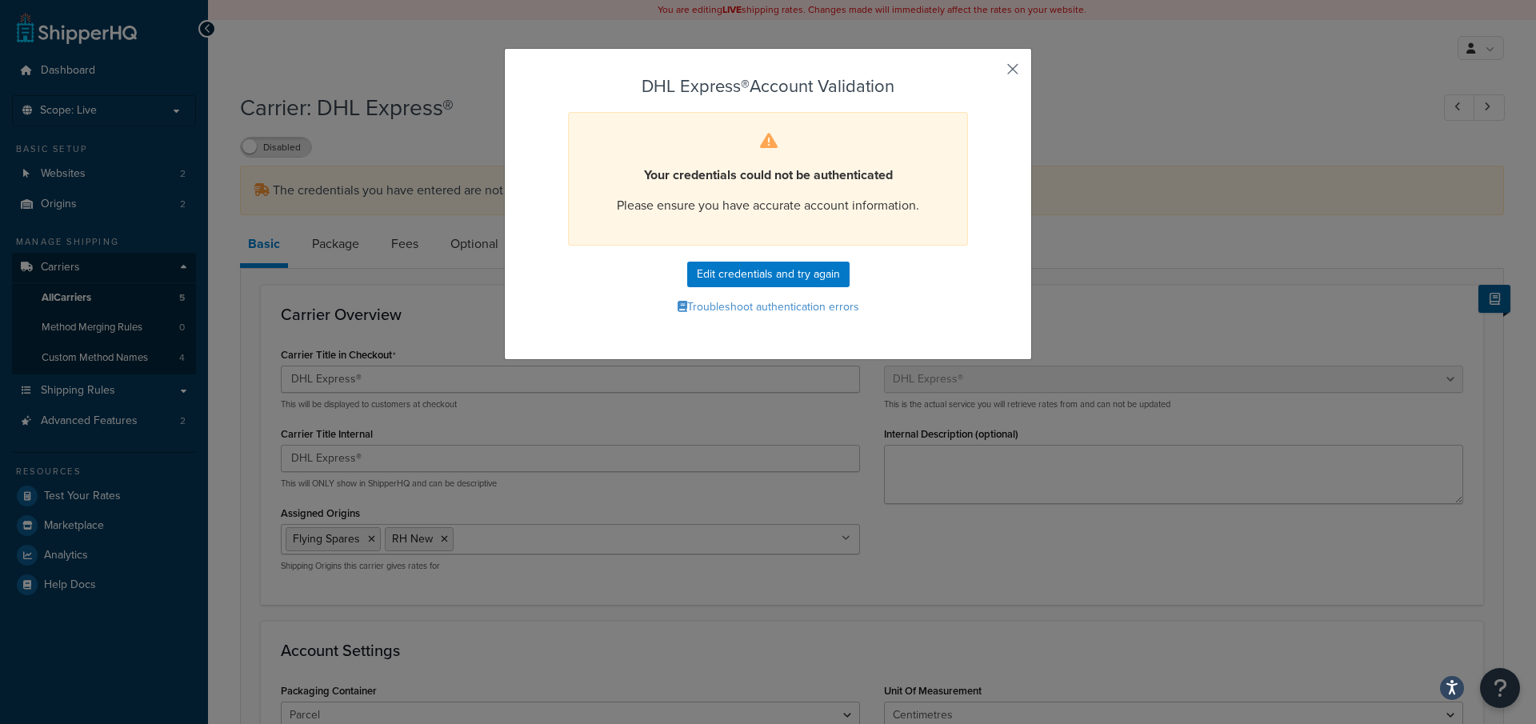
click at [991, 73] on button "button" at bounding box center [989, 75] width 4 height 4
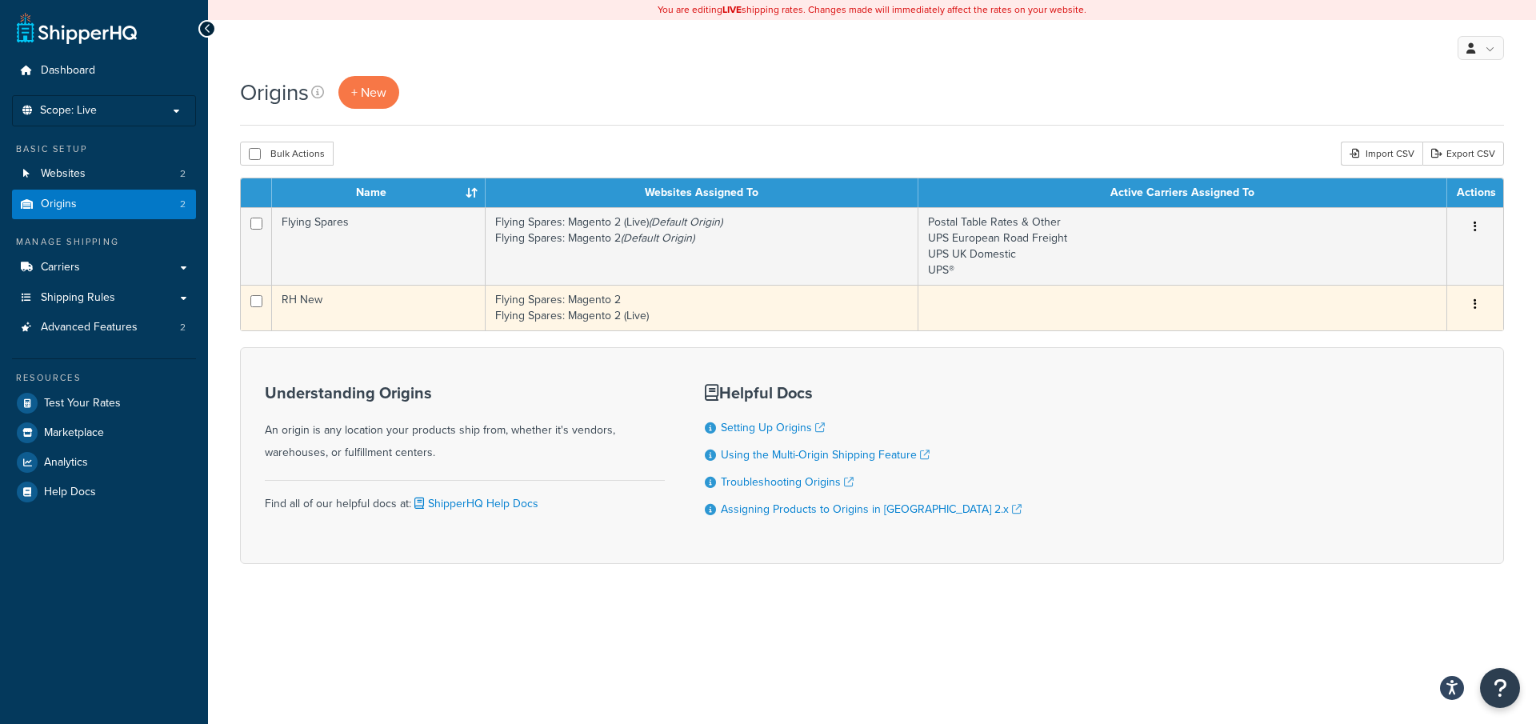
click at [378, 302] on td "RH New" at bounding box center [379, 308] width 214 height 46
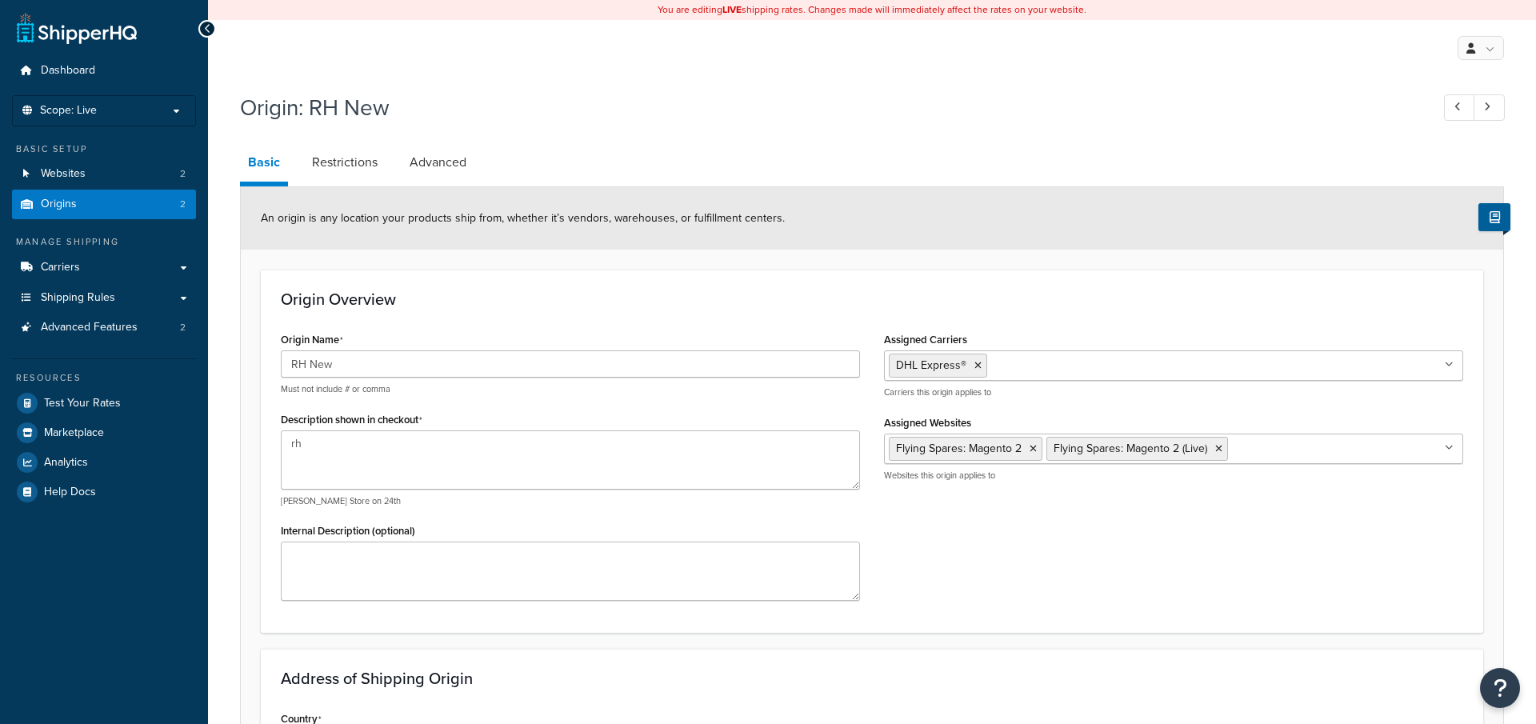
select select "1226"
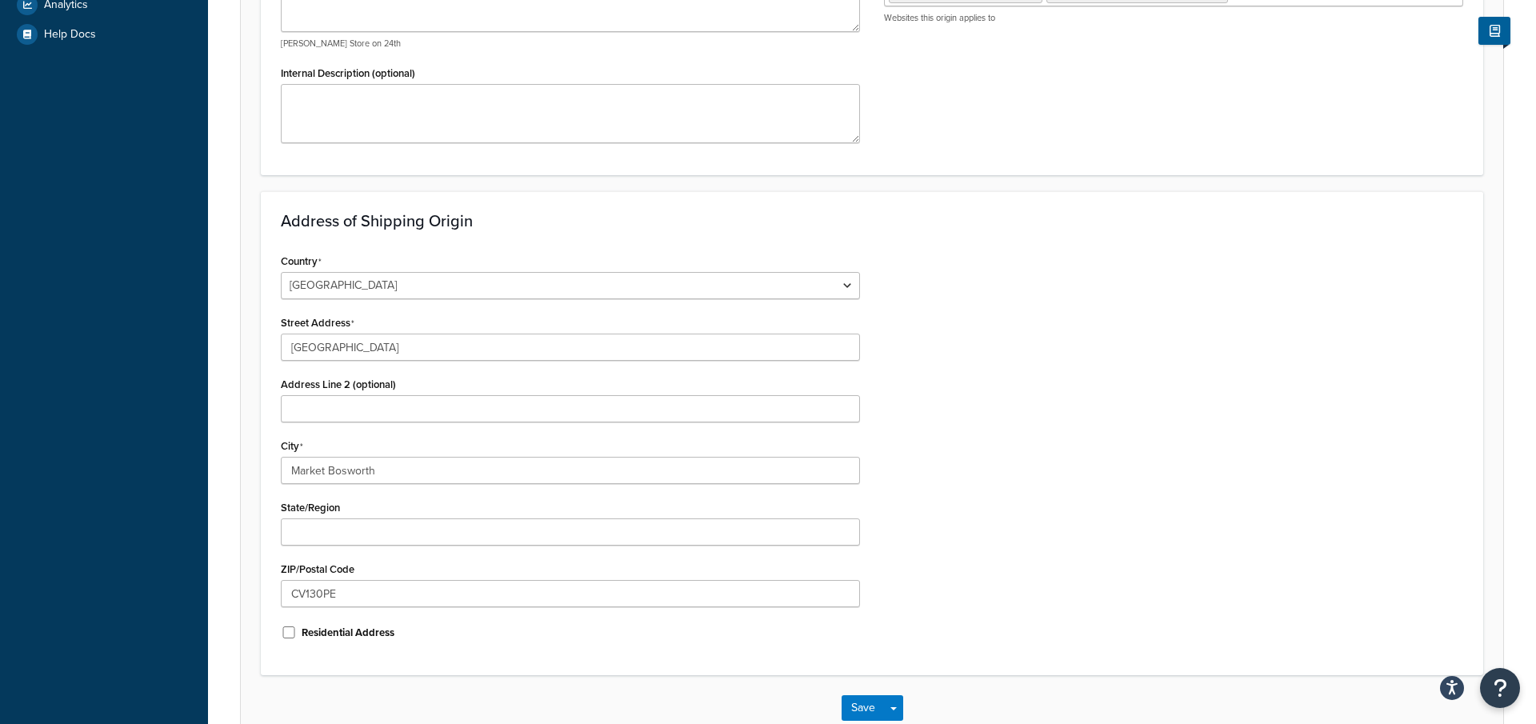
scroll to position [554, 0]
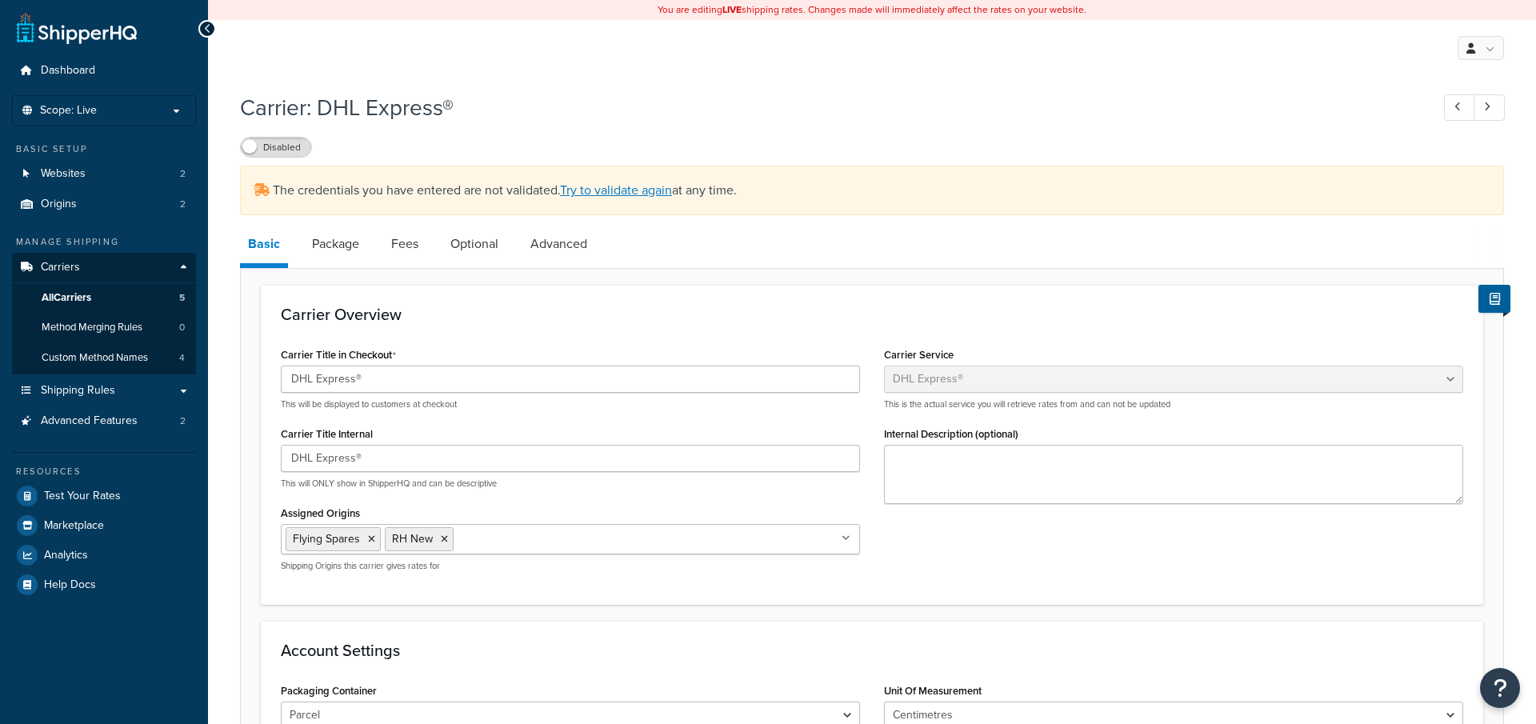
select select "dhl"
select select "kg"
select select "CM"
click at [139, 300] on link "All Carriers 5" at bounding box center [104, 298] width 184 height 30
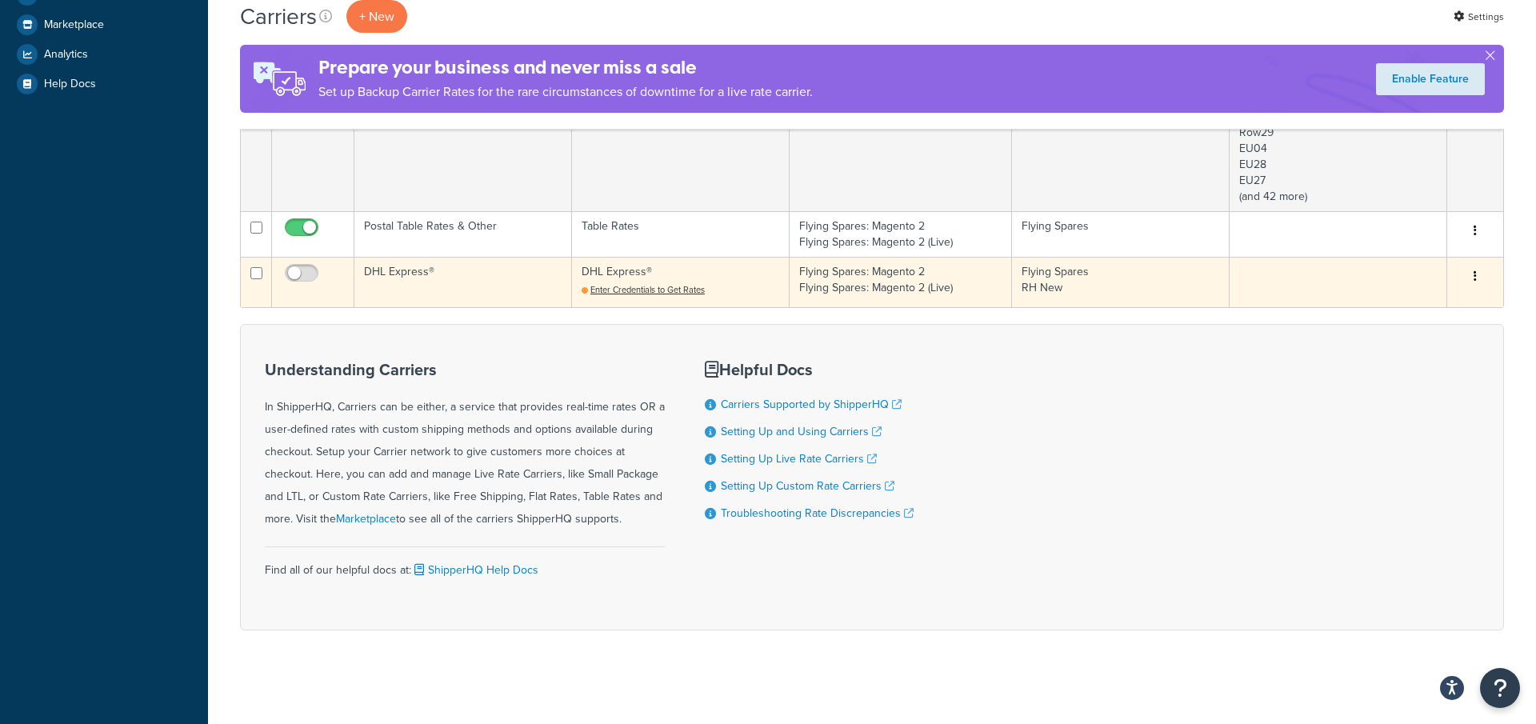
click at [1474, 274] on icon "button" at bounding box center [1475, 275] width 3 height 11
click at [1400, 368] on link "Delete" at bounding box center [1410, 373] width 126 height 33
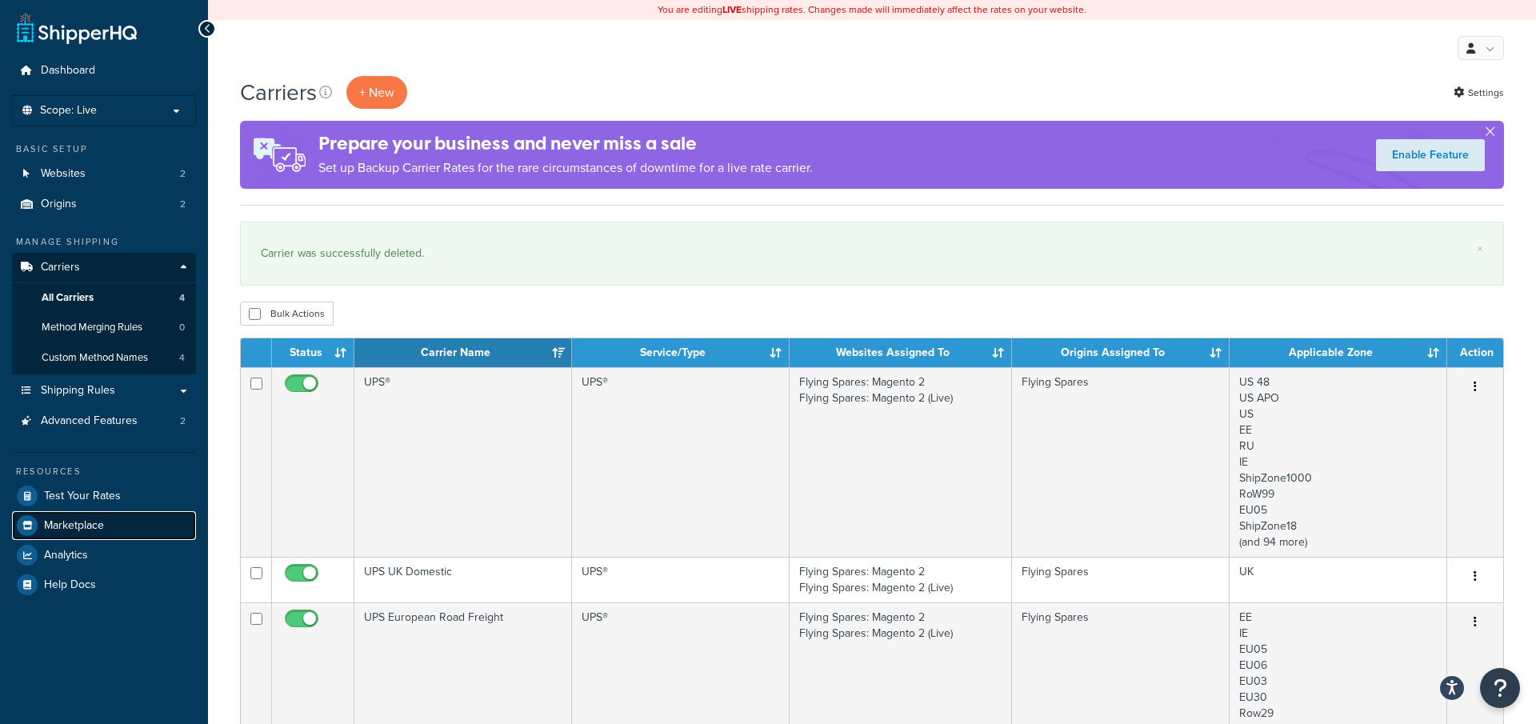
click at [118, 528] on link "Marketplace" at bounding box center [104, 525] width 184 height 29
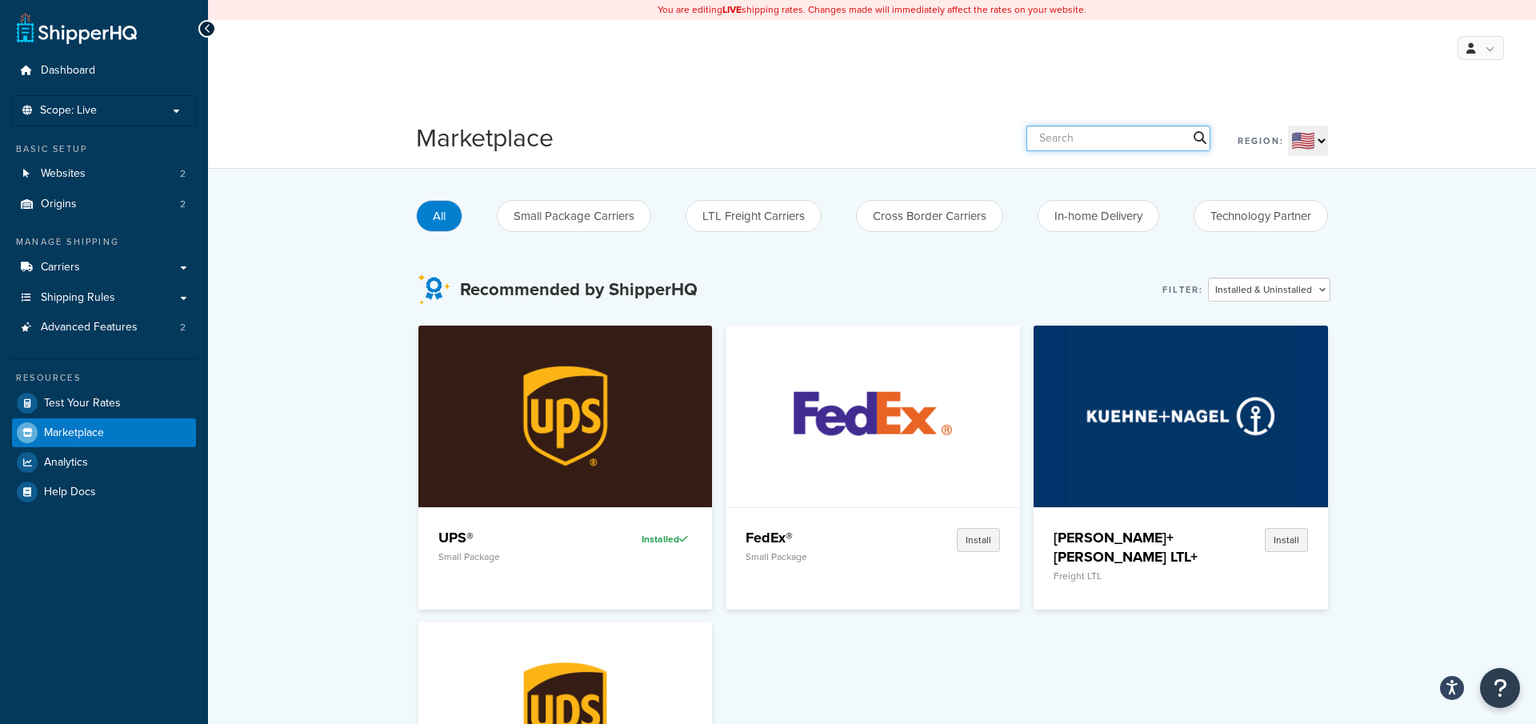
click at [1106, 141] on input "text" at bounding box center [1119, 139] width 184 height 26
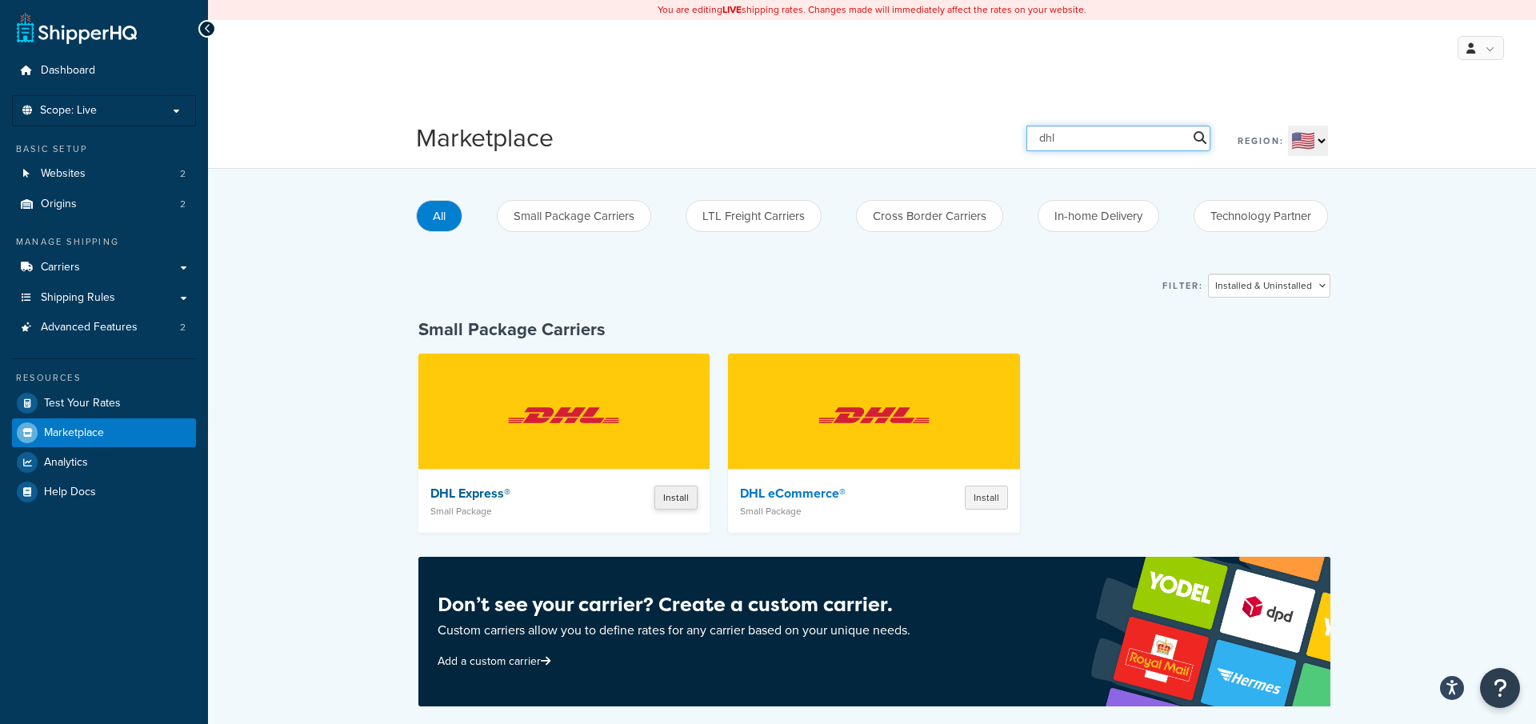
type input "dhl"
click at [675, 498] on button "Install" at bounding box center [676, 498] width 43 height 24
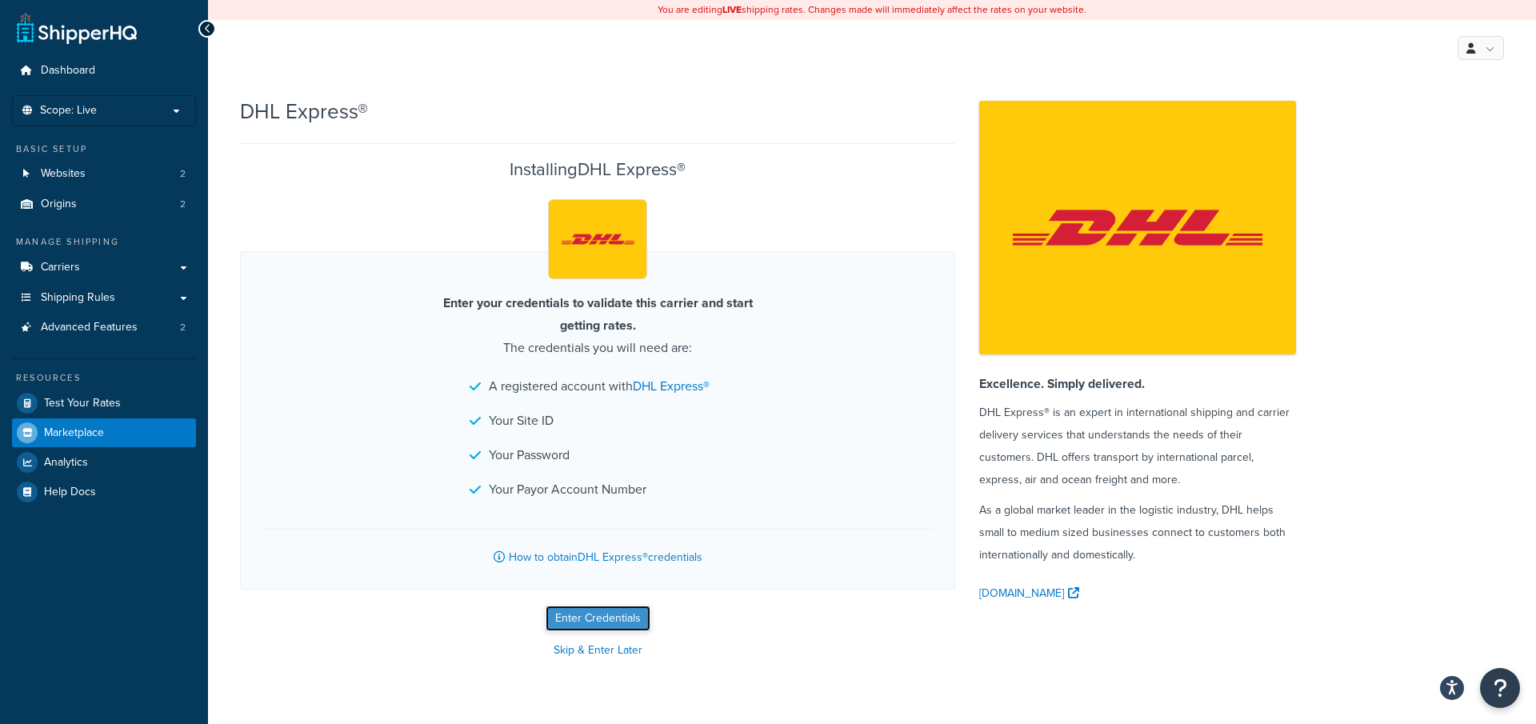
click at [584, 624] on button "Enter Credentials" at bounding box center [598, 619] width 105 height 26
select select "US"
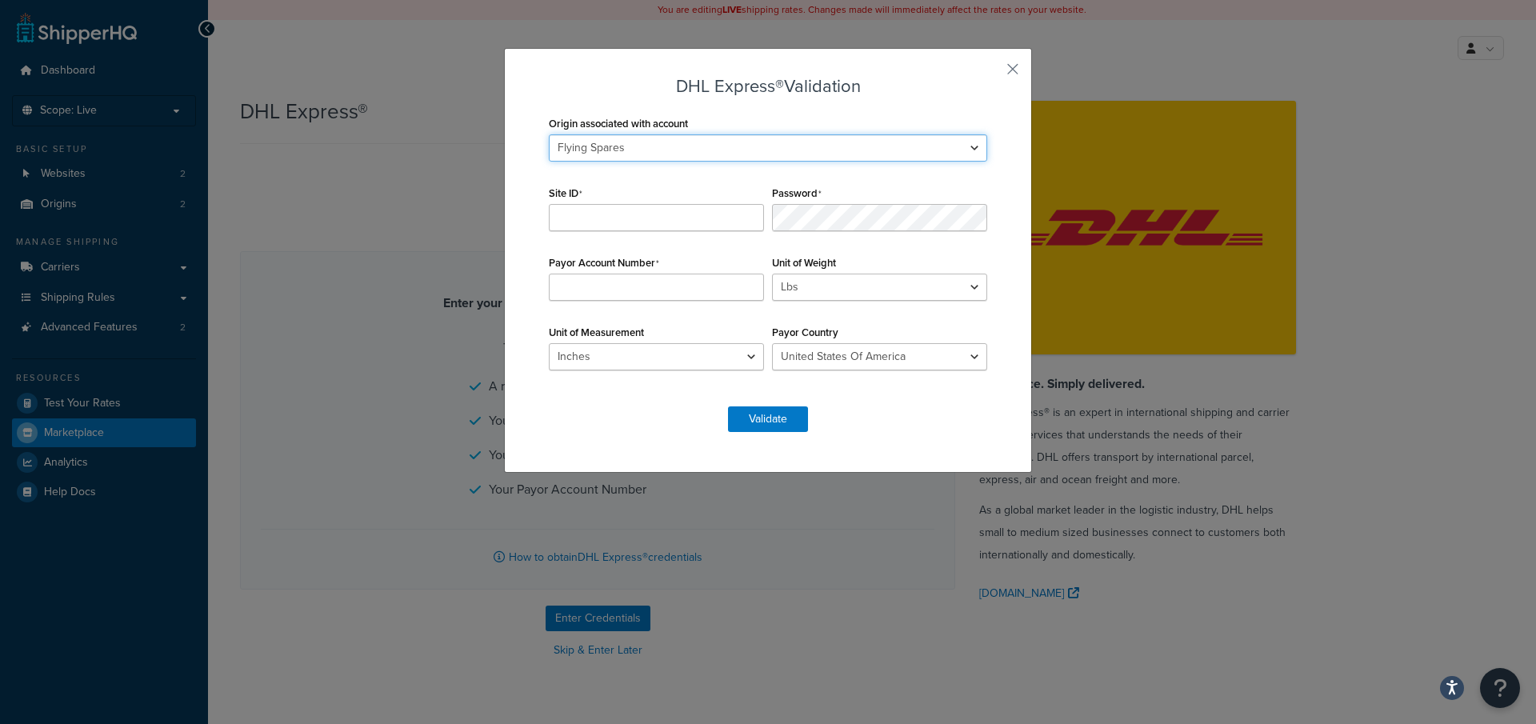
click at [672, 153] on select "Flying Spares RH New" at bounding box center [768, 147] width 438 height 27
select select "169502"
click at [610, 214] on input "Site ID" at bounding box center [656, 217] width 215 height 27
paste input "apA1pA5wF2gH5k"
type input "apA1pA5wF2gH5k"
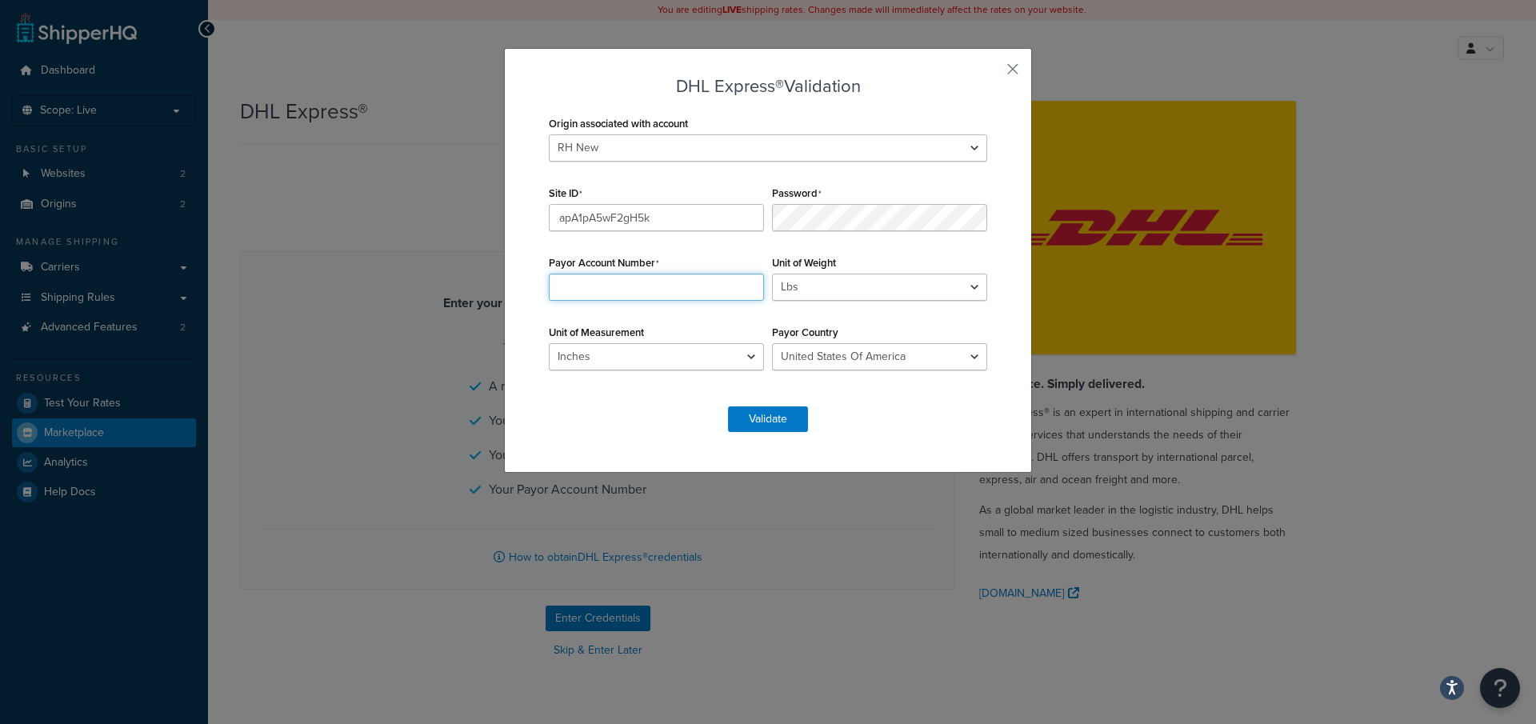
click at [687, 290] on input "Payor Account Number" at bounding box center [656, 287] width 215 height 27
paste input "131508734"
type input "131508734"
click at [811, 289] on select "Lbs Kgs Convert LBS to KG" at bounding box center [879, 287] width 215 height 27
select select "kg"
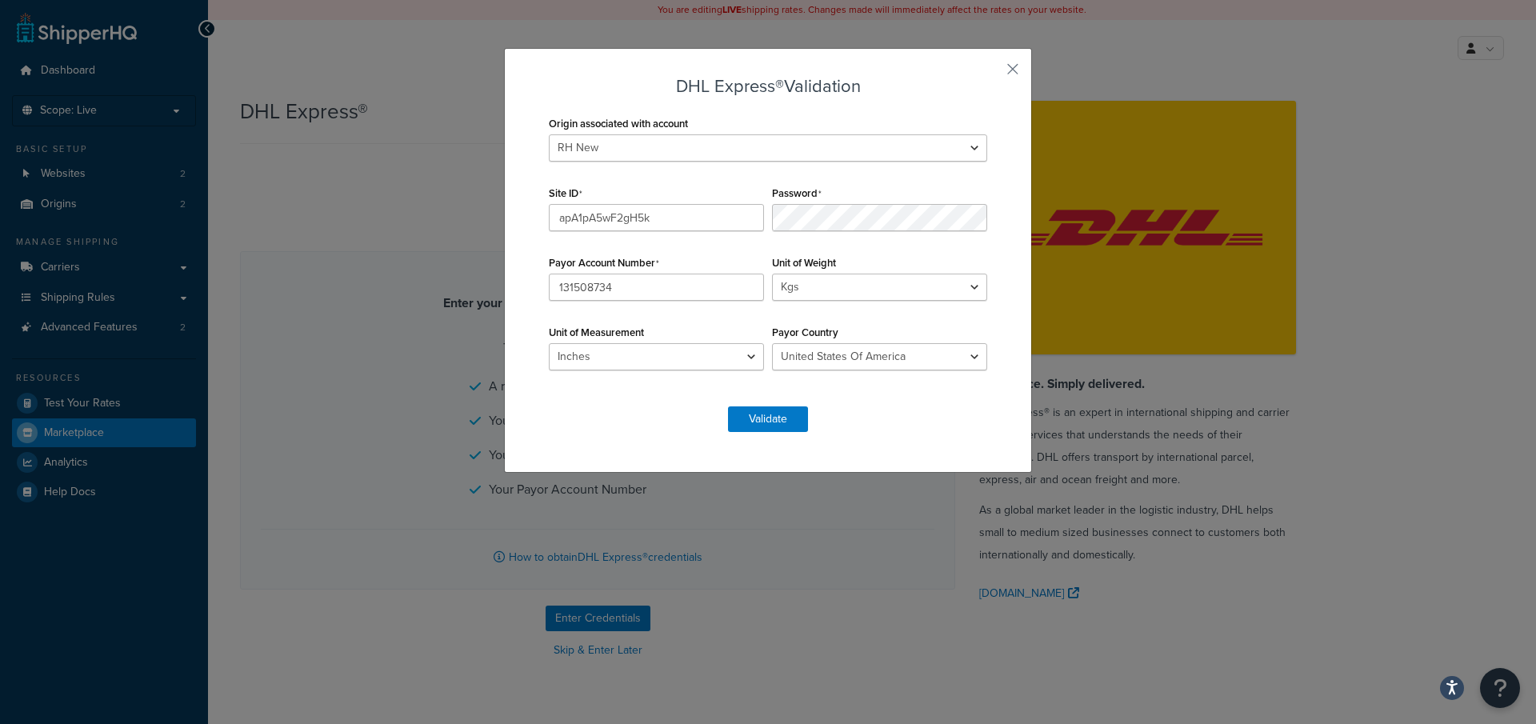
click at [667, 332] on div "Unit of Measurement Inches Centimetres" at bounding box center [656, 346] width 223 height 50
click at [663, 351] on select "Inches Centimetres" at bounding box center [656, 356] width 215 height 27
select select "CM"
click at [815, 362] on select "Andorra Afghanistan Albania Algeria American Samoa Angola Anguilla Antigua Arge…" at bounding box center [879, 356] width 215 height 27
select select "GB"
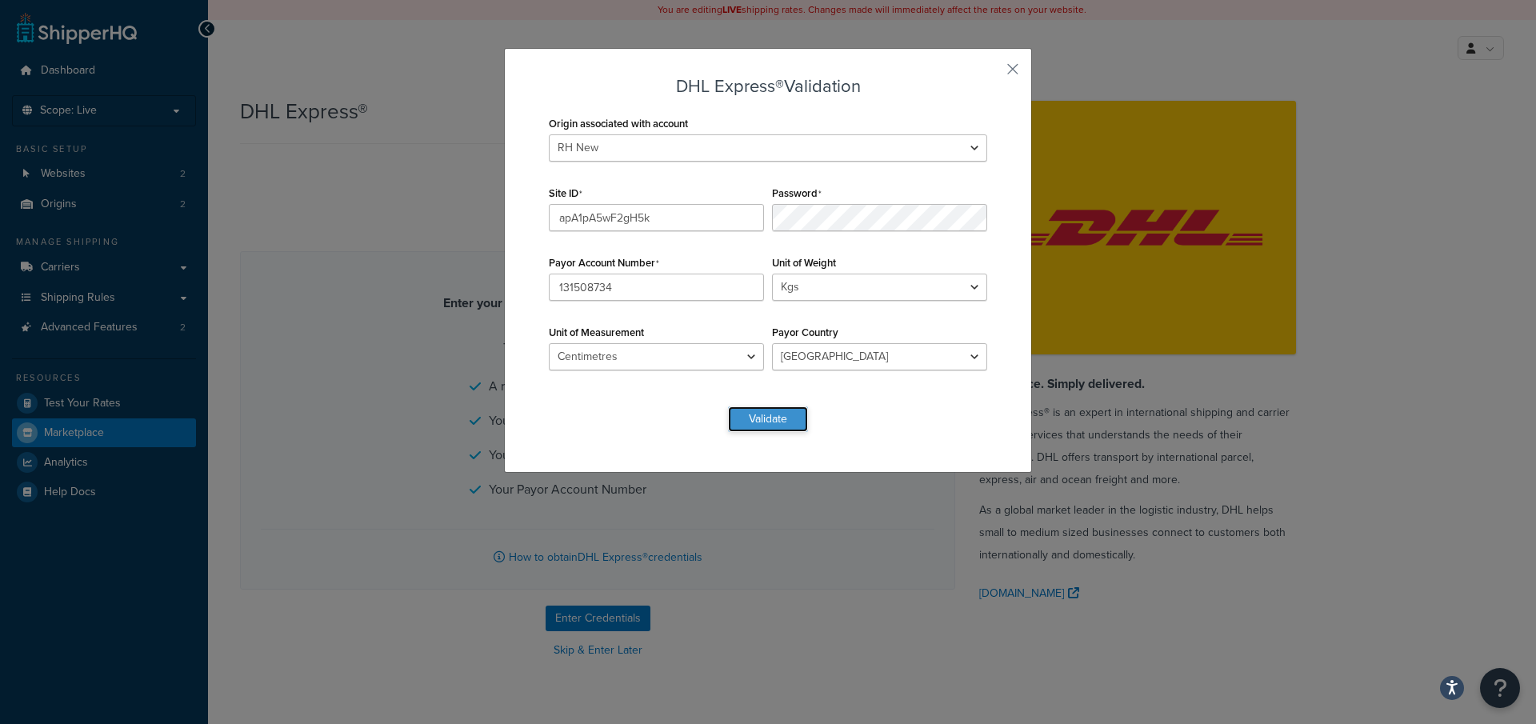
click at [753, 422] on button "Validate" at bounding box center [768, 419] width 80 height 26
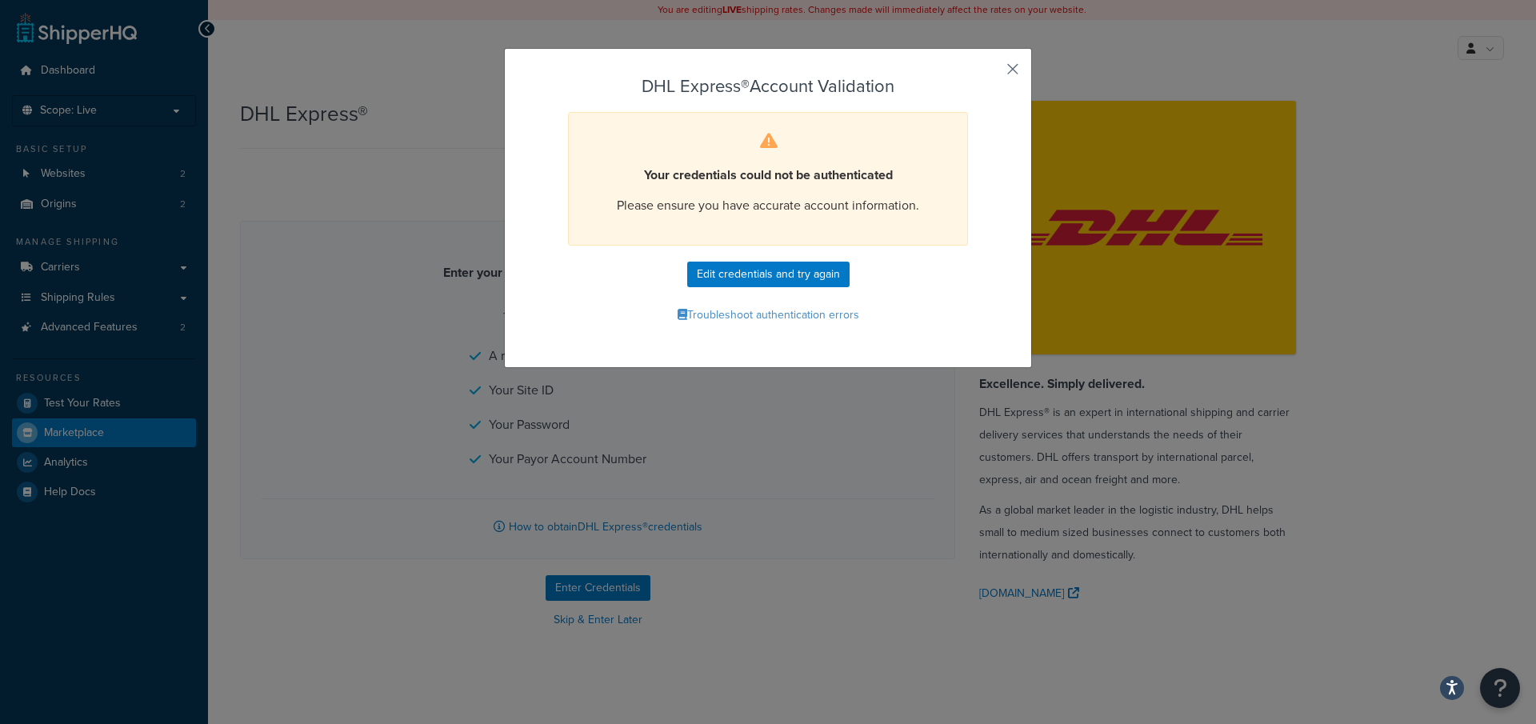
click at [991, 73] on button "button" at bounding box center [989, 75] width 4 height 4
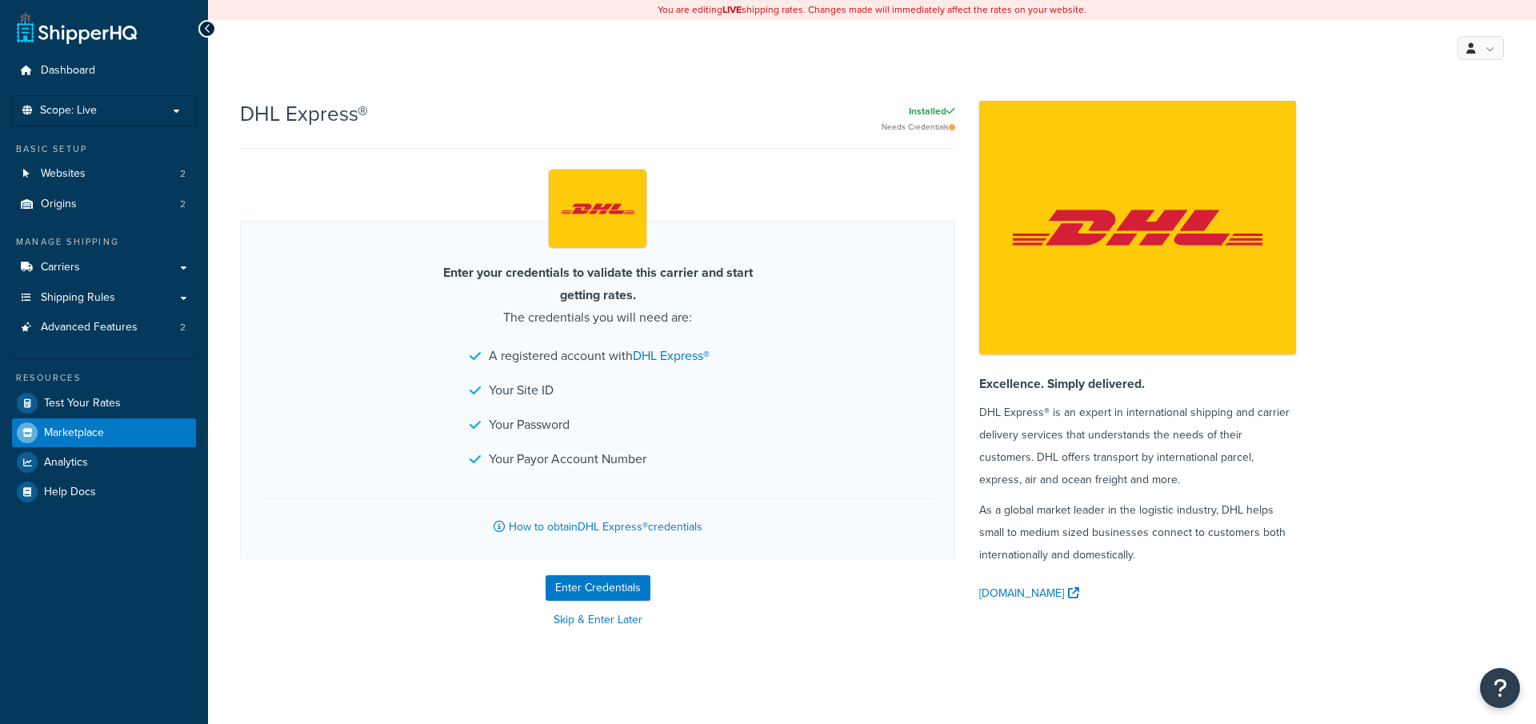
click at [134, 213] on link "Origins 2" at bounding box center [104, 205] width 184 height 30
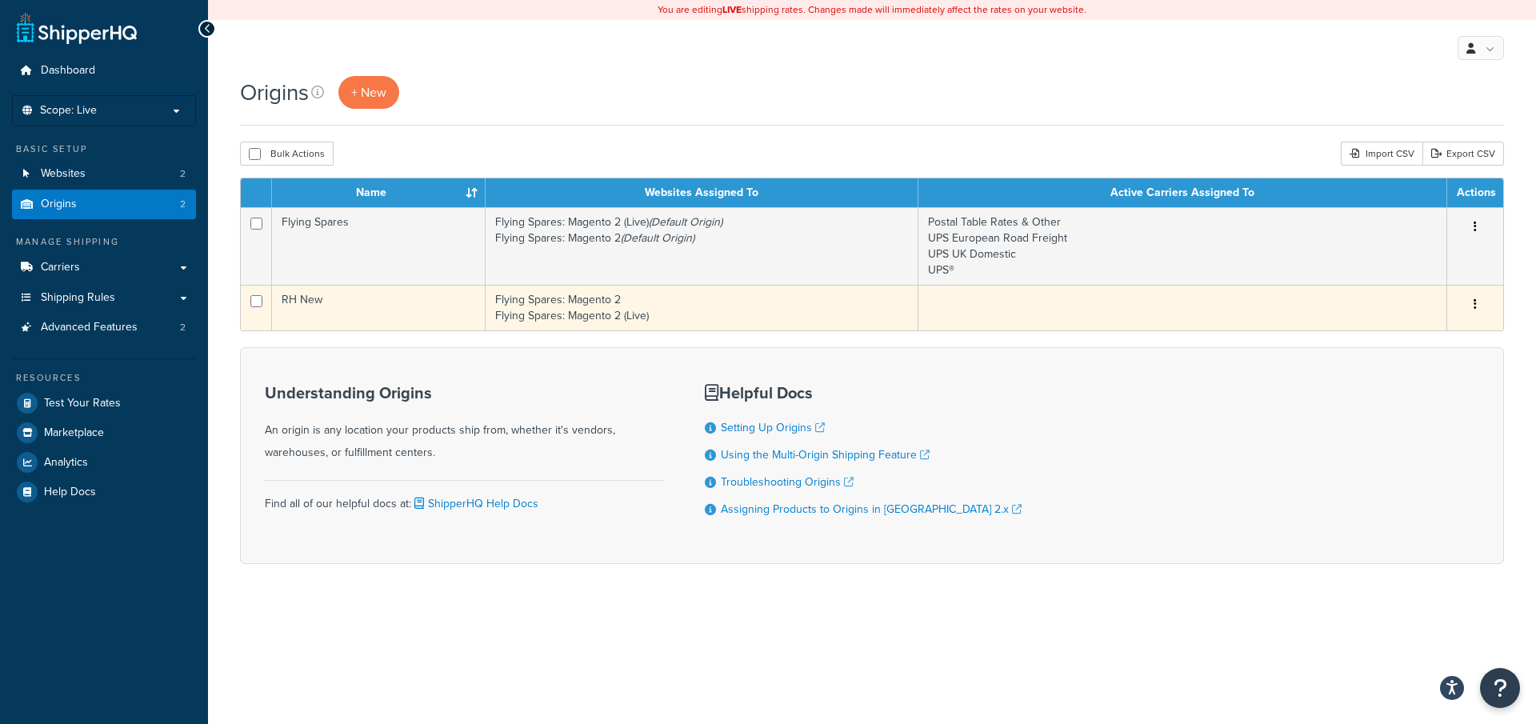
click at [1472, 306] on button "button" at bounding box center [1475, 305] width 22 height 26
click at [1387, 401] on link "Delete" at bounding box center [1422, 400] width 126 height 33
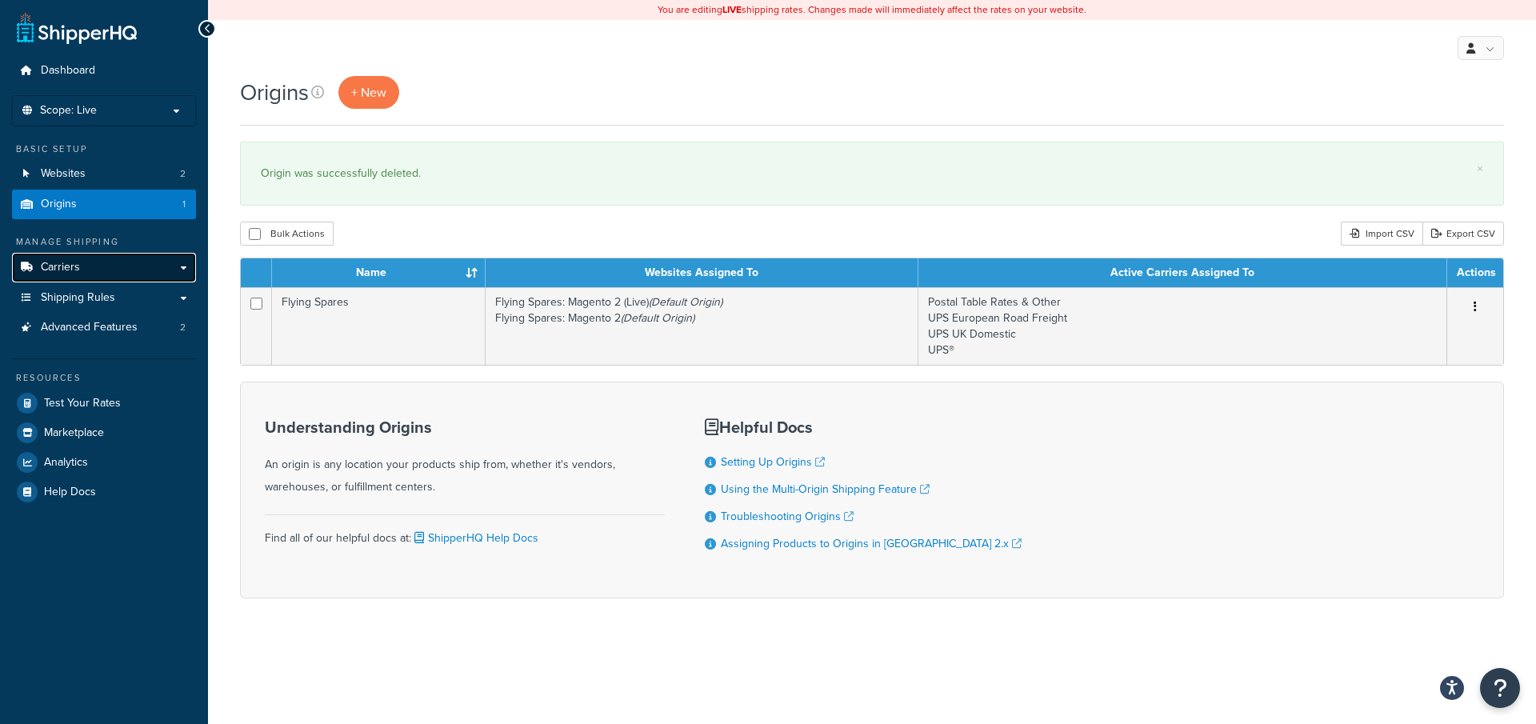
click at [93, 280] on link "Carriers" at bounding box center [104, 268] width 184 height 30
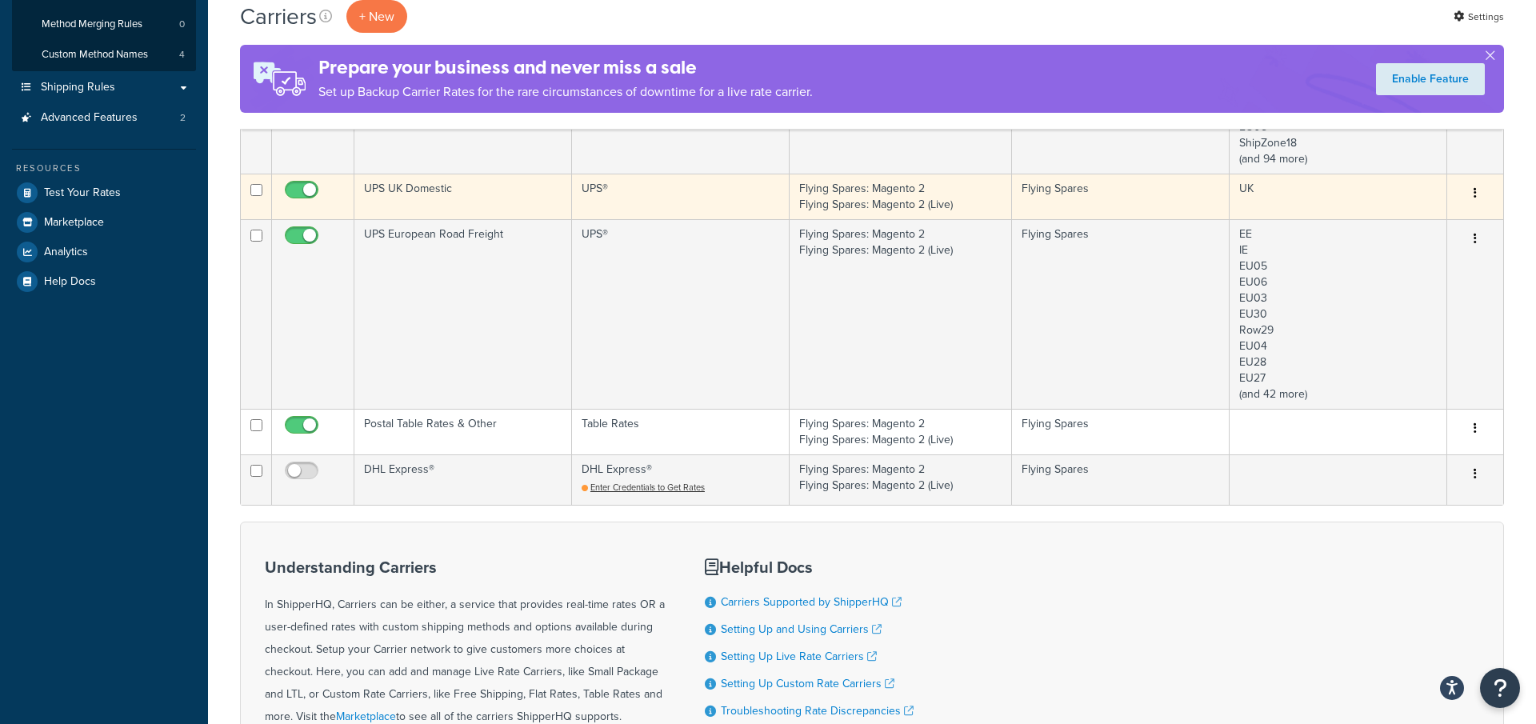
scroll to position [243, 0]
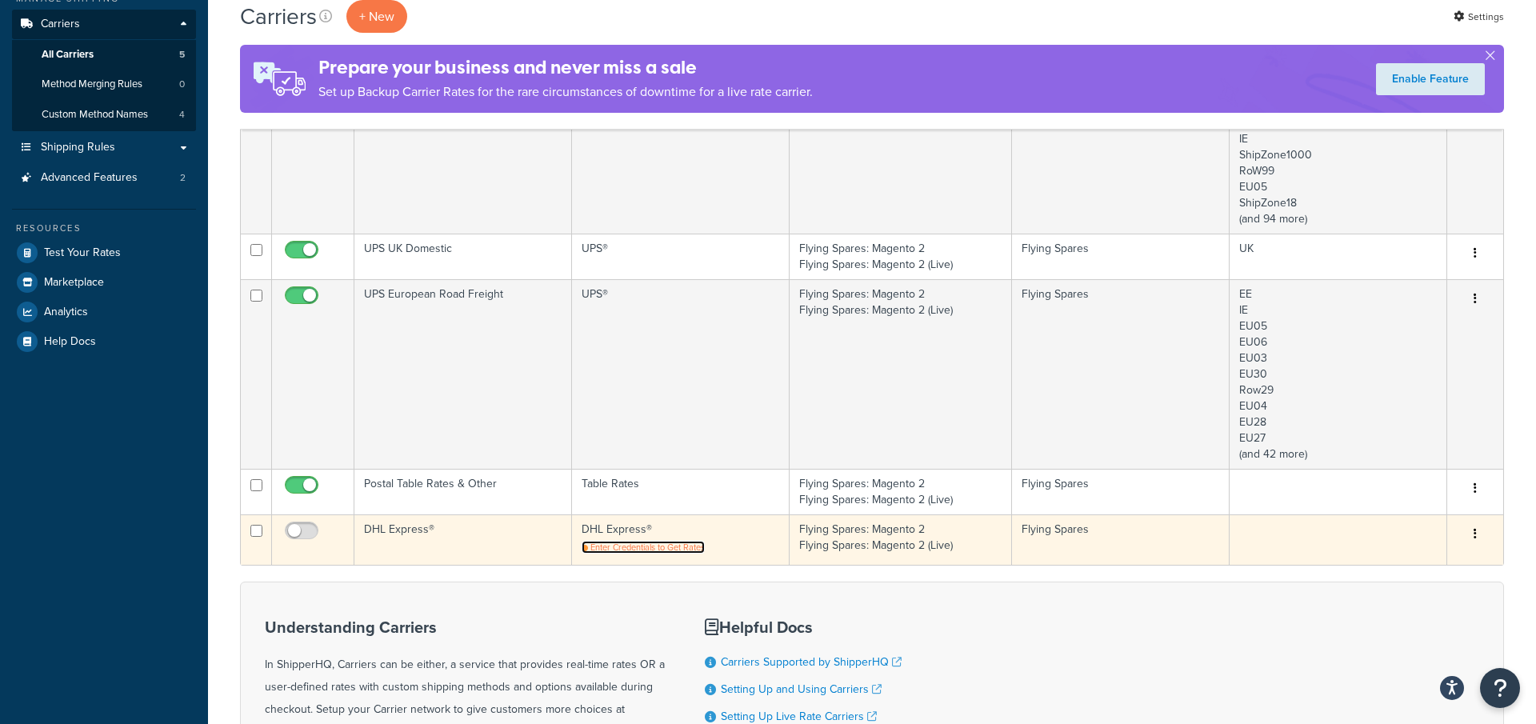
click at [675, 548] on span "Enter Credentials to Get Rates" at bounding box center [648, 547] width 114 height 13
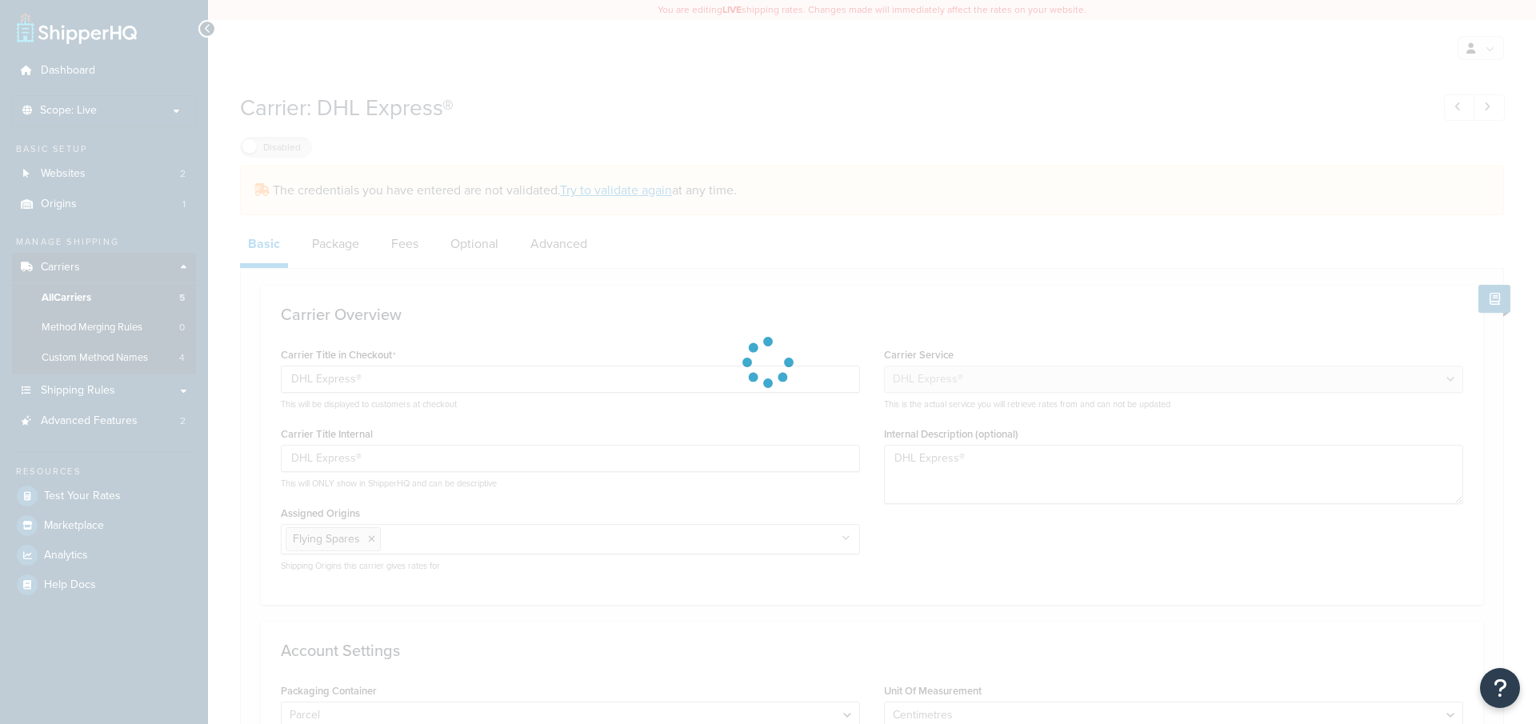
select select "dhl"
select select "kg"
select select "CM"
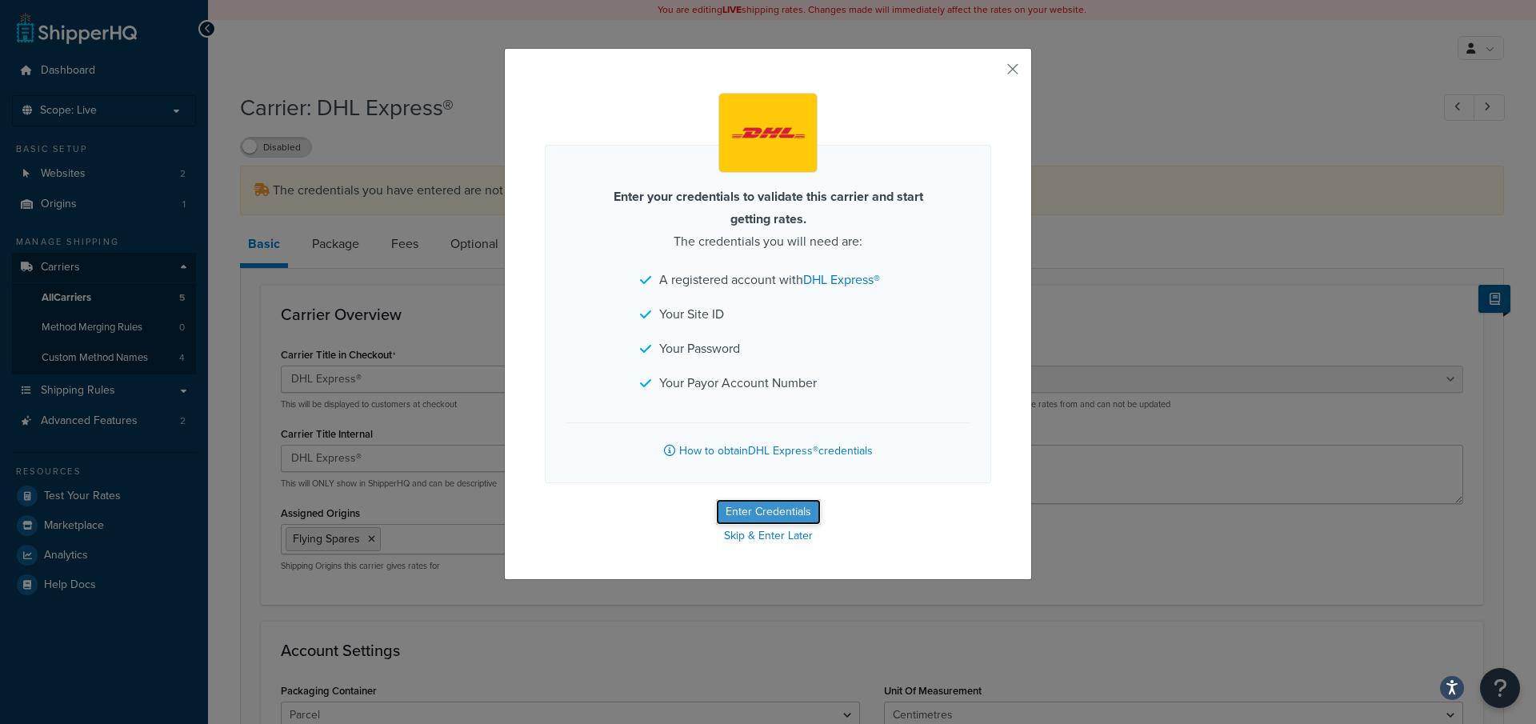
click at [766, 507] on button "Enter Credentials" at bounding box center [768, 512] width 105 height 26
select select "kg"
select select "CM"
select select "GB"
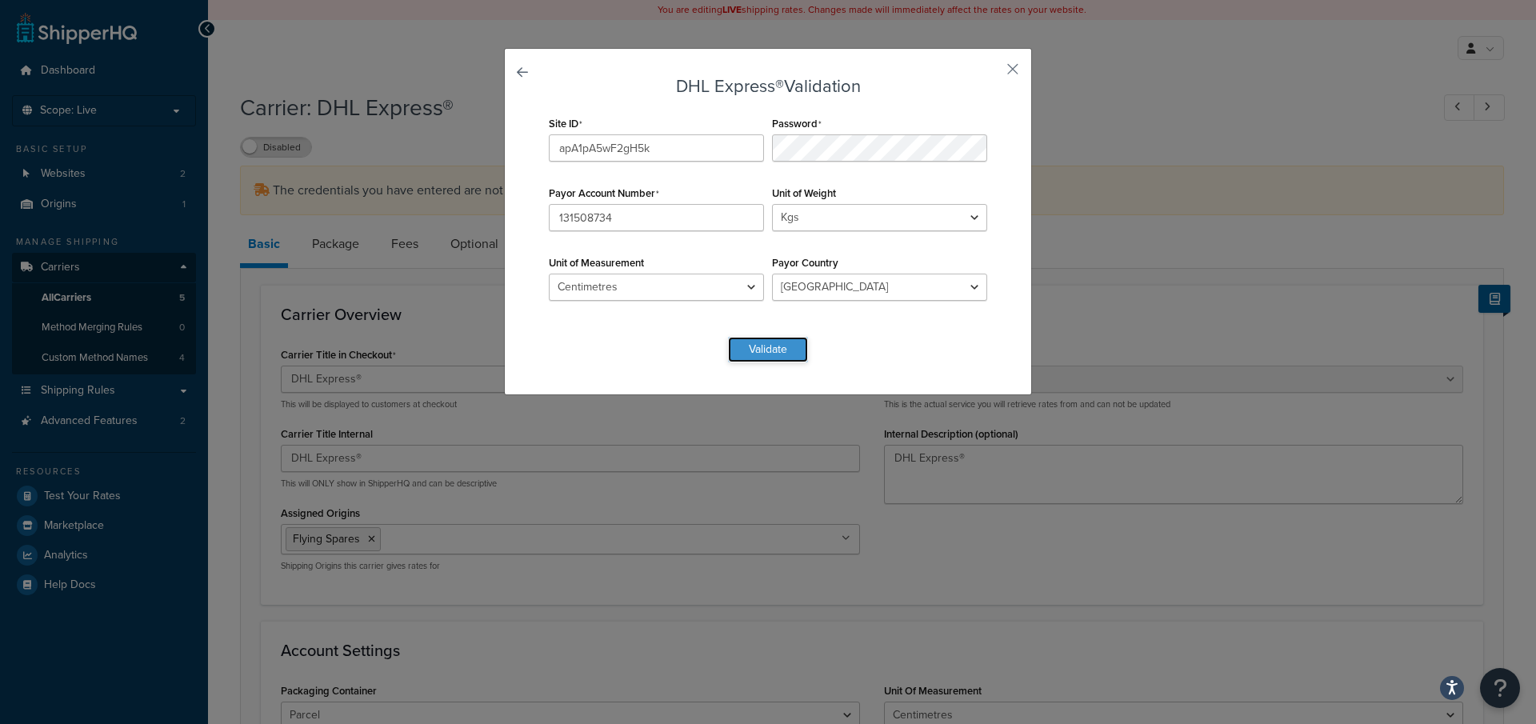
click at [762, 351] on button "Validate" at bounding box center [768, 350] width 80 height 26
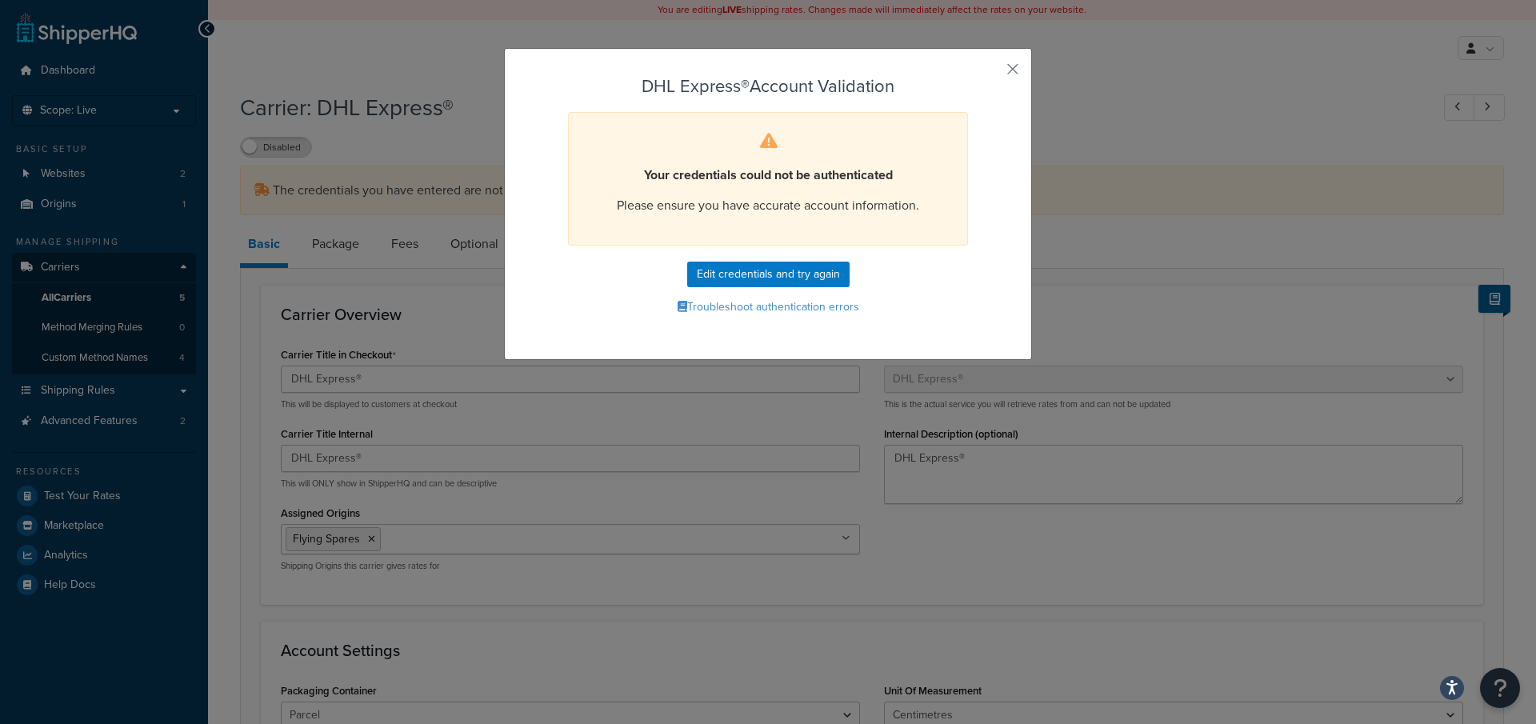
click at [1021, 72] on div "DHL Express® Account Validation Your credentials could not be authenticated Ple…" at bounding box center [768, 204] width 528 height 312
click at [991, 73] on button "button" at bounding box center [989, 75] width 4 height 4
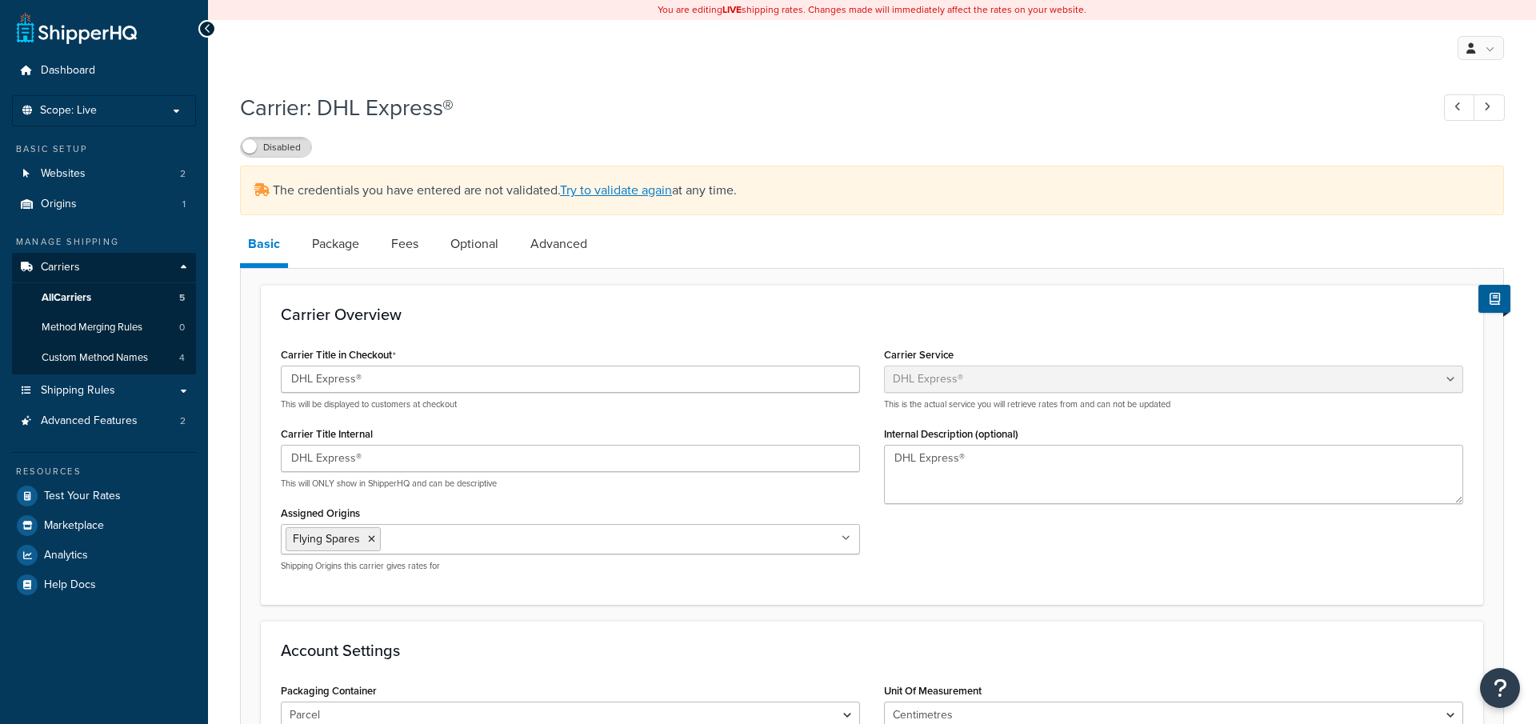
select select "dhl"
select select "kg"
select select "CM"
click at [102, 206] on link "Origins 1" at bounding box center [104, 205] width 184 height 30
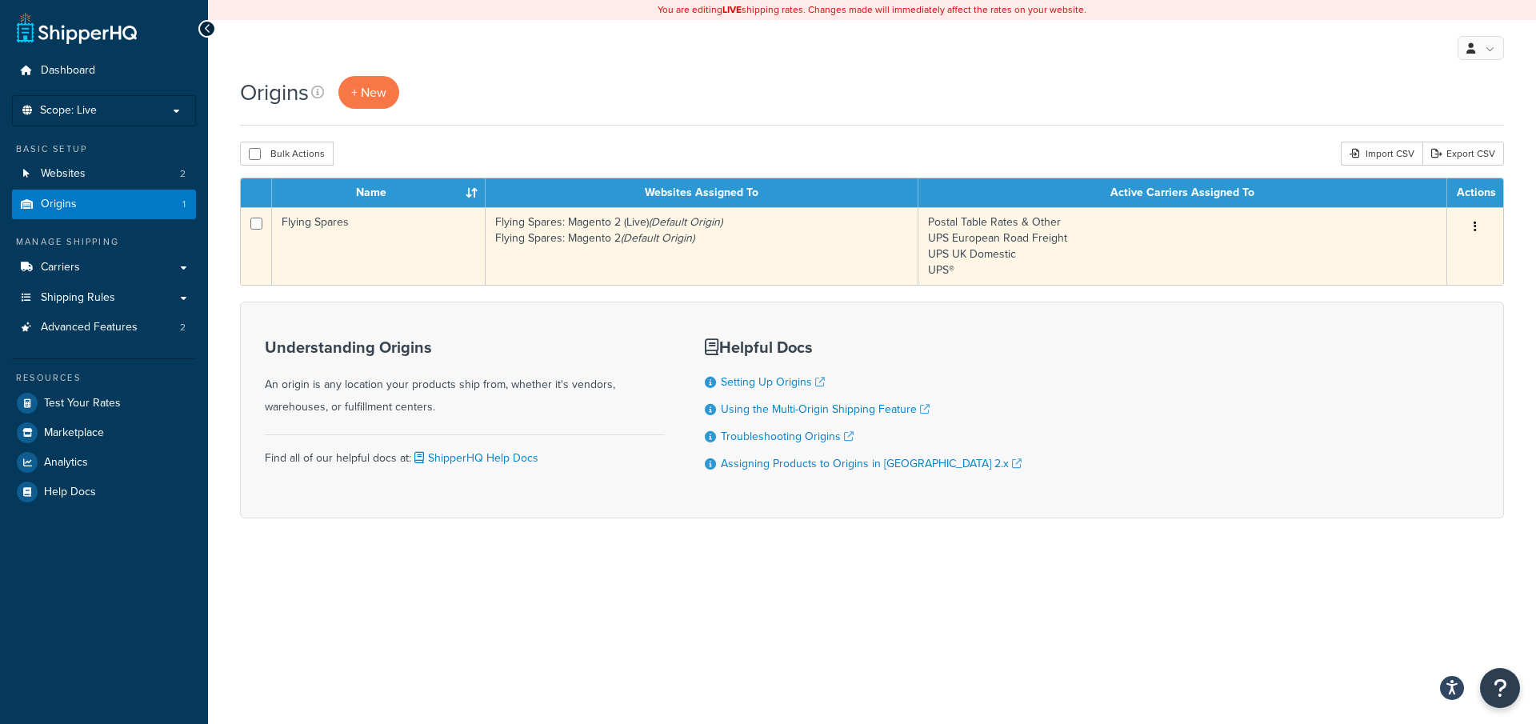
click at [475, 280] on td "Flying Spares" at bounding box center [379, 246] width 214 height 78
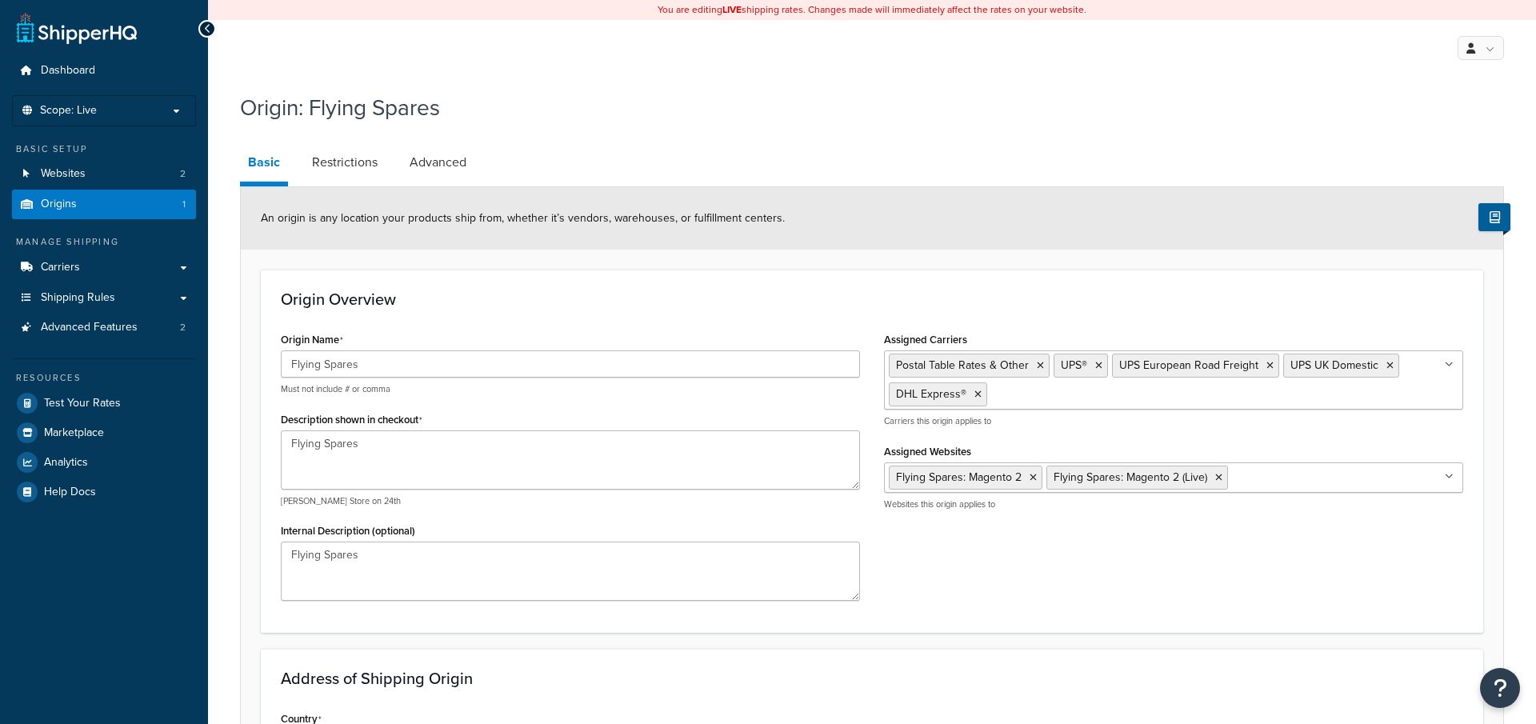
select select "1226"
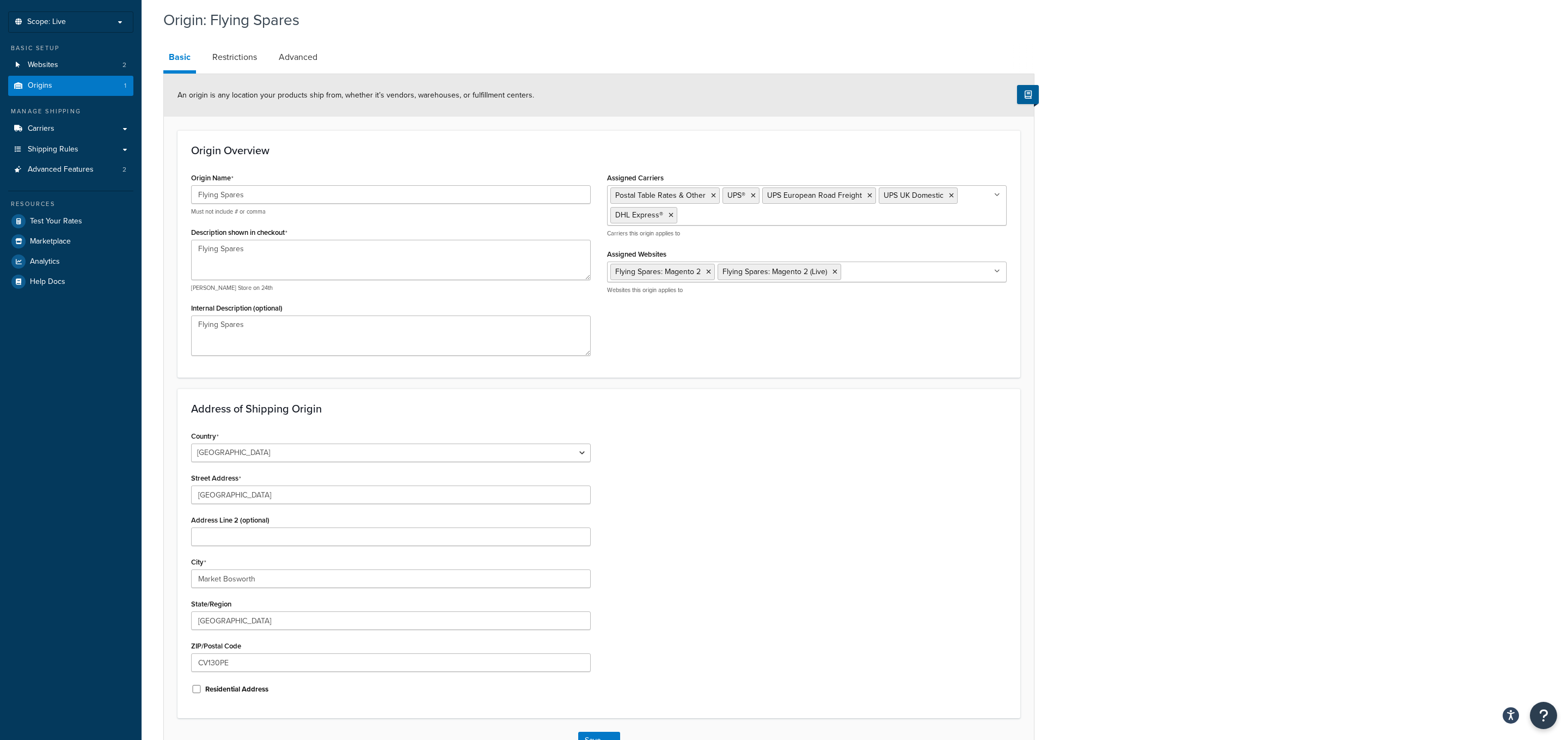
scroll to position [51, 0]
